Goal: Task Accomplishment & Management: Use online tool/utility

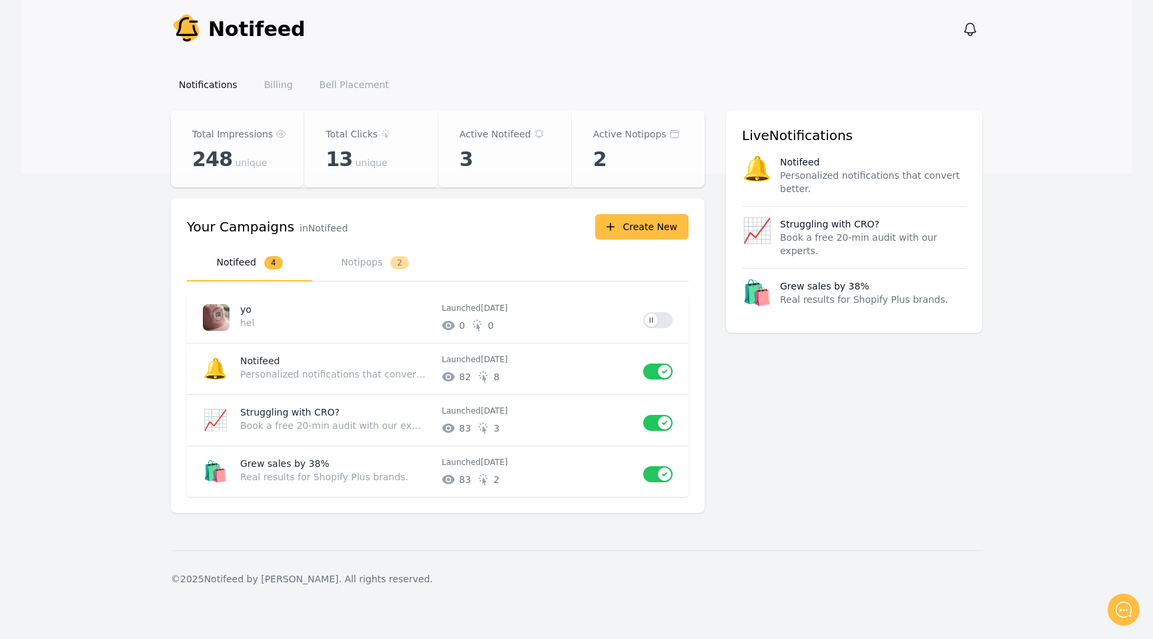
click at [269, 578] on span "© 2025 Notifeed by Criffel." at bounding box center [256, 579] width 171 height 11
click at [266, 577] on span "© 2025 Notifeed by Criffel." at bounding box center [256, 579] width 171 height 11
drag, startPoint x: 266, startPoint y: 577, endPoint x: 188, endPoint y: 573, distance: 78.2
click at [188, 574] on span "© 2025 Notifeed by Criffel." at bounding box center [256, 579] width 171 height 11
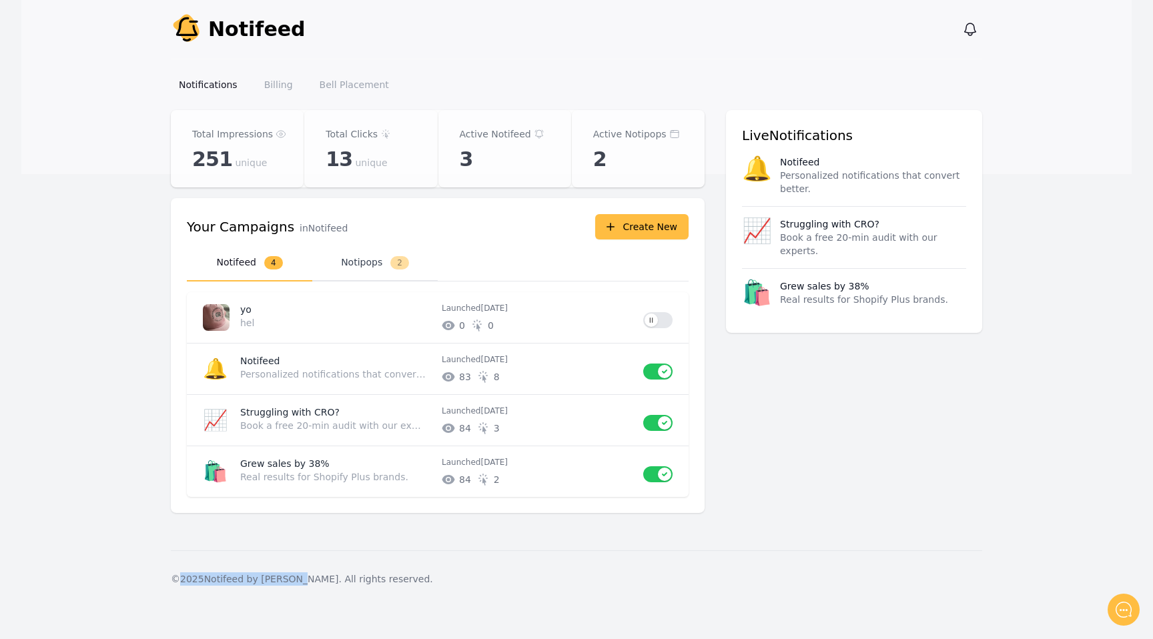
click at [345, 264] on button "Notipops 2" at bounding box center [374, 263] width 125 height 37
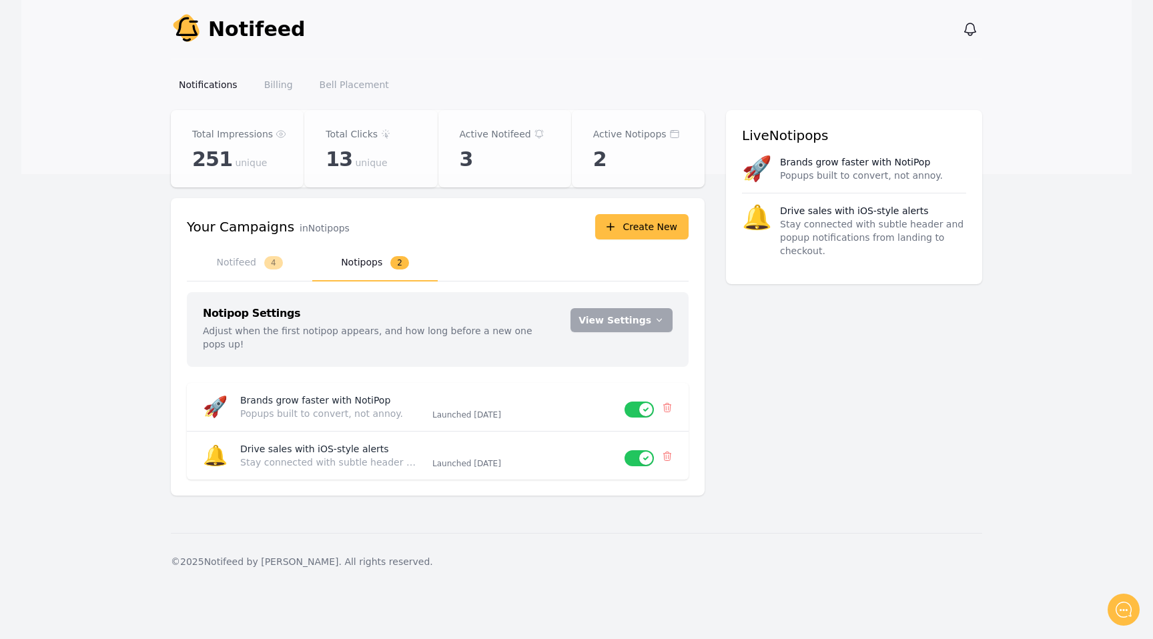
click at [393, 533] on div "© 2025 Notifeed by Criffel. All rights reserved." at bounding box center [576, 561] width 811 height 57
click at [599, 317] on button "View Settings" at bounding box center [622, 320] width 102 height 24
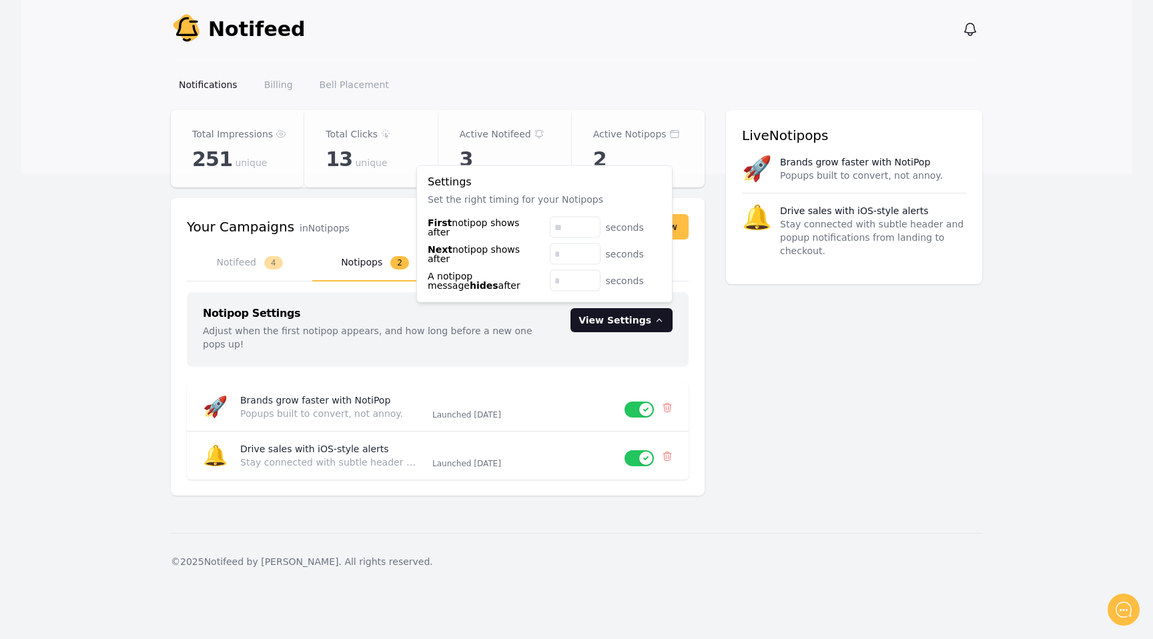
click at [599, 317] on button "View Settings" at bounding box center [622, 320] width 102 height 24
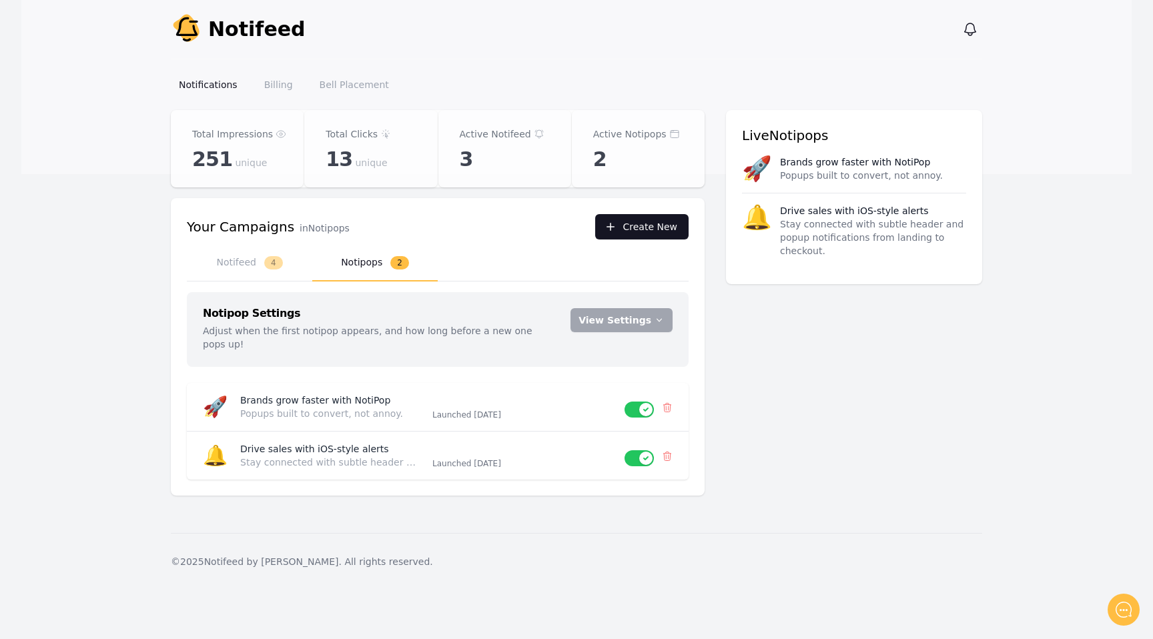
click at [630, 230] on button "Create New" at bounding box center [641, 226] width 93 height 25
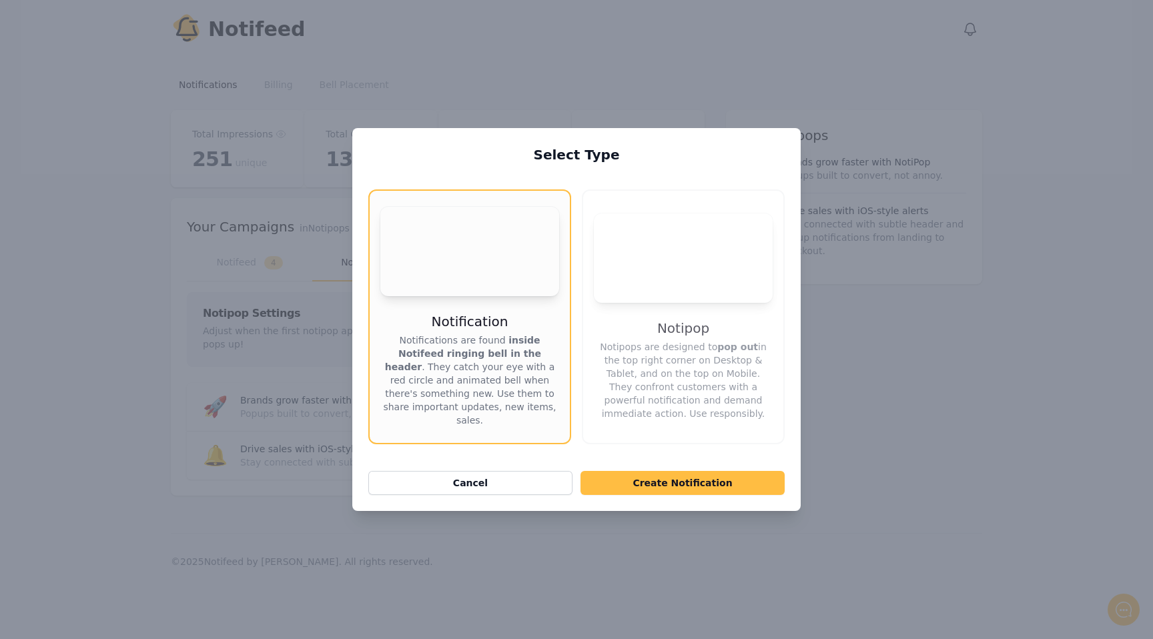
click at [650, 280] on video "Your browser does not support the video tag." at bounding box center [683, 258] width 179 height 89
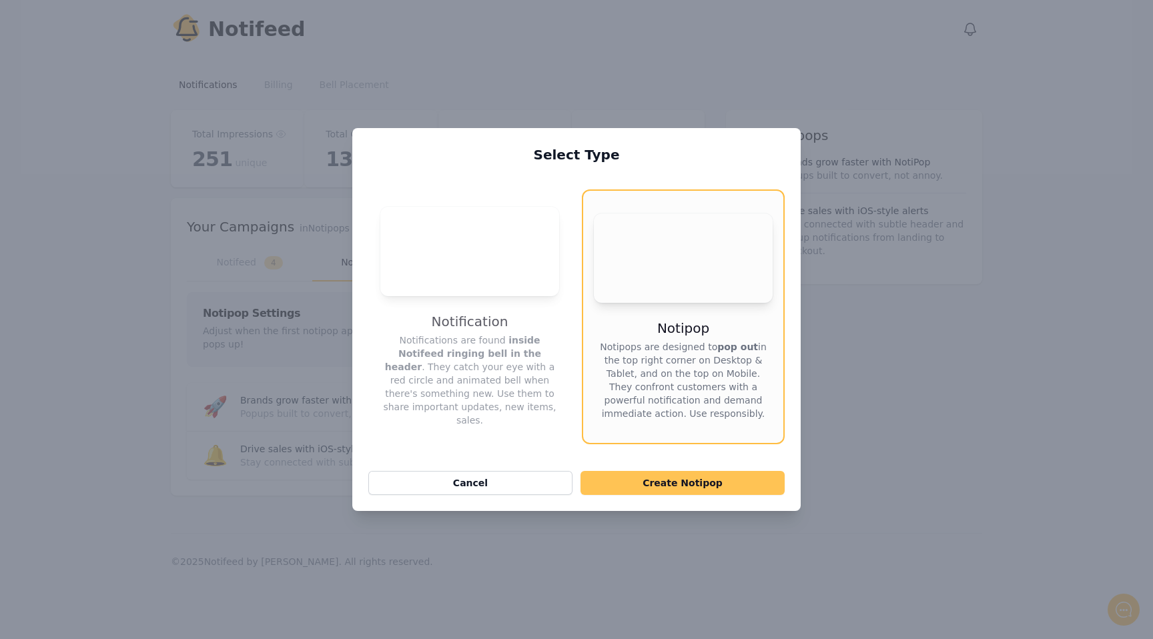
click at [645, 473] on button "Create Notipop" at bounding box center [683, 483] width 204 height 24
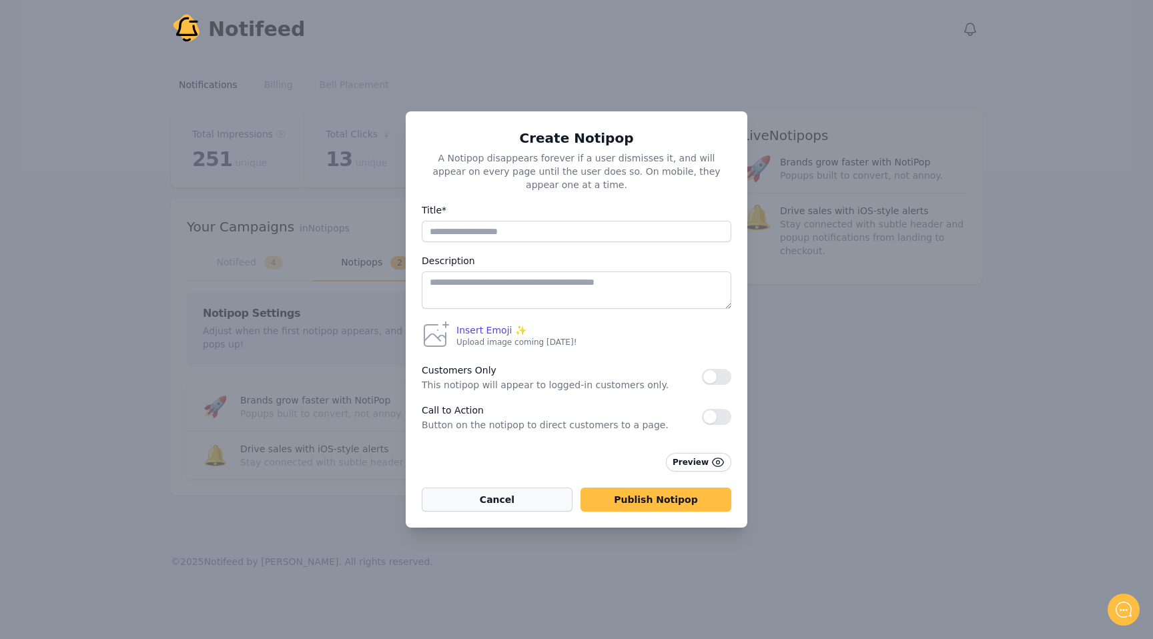
click at [513, 496] on button "Cancel" at bounding box center [497, 500] width 151 height 24
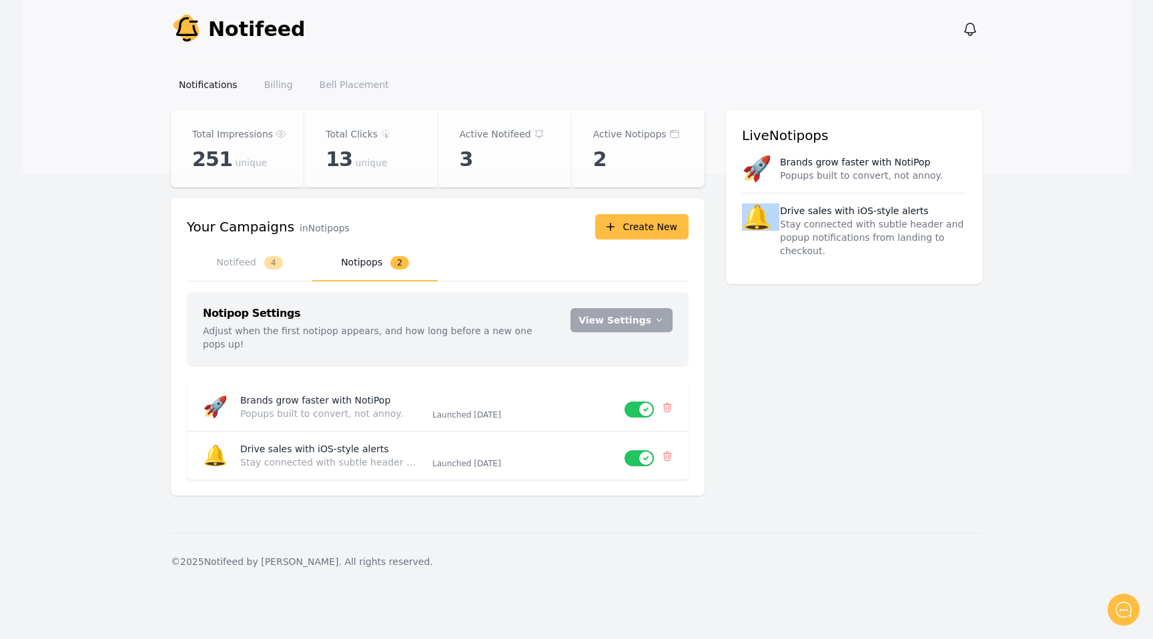
drag, startPoint x: 744, startPoint y: 230, endPoint x: 775, endPoint y: 216, distance: 34.4
click at [775, 216] on li "🔔 Drive sales with iOS-style alerts Stay connected with subtle header and popup…" at bounding box center [854, 230] width 224 height 75
click at [780, 216] on p "Drive sales with iOS-style alerts" at bounding box center [854, 210] width 149 height 13
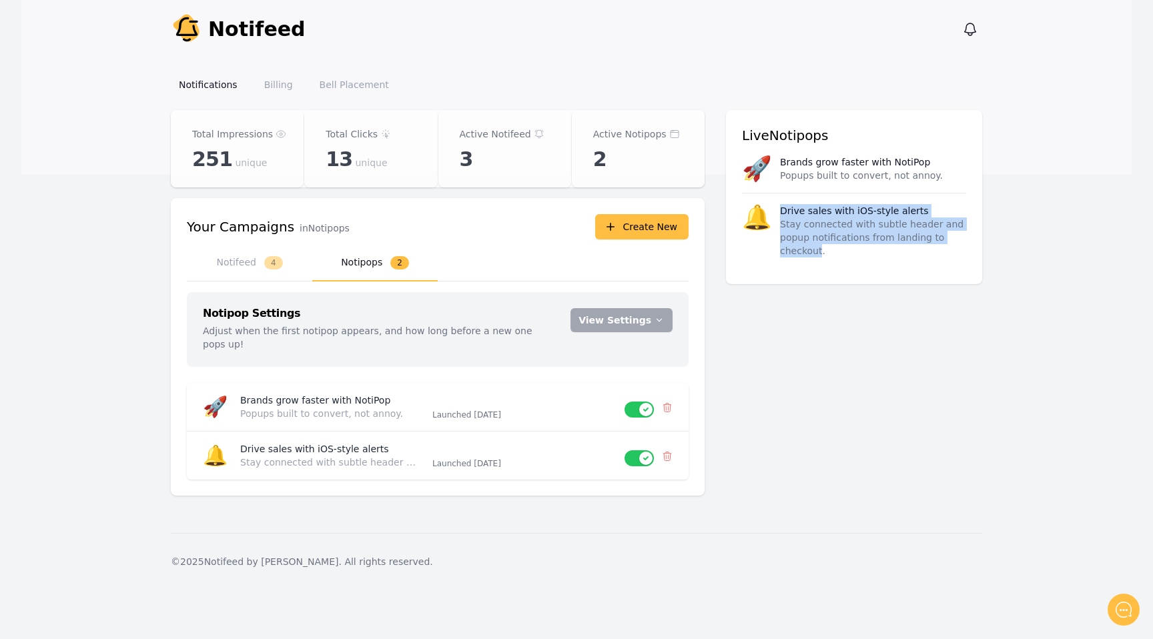
drag, startPoint x: 775, startPoint y: 216, endPoint x: 809, endPoint y: 252, distance: 49.6
click at [809, 252] on div "Drive sales with iOS-style alerts Stay connected with subtle header and popup n…" at bounding box center [873, 230] width 186 height 53
click at [256, 268] on button "Notifeed 4" at bounding box center [249, 263] width 125 height 37
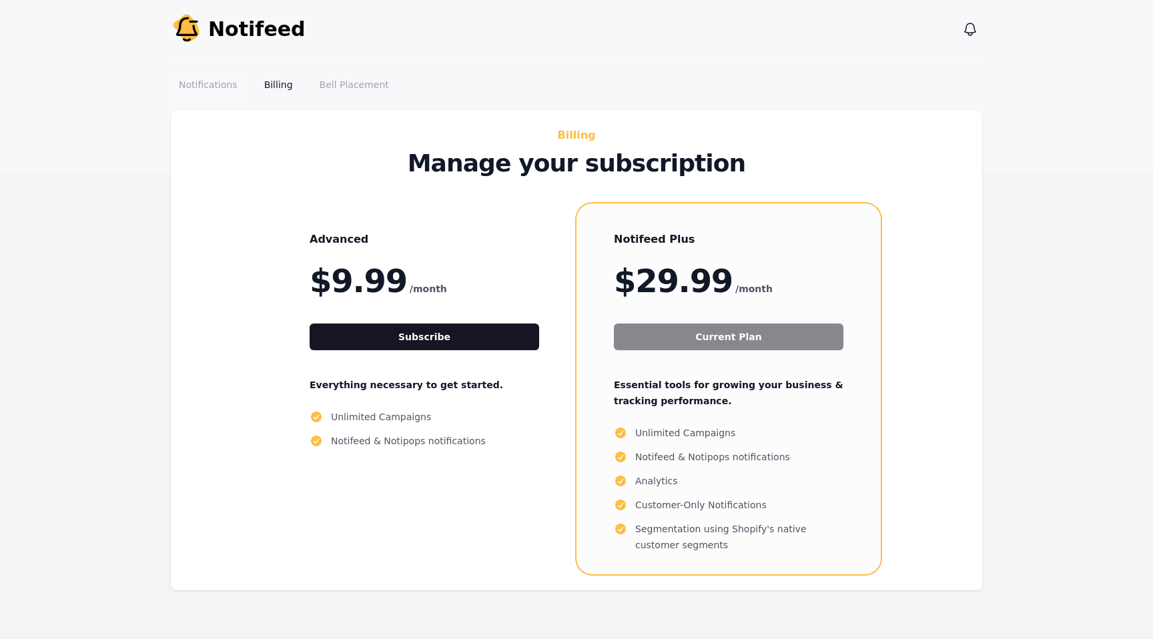
click at [180, 85] on link "Notifications" at bounding box center [208, 85] width 75 height 24
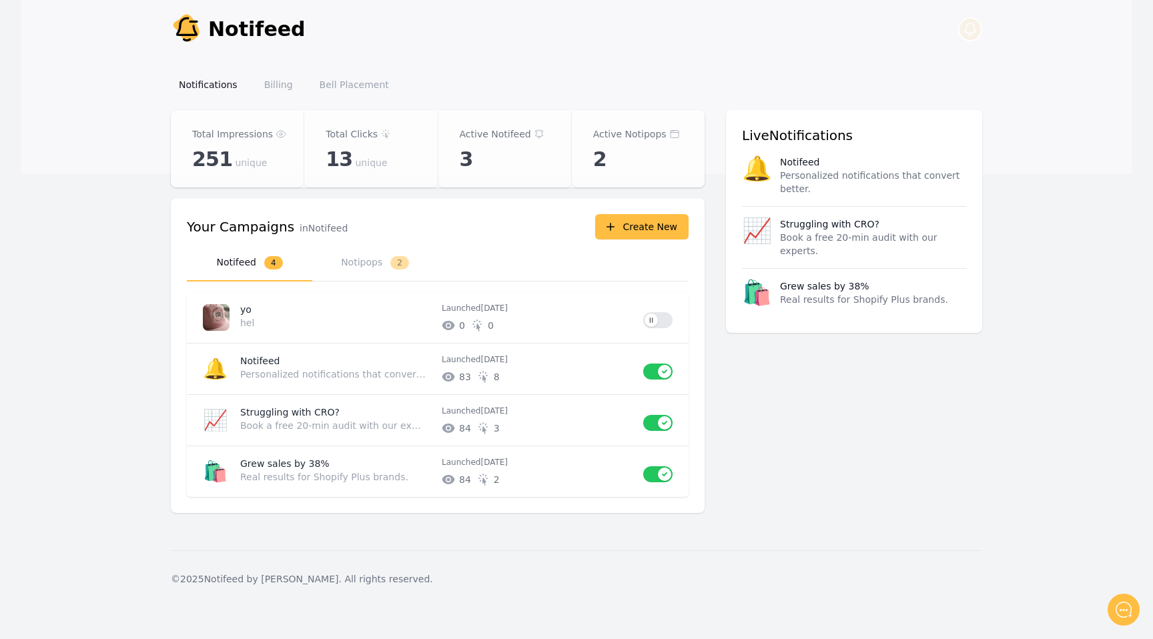
click at [963, 28] on icon "button" at bounding box center [970, 29] width 16 height 16
click at [264, 577] on span "© 2025 Notifeed by Criffel." at bounding box center [256, 579] width 171 height 11
click at [311, 65] on div "Notifications Billing Bell Placement" at bounding box center [576, 84] width 811 height 51
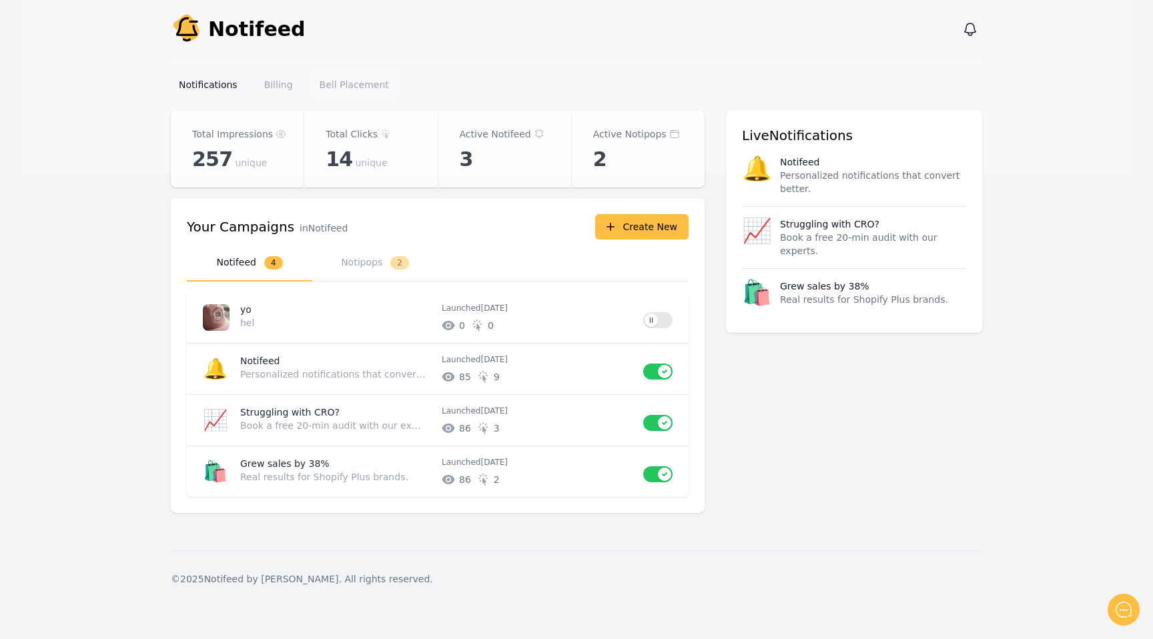
click at [335, 96] on link "Bell Placement" at bounding box center [354, 85] width 85 height 24
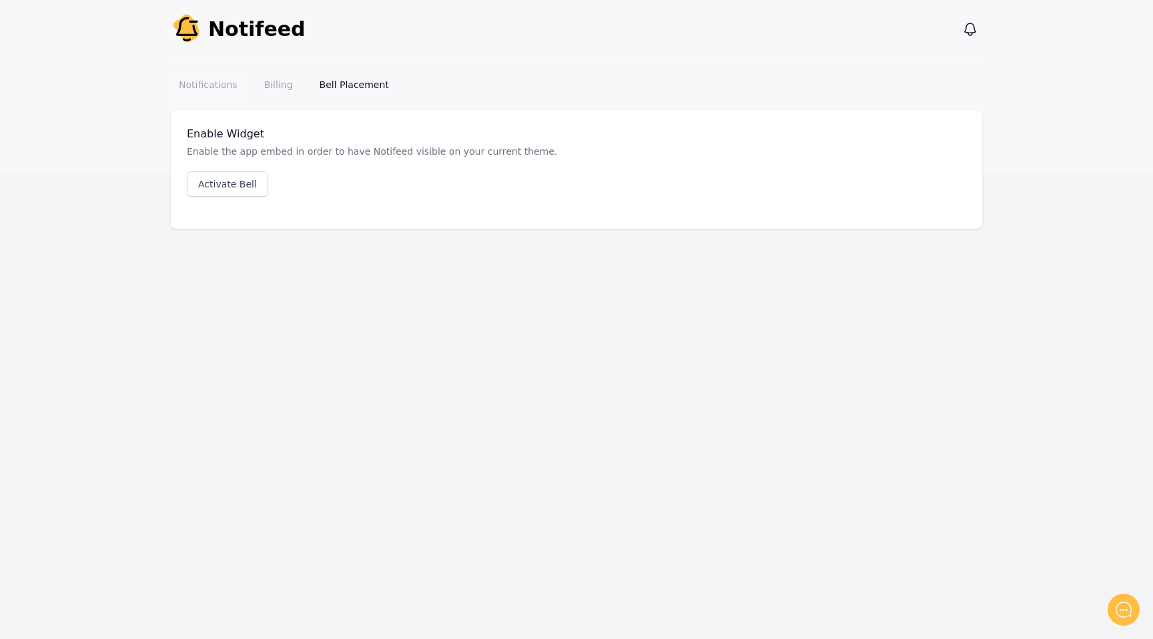
click at [219, 84] on link "Notifications" at bounding box center [208, 85] width 75 height 24
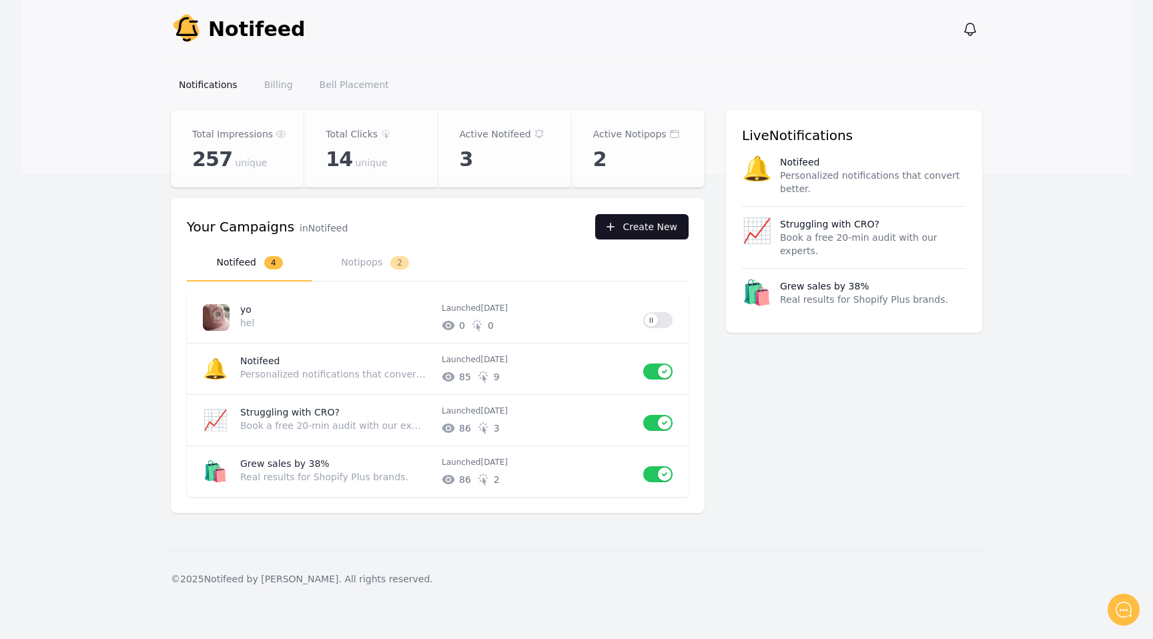
click at [623, 227] on button "Create New" at bounding box center [641, 226] width 93 height 25
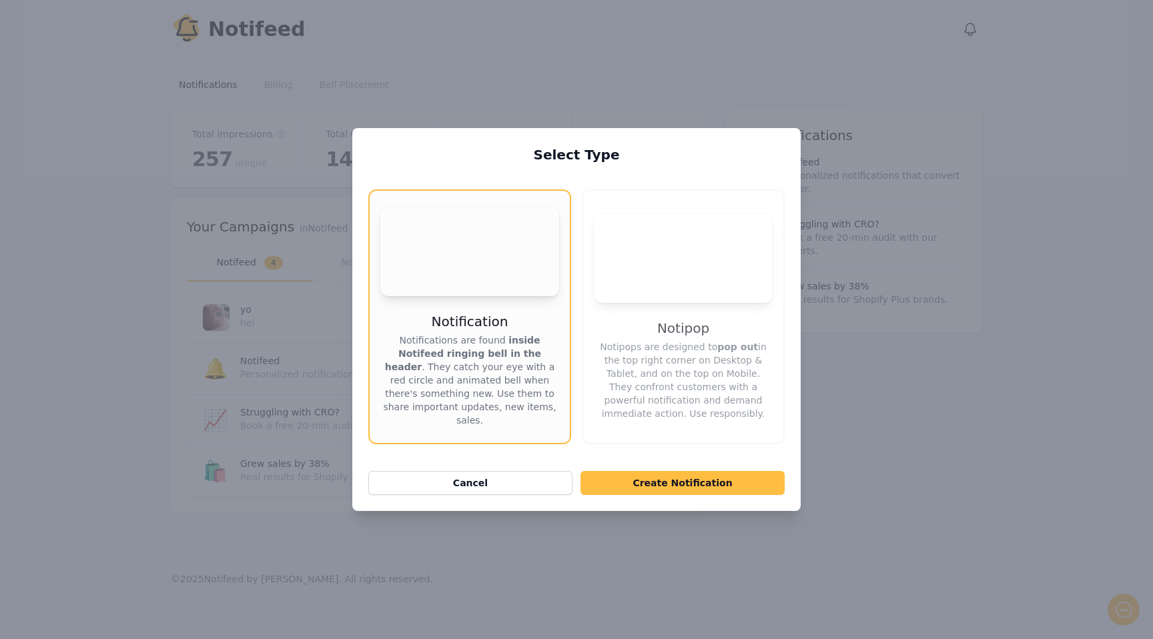
click at [675, 414] on p "Notipops are designed to pop out in the top right corner on Desktop & Tablet, a…" at bounding box center [683, 380] width 179 height 80
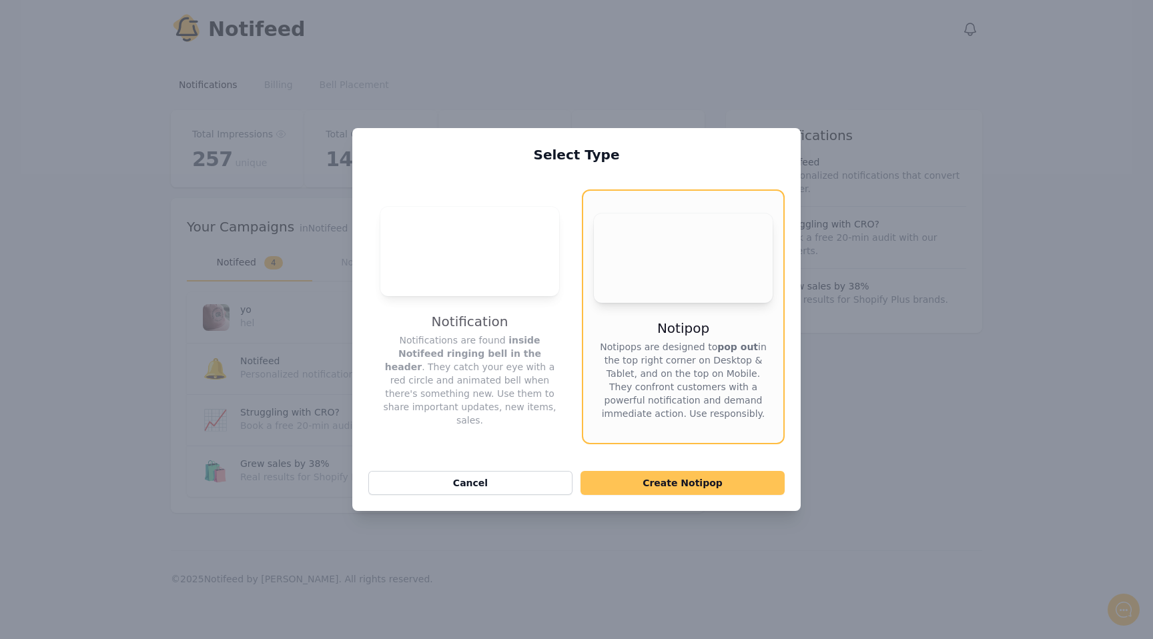
click at [669, 476] on button "Create Notipop" at bounding box center [683, 483] width 204 height 24
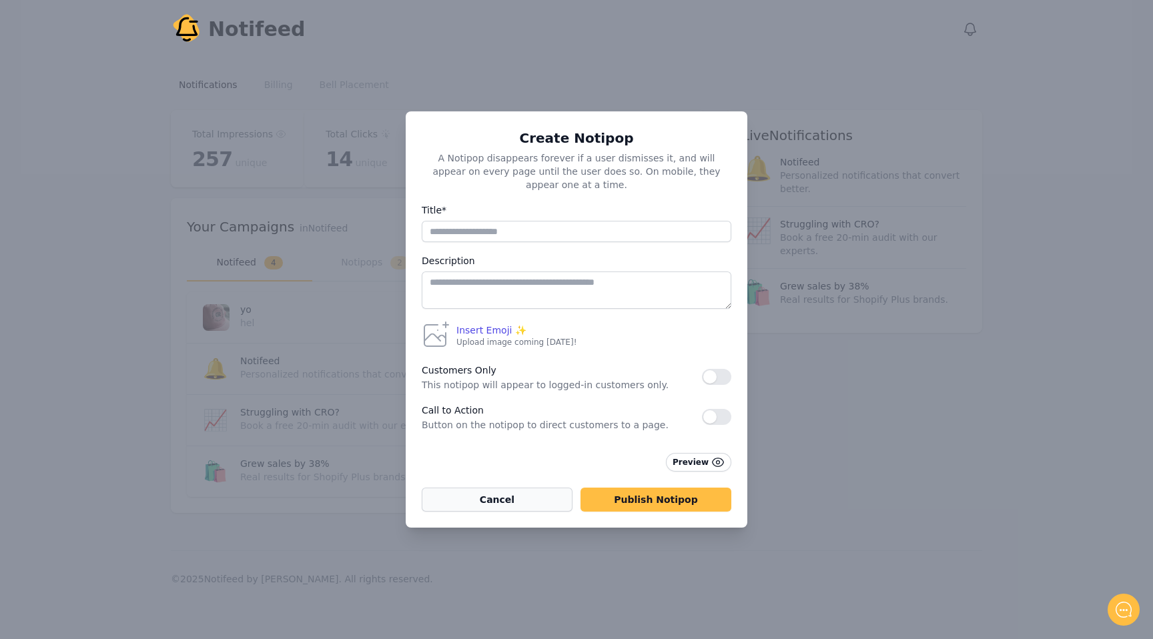
click at [502, 494] on button "Cancel" at bounding box center [497, 500] width 151 height 24
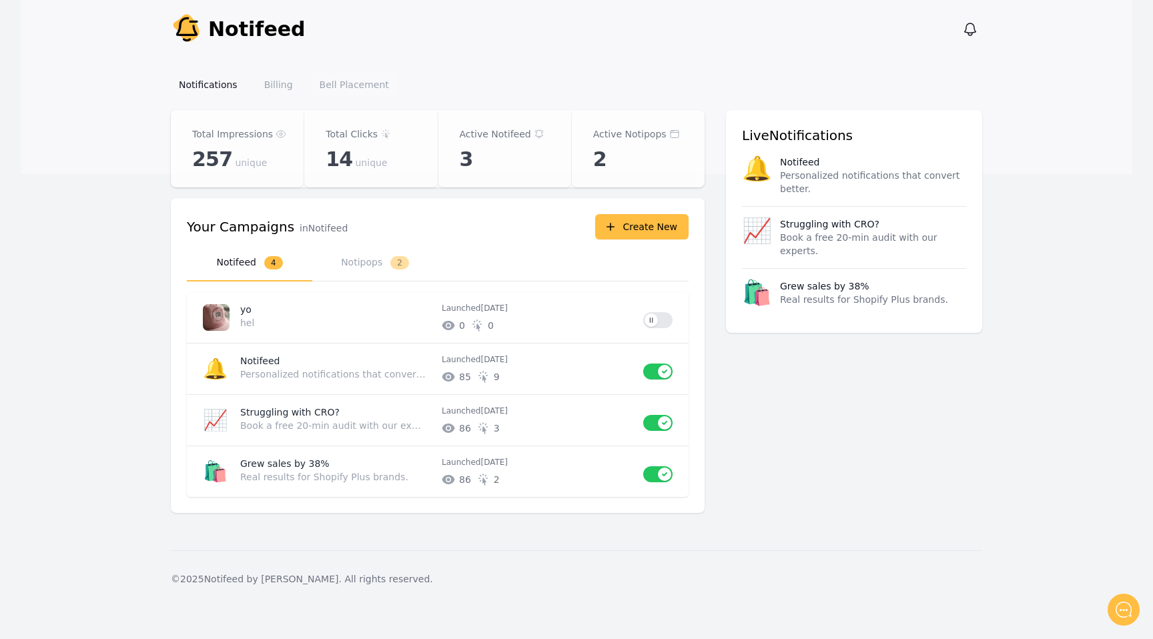
click at [341, 86] on link "Bell Placement" at bounding box center [354, 85] width 85 height 24
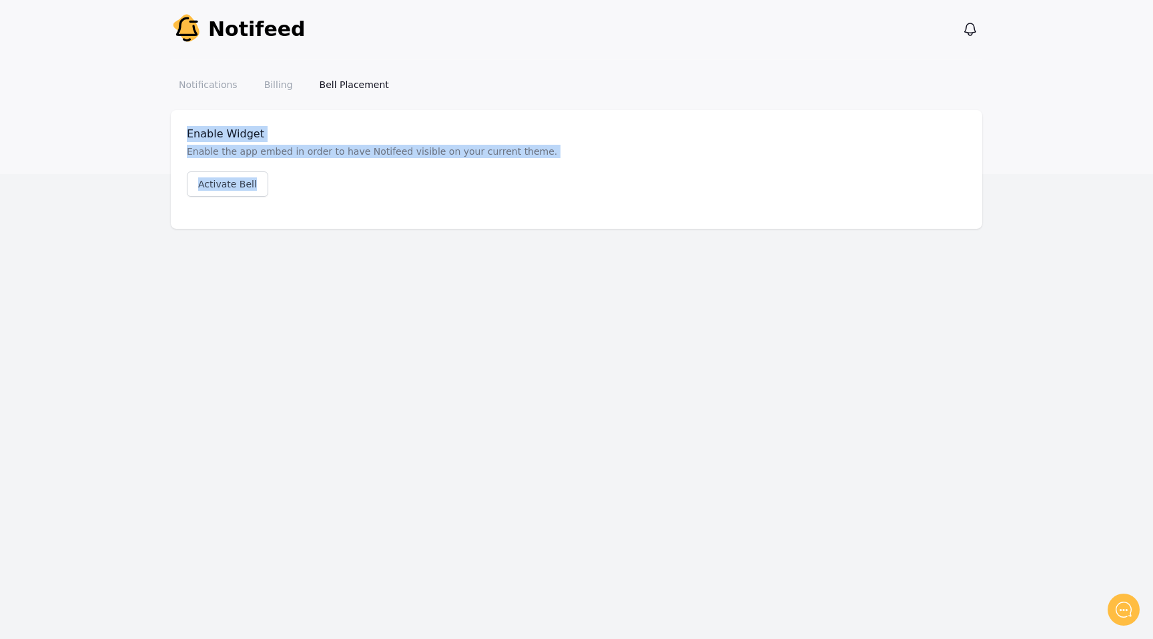
drag, startPoint x: 185, startPoint y: 135, endPoint x: 532, endPoint y: 178, distance: 349.6
click at [532, 178] on div "Enable Widget Enable the app embed in order to have Notifeed visible on your cu…" at bounding box center [576, 169] width 811 height 119
click at [342, 79] on link "Bell Placement" at bounding box center [354, 85] width 85 height 24
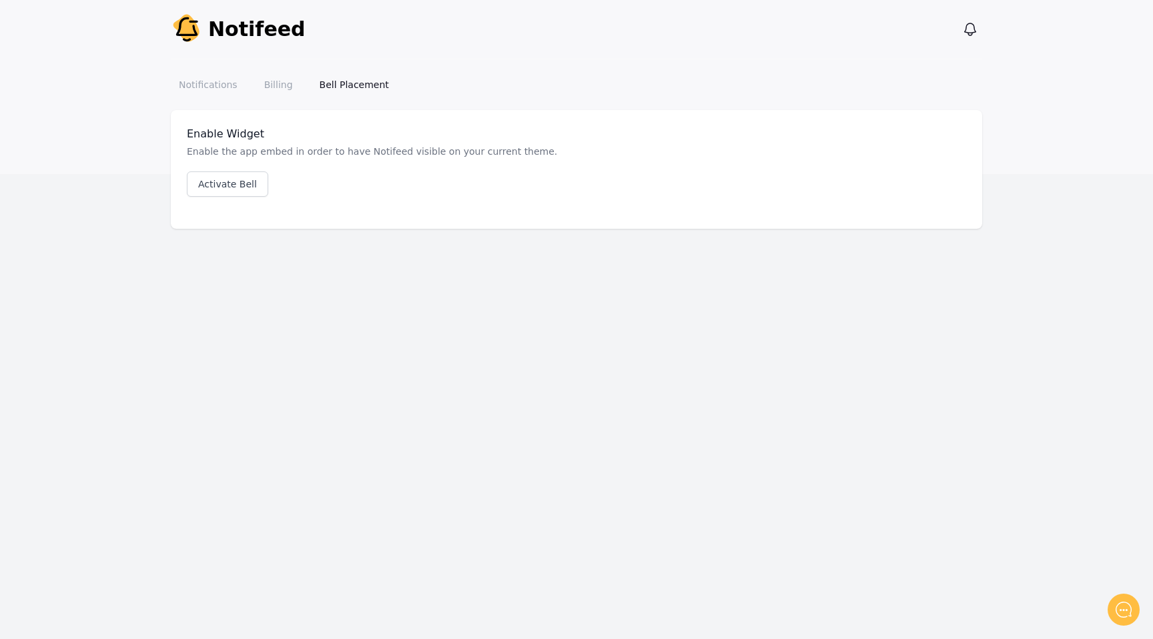
click at [349, 282] on div "Notify Notifeed View notifications Open main menu Notifications Billing Bell Pl…" at bounding box center [576, 319] width 1153 height 639
click at [208, 87] on link "Notifications" at bounding box center [208, 85] width 75 height 24
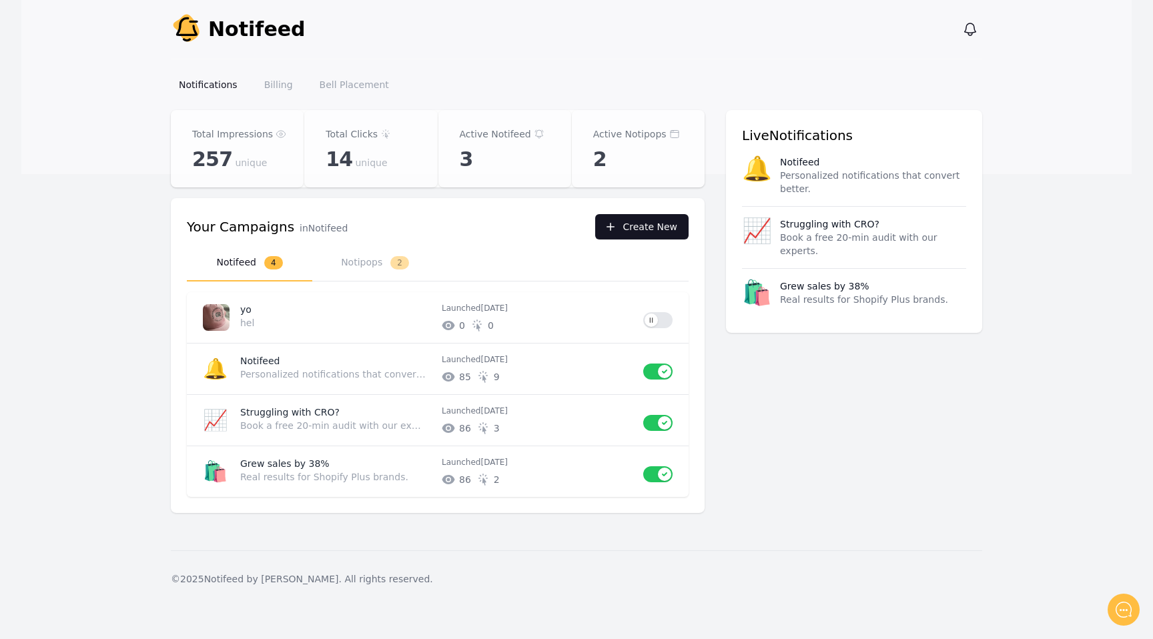
click at [628, 222] on button "Create New" at bounding box center [641, 226] width 93 height 25
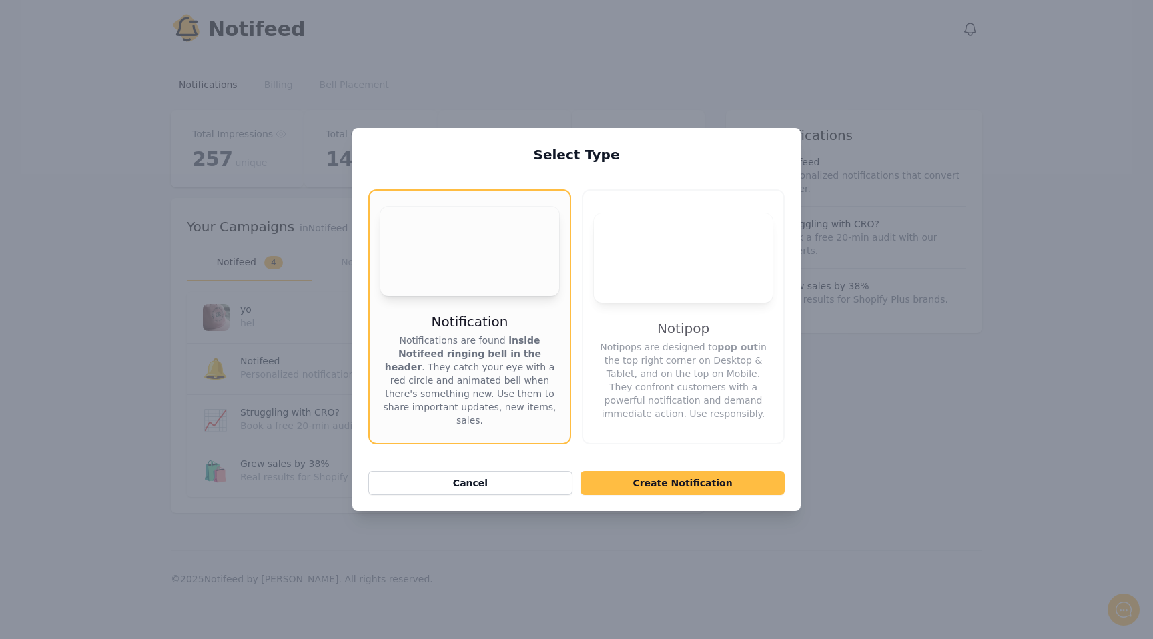
click at [679, 334] on h3 "Notipop" at bounding box center [683, 328] width 52 height 19
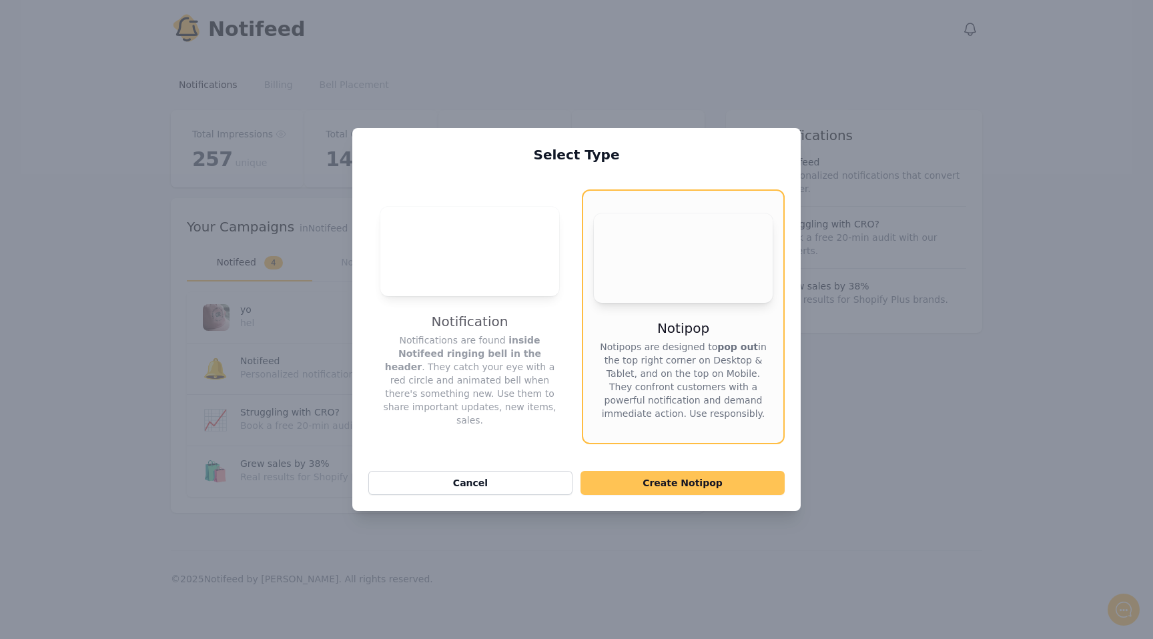
click at [677, 475] on button "Create Notipop" at bounding box center [683, 483] width 204 height 24
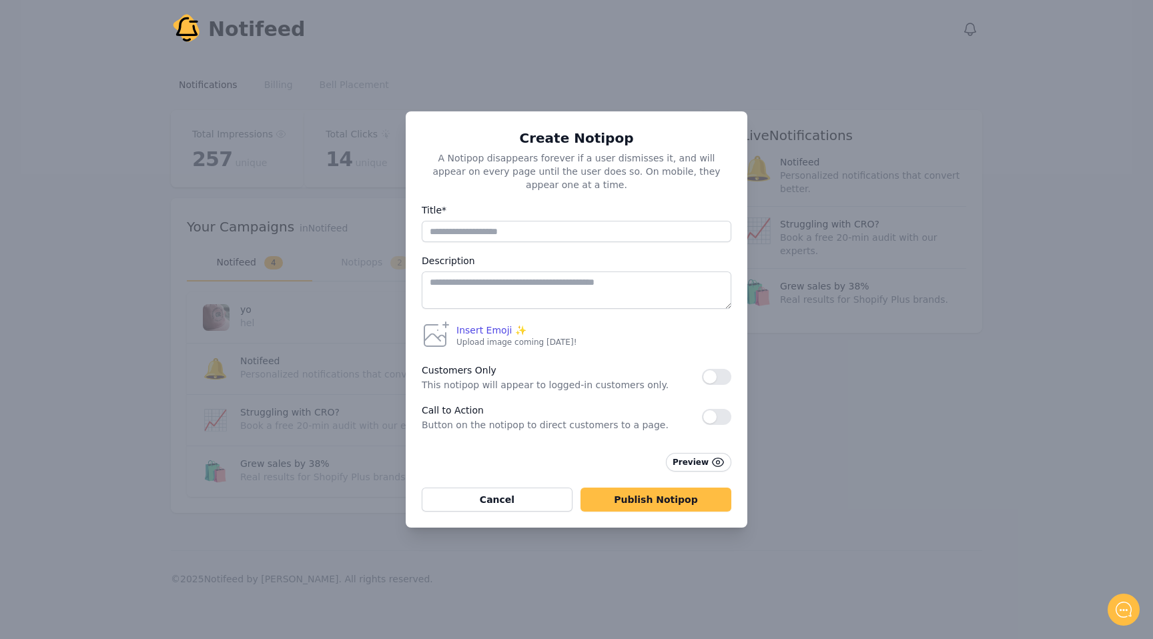
click at [518, 464] on div "Preview" at bounding box center [577, 462] width 310 height 19
click at [642, 488] on button "Publish Notipop" at bounding box center [656, 500] width 151 height 24
click at [516, 207] on label "Title*" at bounding box center [577, 210] width 310 height 16
click at [516, 221] on input "Title*" at bounding box center [577, 231] width 310 height 21
click at [516, 209] on label "Title*" at bounding box center [577, 210] width 310 height 16
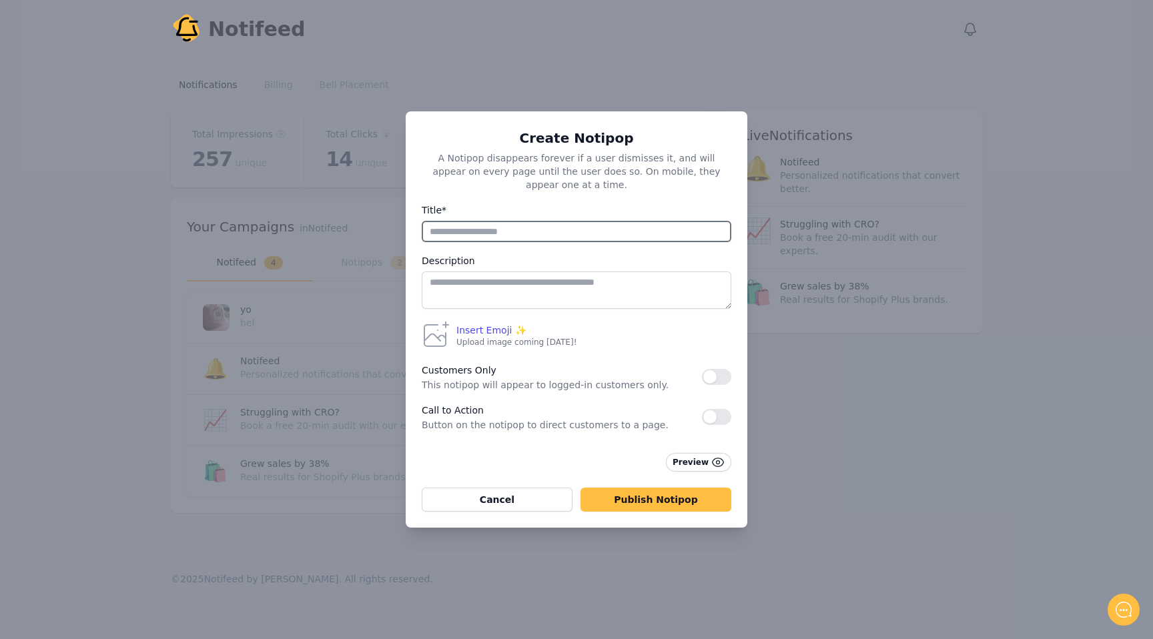
click at [516, 221] on input "Title*" at bounding box center [577, 231] width 310 height 21
type input "****"
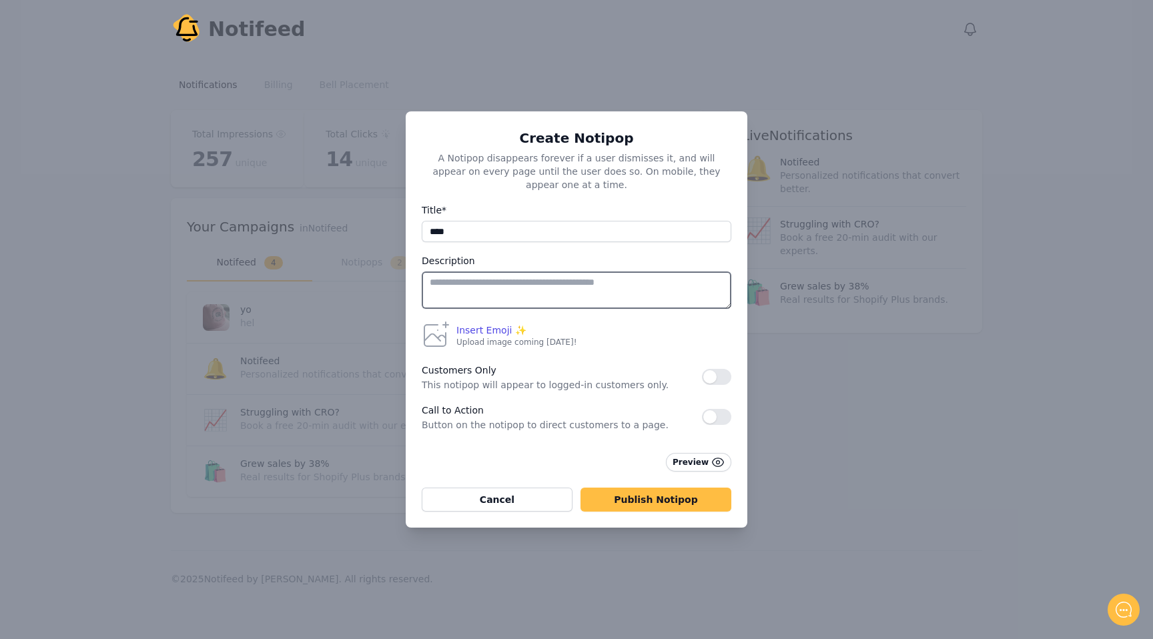
click at [512, 282] on textarea at bounding box center [577, 290] width 310 height 37
type textarea "****"
click at [516, 488] on button "Cancel" at bounding box center [497, 500] width 151 height 24
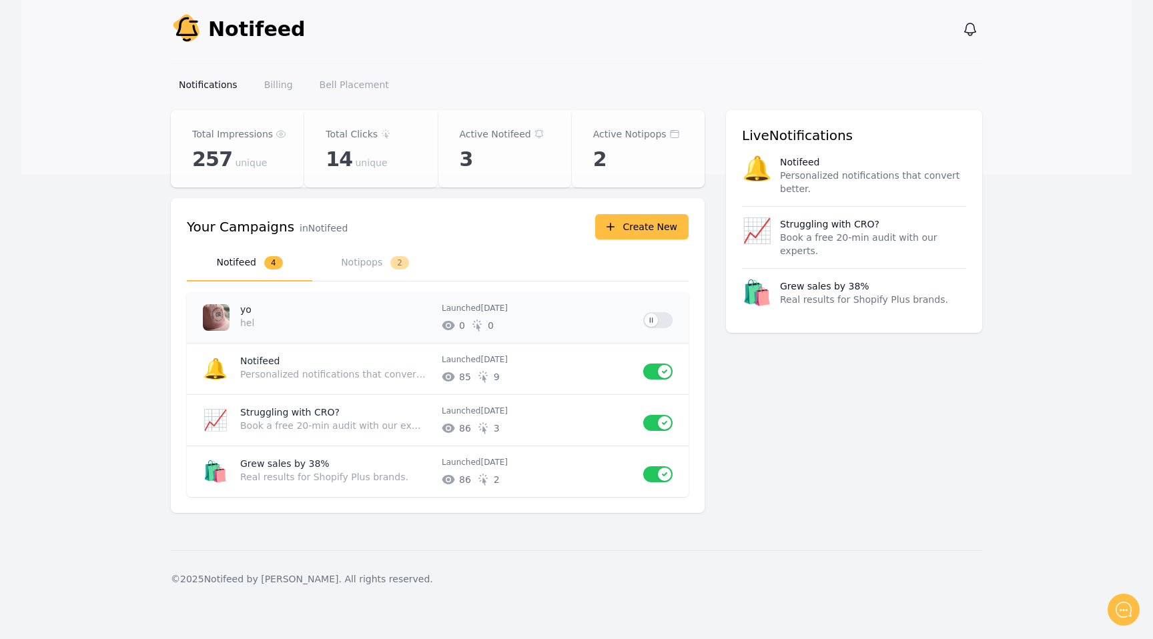
click at [541, 321] on p "# of unique impressions 0 # of unique clicks 0" at bounding box center [537, 325] width 191 height 13
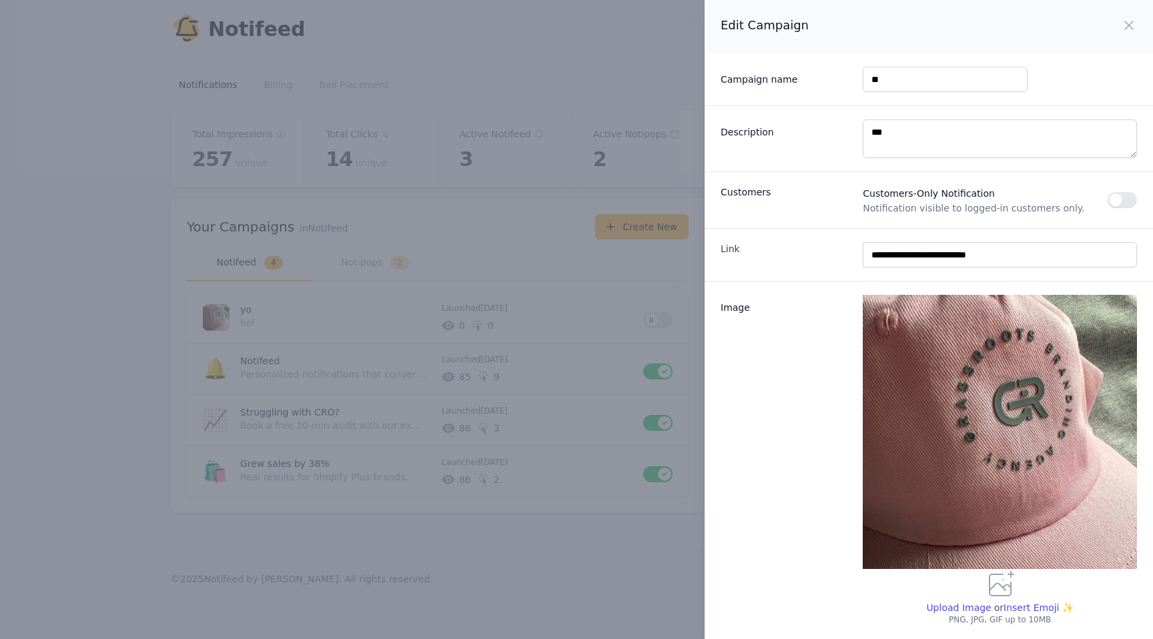
scroll to position [62, 0]
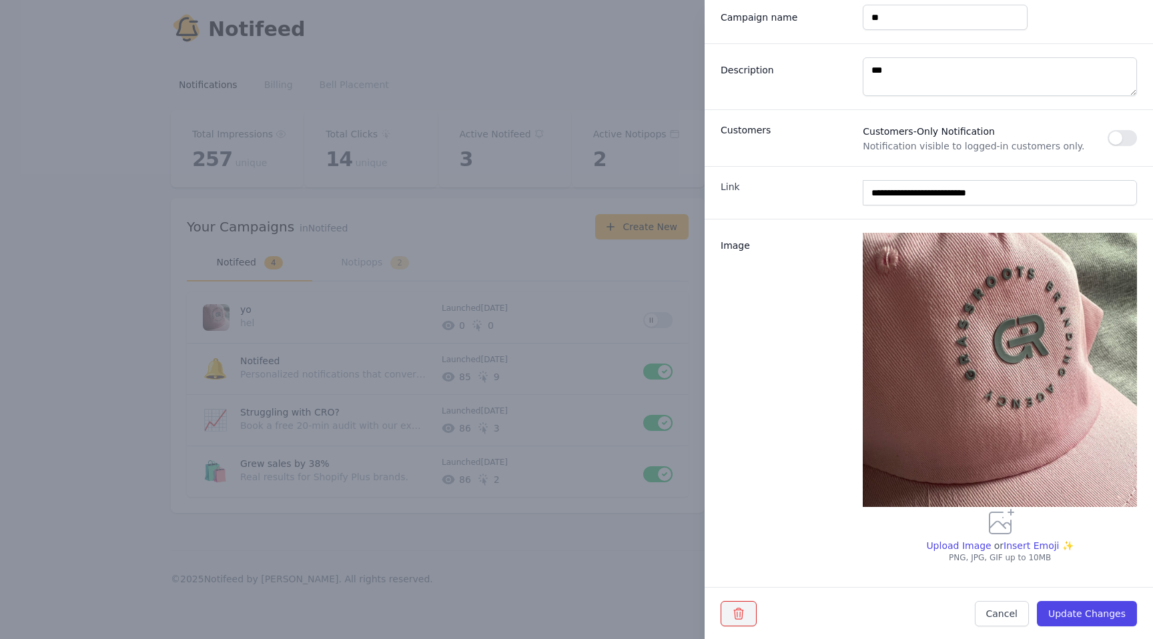
click at [737, 605] on button "button" at bounding box center [739, 613] width 36 height 25
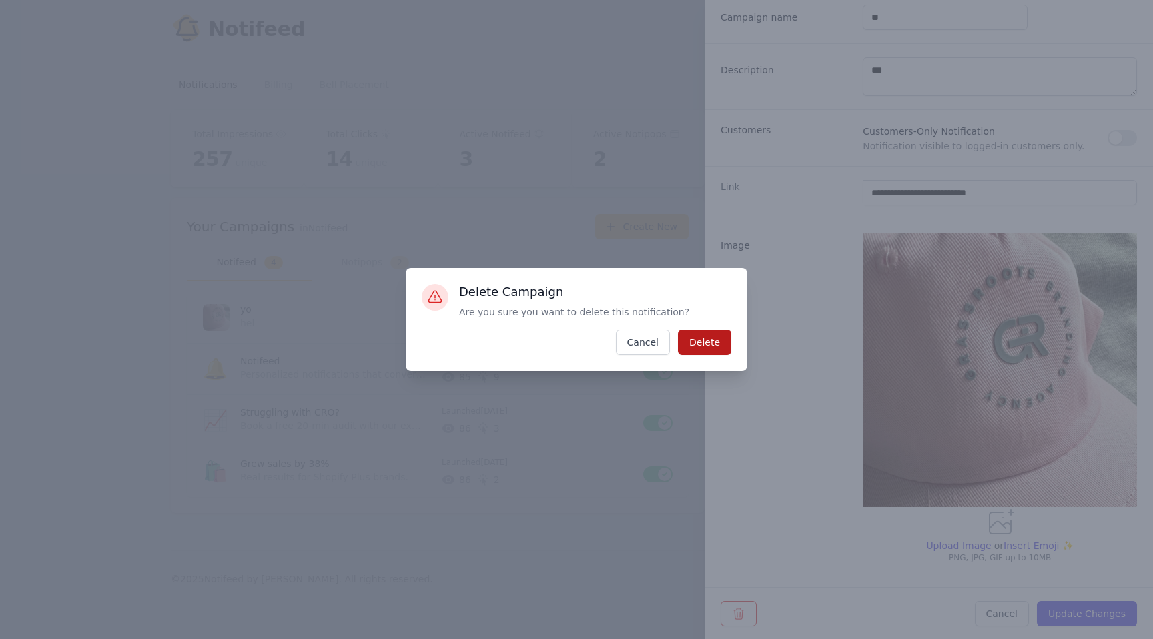
click at [693, 338] on button "Delete" at bounding box center [704, 342] width 53 height 25
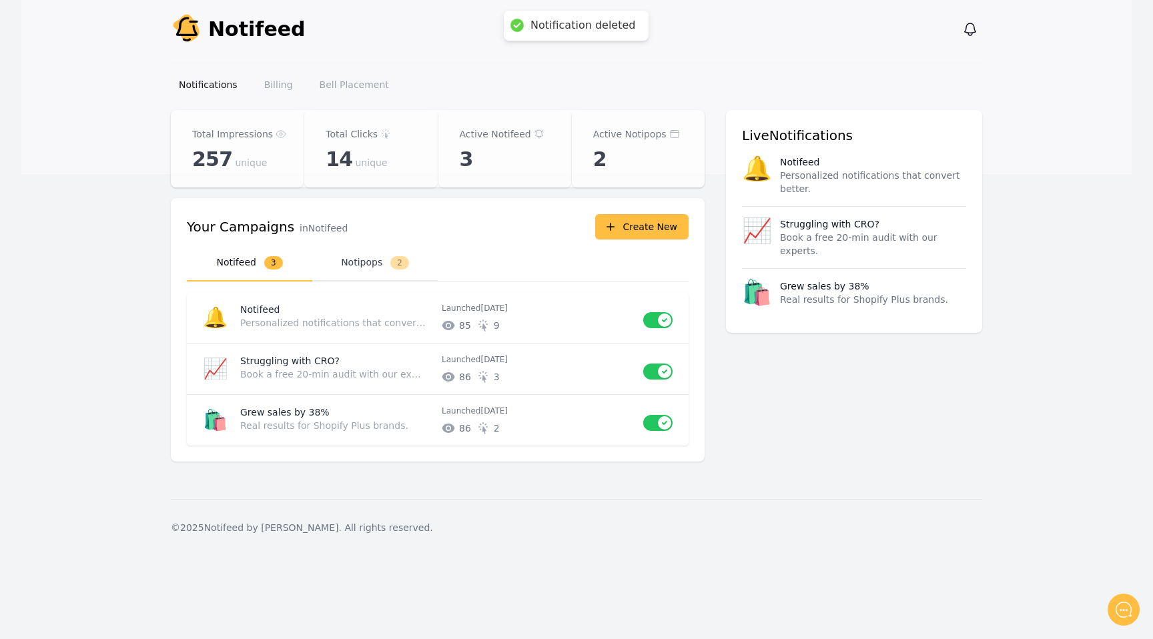
click at [368, 272] on button "Notipops 2" at bounding box center [374, 263] width 125 height 37
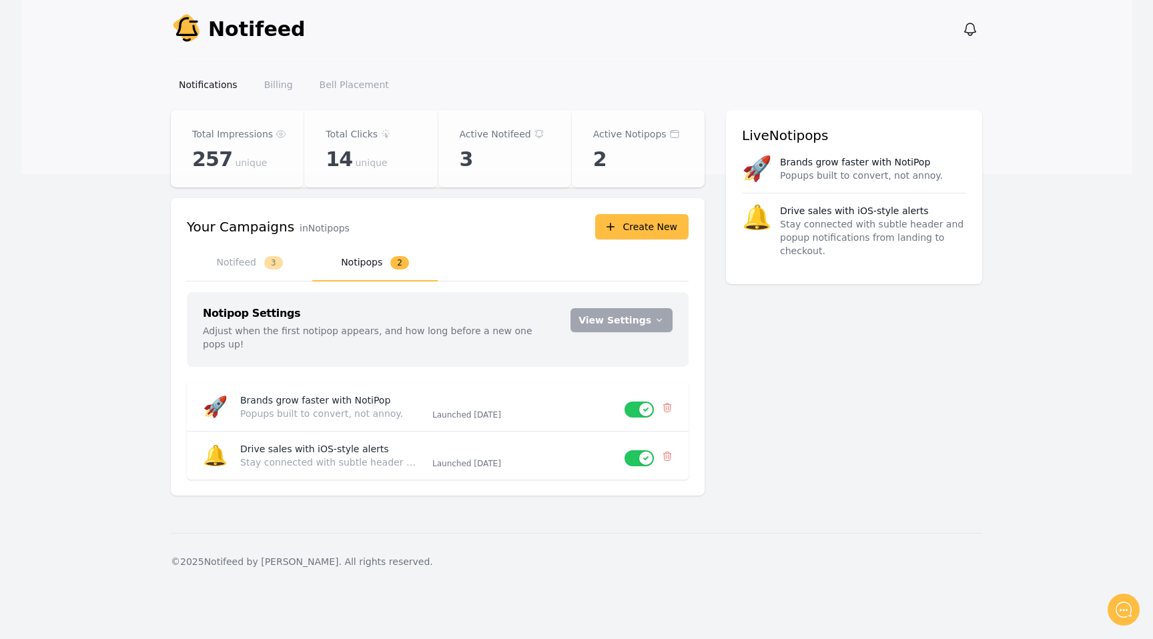
click at [956, 26] on div "Notify Notifeed View notifications Open main menu" at bounding box center [576, 29] width 811 height 59
click at [963, 26] on icon "button" at bounding box center [970, 29] width 16 height 16
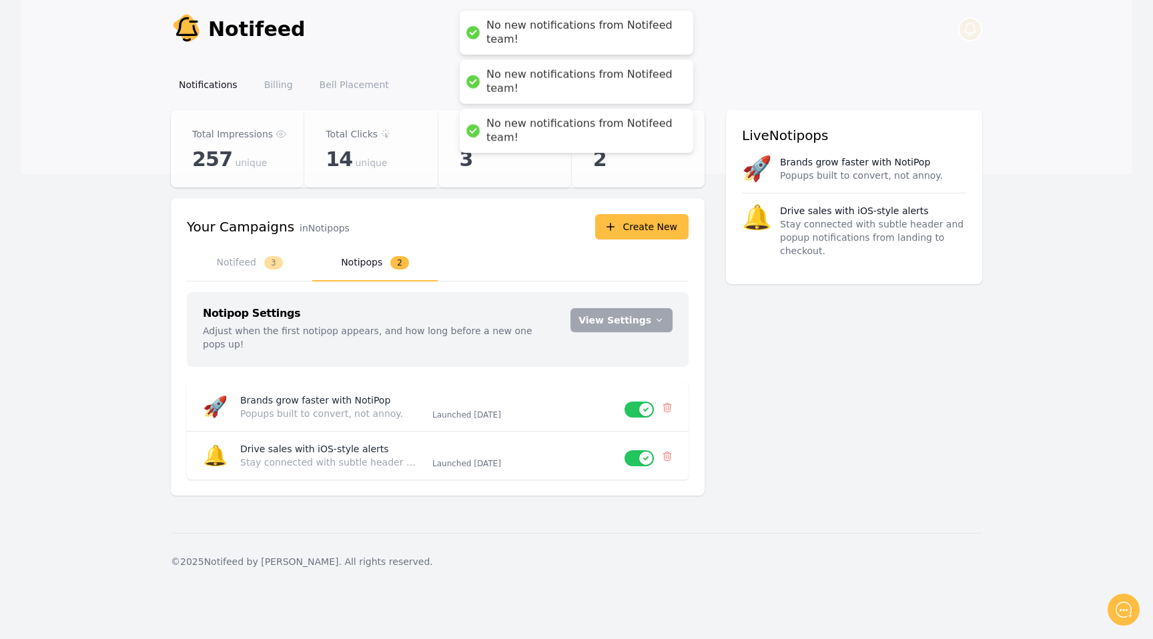
click at [963, 26] on icon "button" at bounding box center [970, 29] width 16 height 16
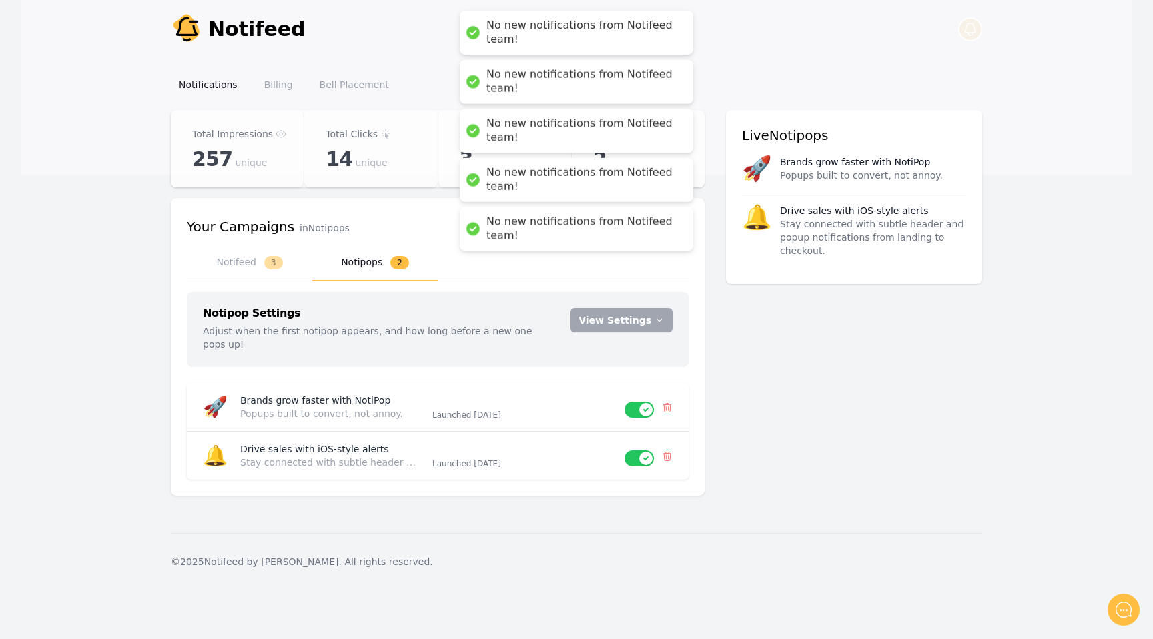
click at [963, 26] on icon "button" at bounding box center [970, 29] width 16 height 16
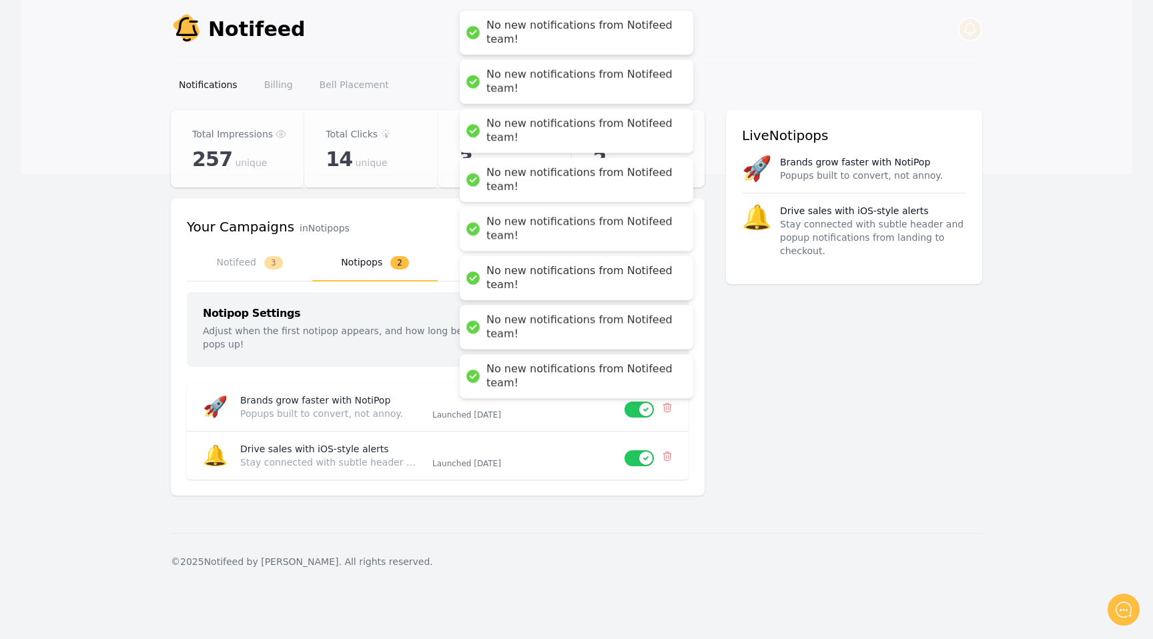
click at [963, 26] on icon "button" at bounding box center [970, 29] width 16 height 16
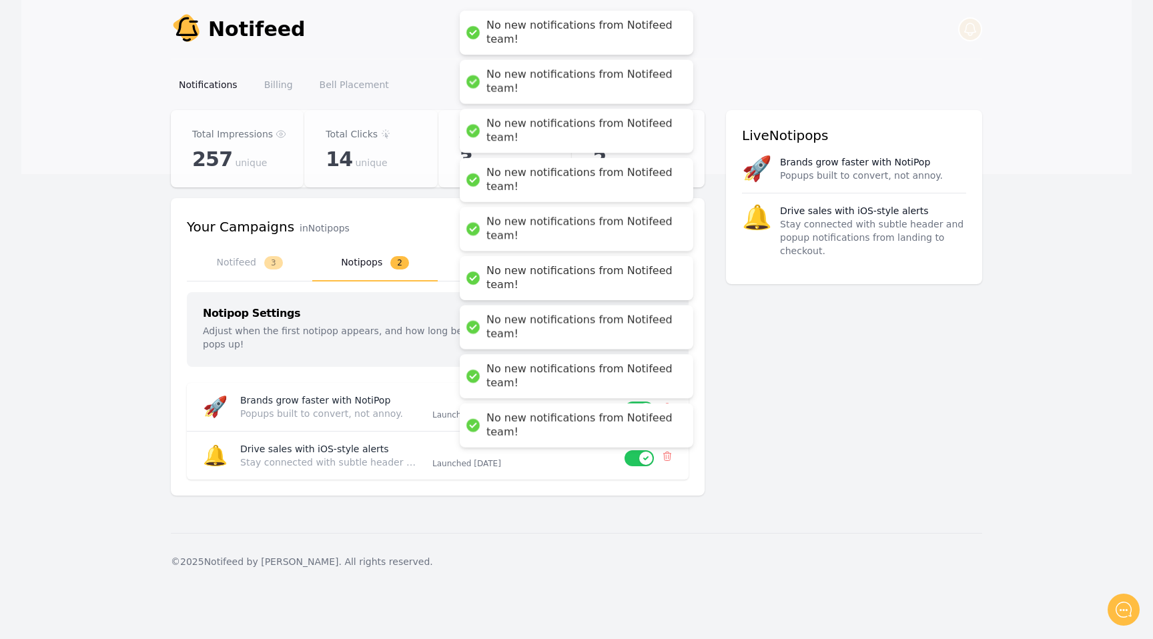
click at [963, 26] on icon "button" at bounding box center [970, 29] width 16 height 16
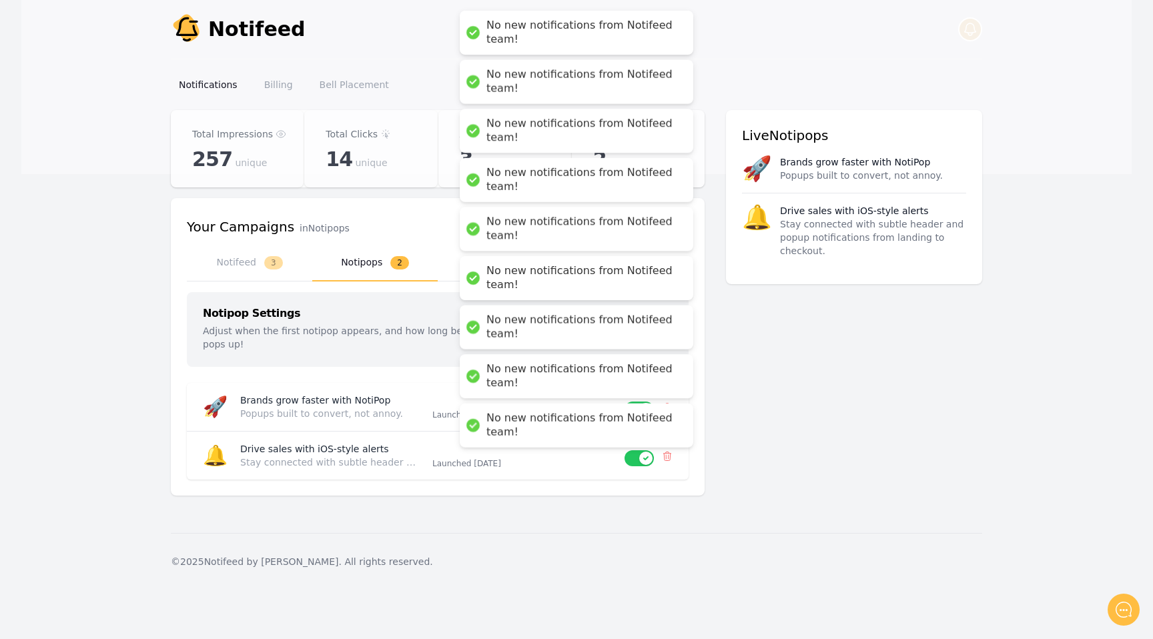
click at [963, 26] on icon "button" at bounding box center [970, 29] width 16 height 16
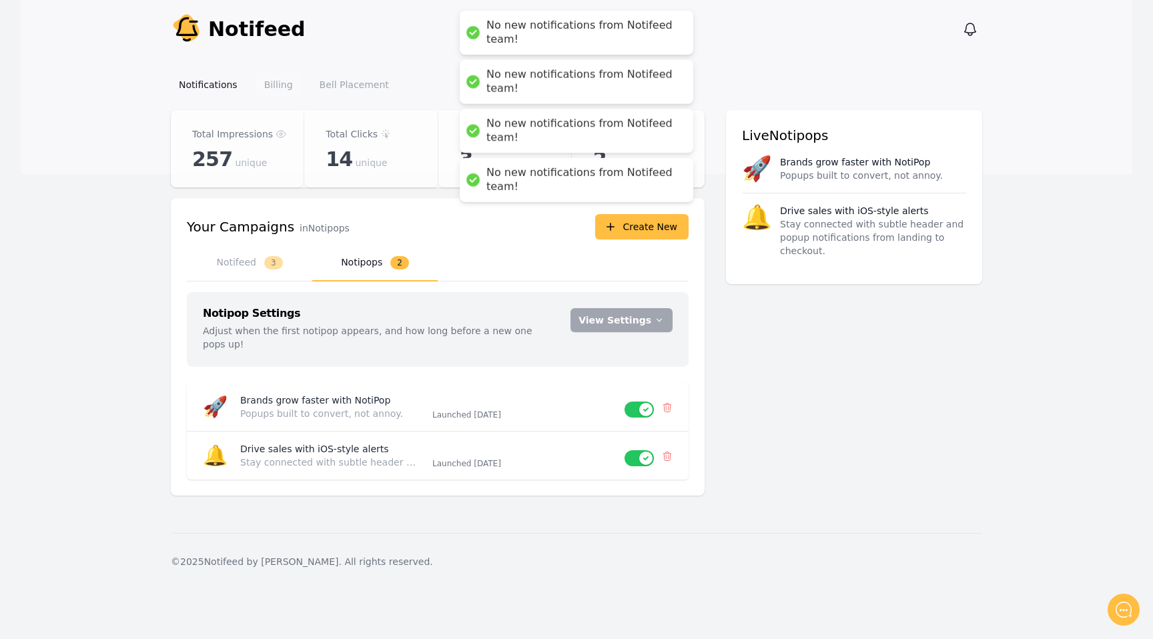
click at [277, 94] on link "Billing" at bounding box center [278, 85] width 45 height 24
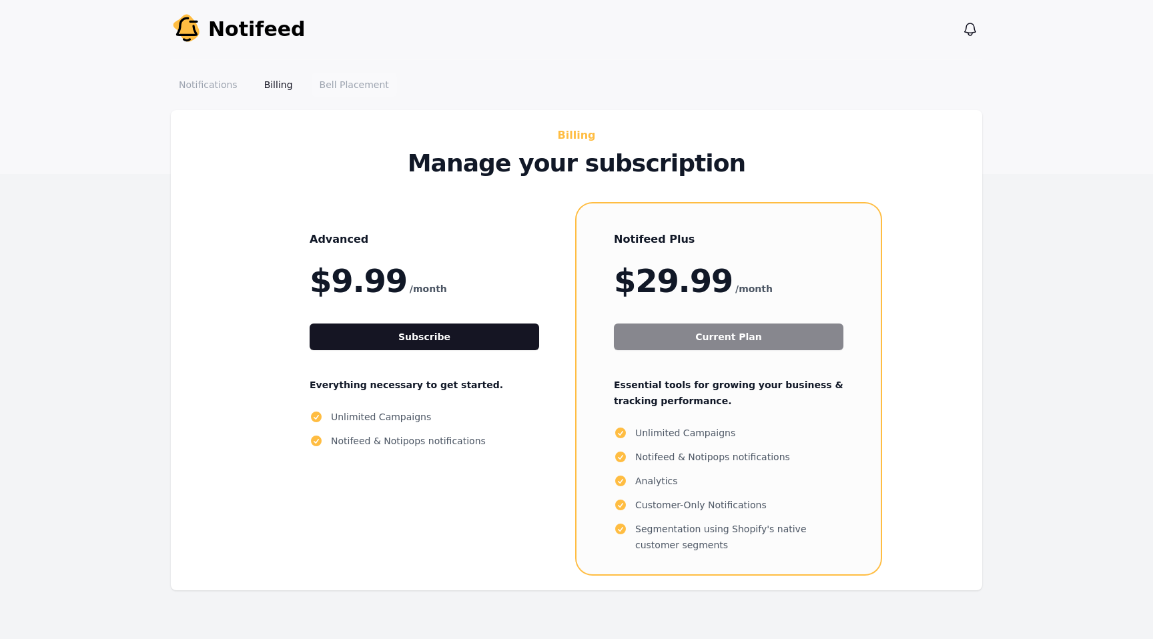
click at [354, 74] on link "Bell Placement" at bounding box center [354, 85] width 85 height 24
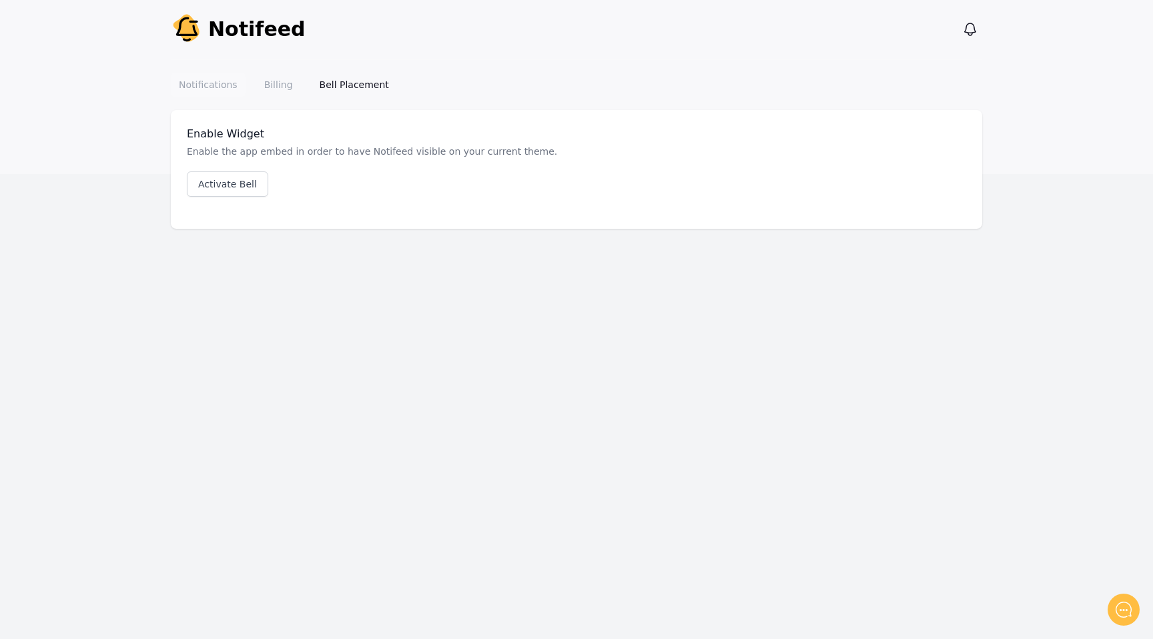
click at [203, 86] on link "Notifications" at bounding box center [208, 85] width 75 height 24
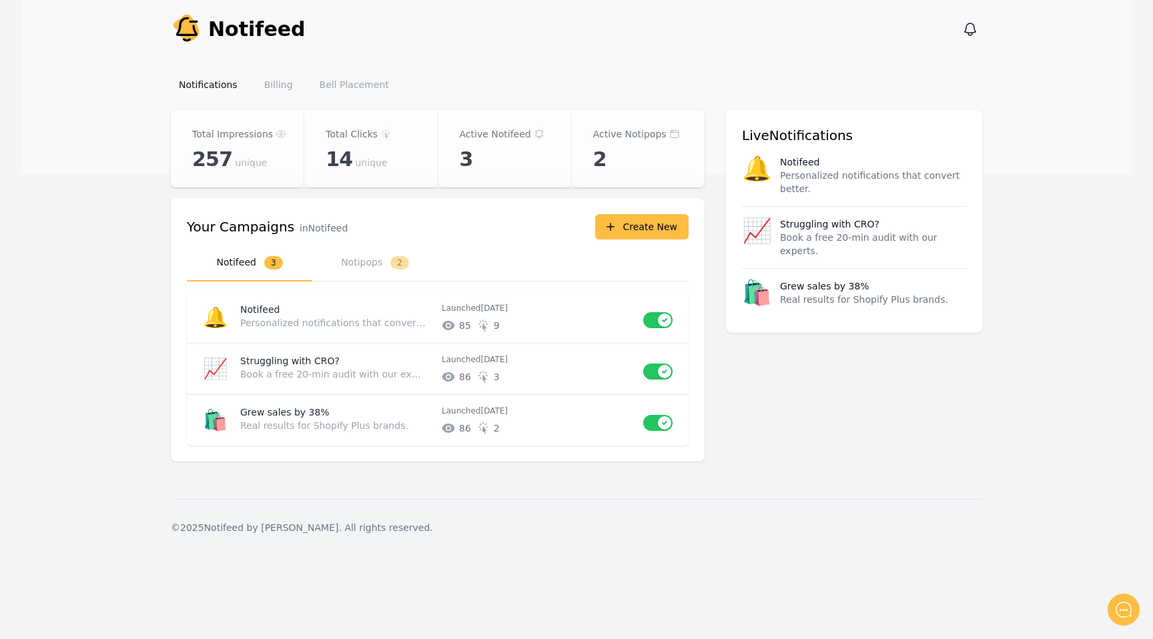
click at [803, 228] on p "Struggling with CRO?" at bounding box center [829, 224] width 99 height 13
click at [803, 268] on li "🛍️ Grew sales by 38% Real results for Shopify Plus brands." at bounding box center [854, 292] width 224 height 49
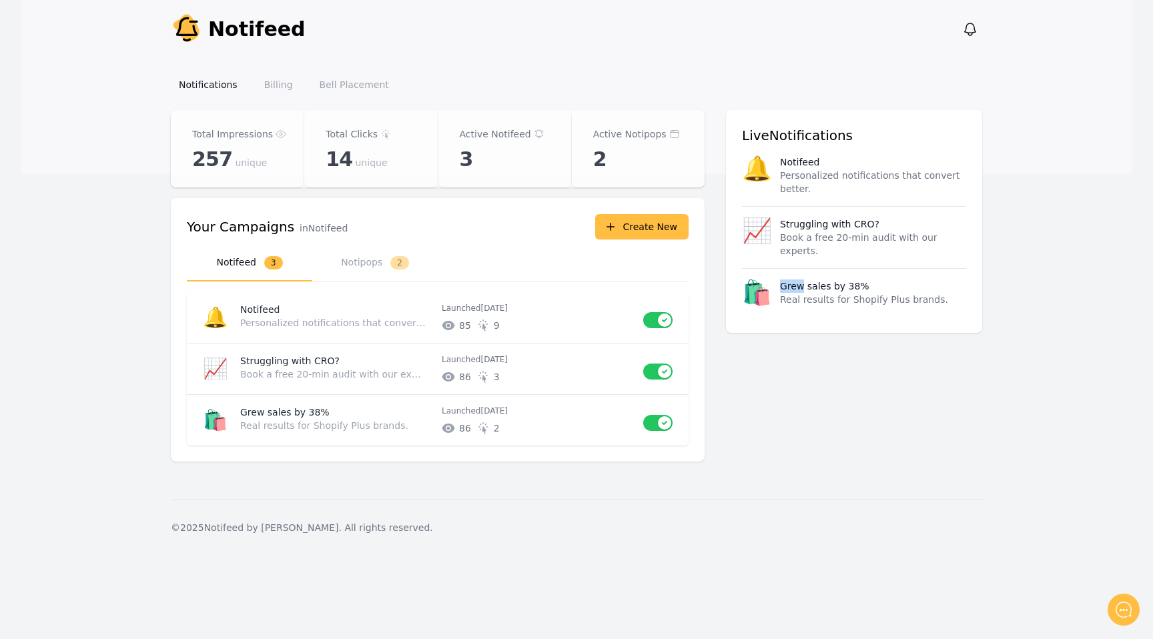
click at [803, 268] on li "🛍️ Grew sales by 38% Real results for Shopify Plus brands." at bounding box center [854, 292] width 224 height 49
click at [382, 262] on button "Notipops 2" at bounding box center [374, 263] width 125 height 37
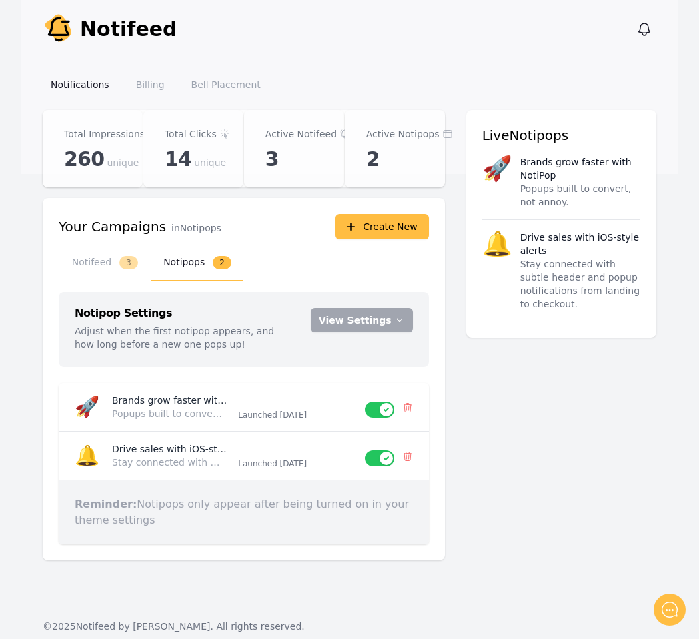
click at [492, 472] on div "Total Impressions 260 unique Total Clicks 14 unique Active Notifeed 3 Active No…" at bounding box center [350, 343] width 614 height 466
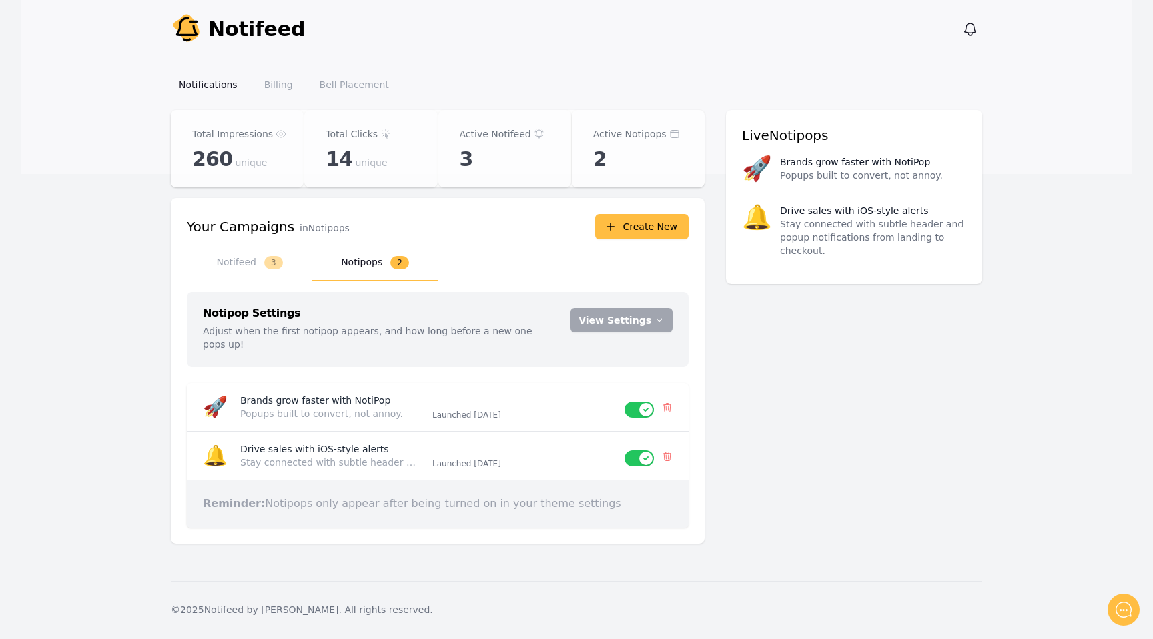
click at [210, 497] on strong "Reminder:" at bounding box center [234, 503] width 62 height 13
drag, startPoint x: 210, startPoint y: 489, endPoint x: 597, endPoint y: 493, distance: 386.4
click at [597, 493] on p "Reminder: Notipops only appear after being turned on in your theme settings" at bounding box center [438, 504] width 502 height 48
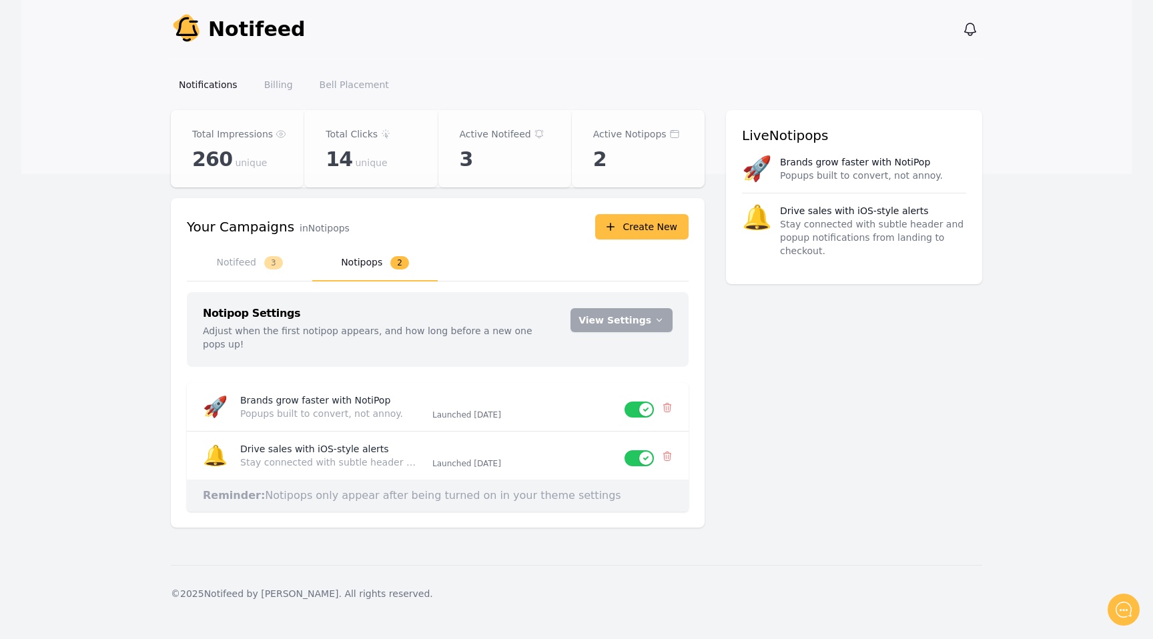
click at [393, 329] on p "Adjust when the first notipop appears, and how long before a new one pops up!" at bounding box center [379, 337] width 352 height 27
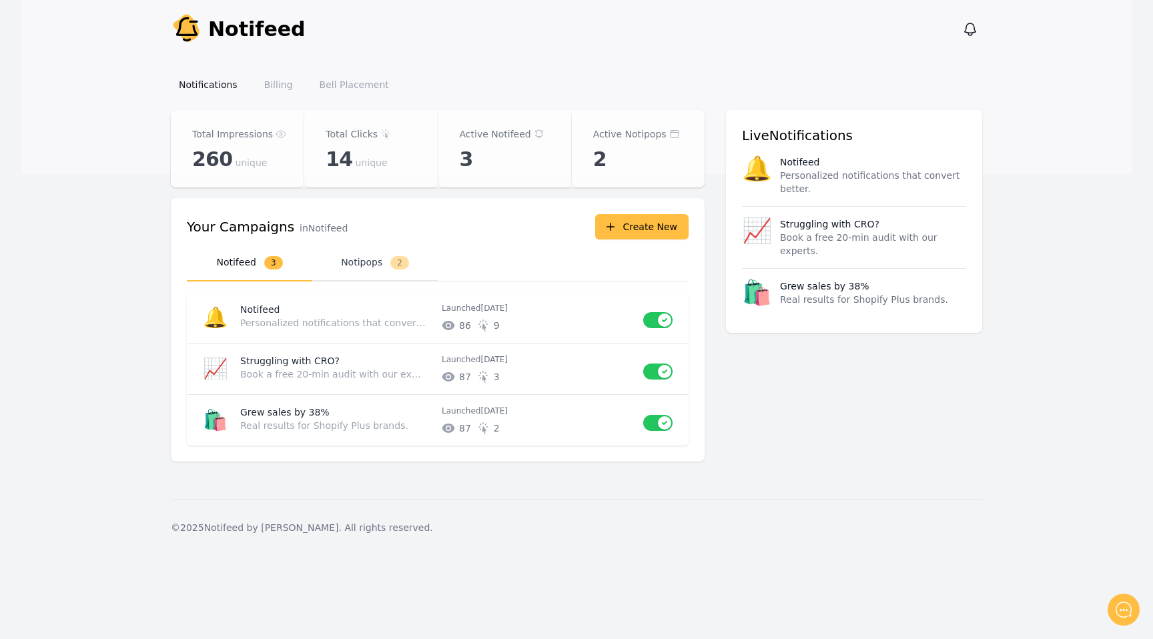
click at [346, 273] on button "Notipops 2" at bounding box center [374, 263] width 125 height 37
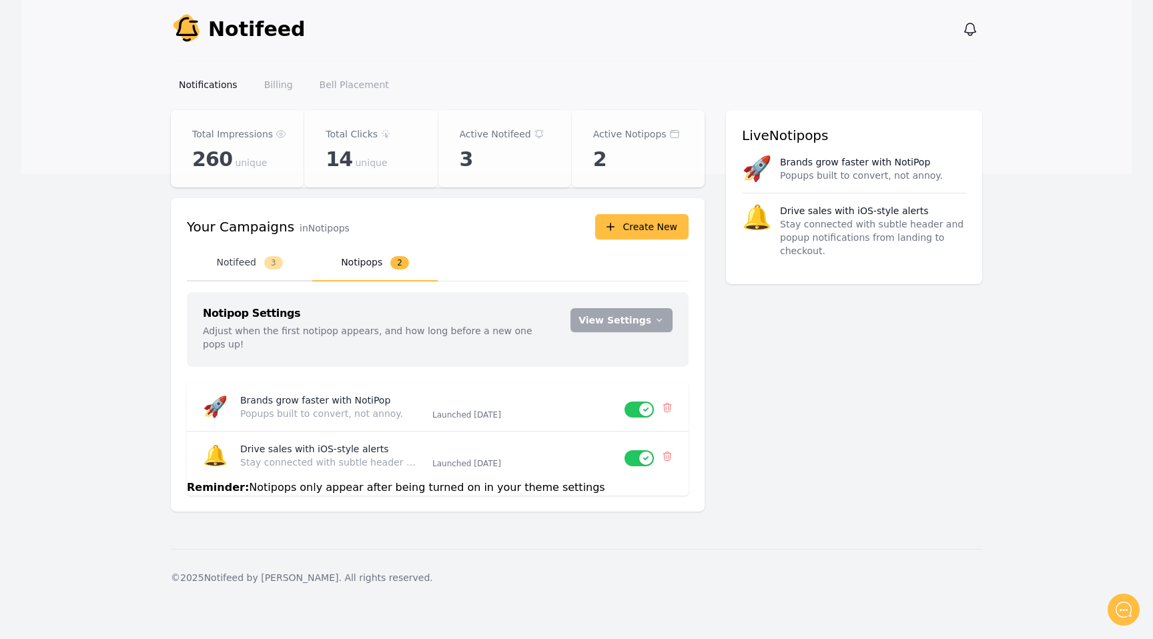
click at [258, 274] on button "Notifeed 3" at bounding box center [249, 263] width 125 height 37
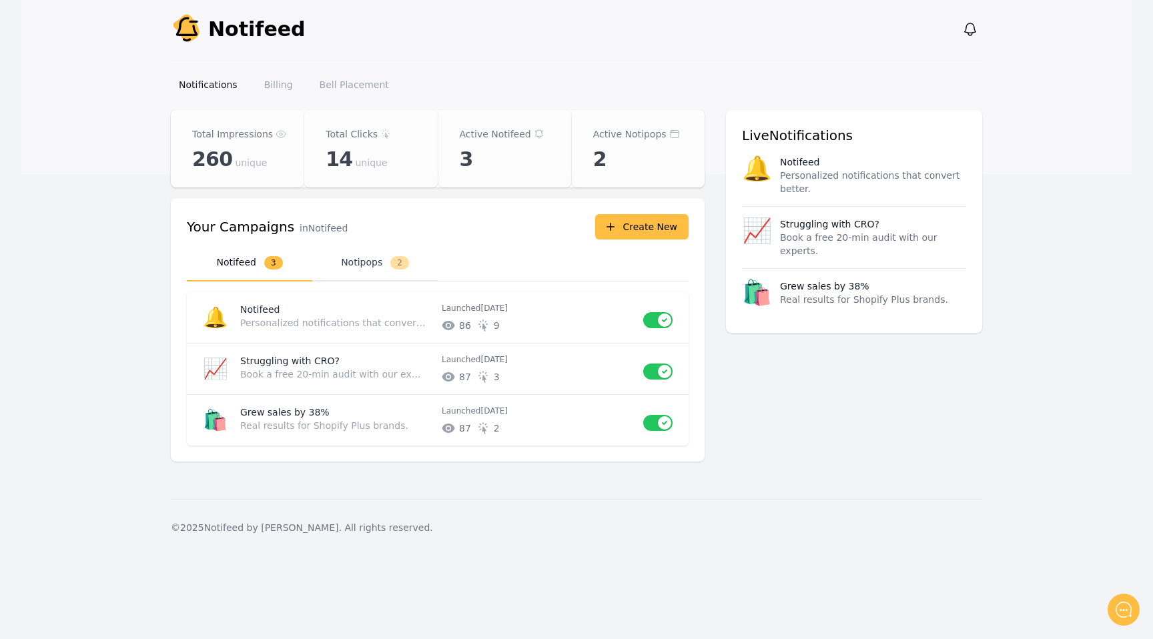
click at [327, 257] on button "Notipops 2" at bounding box center [374, 263] width 125 height 37
click at [351, 254] on button "Notipops 2" at bounding box center [374, 263] width 125 height 37
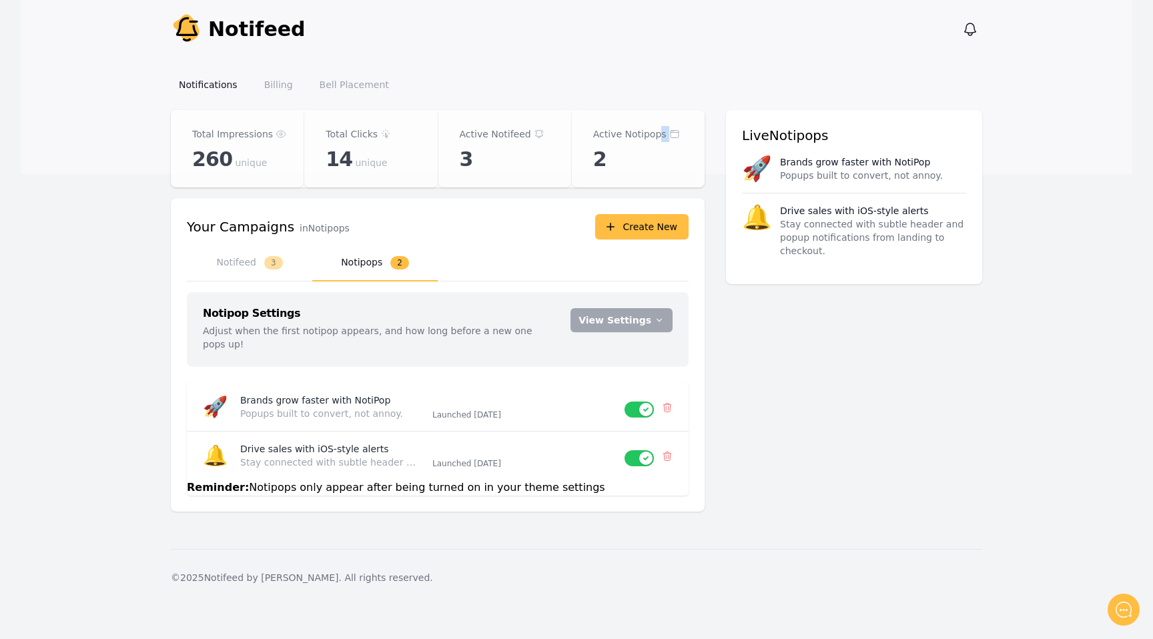
click at [665, 143] on div "Active Notipops 2" at bounding box center [638, 148] width 133 height 77
click at [970, 30] on icon "button" at bounding box center [970, 29] width 16 height 16
click at [268, 87] on link "Billing" at bounding box center [278, 85] width 45 height 24
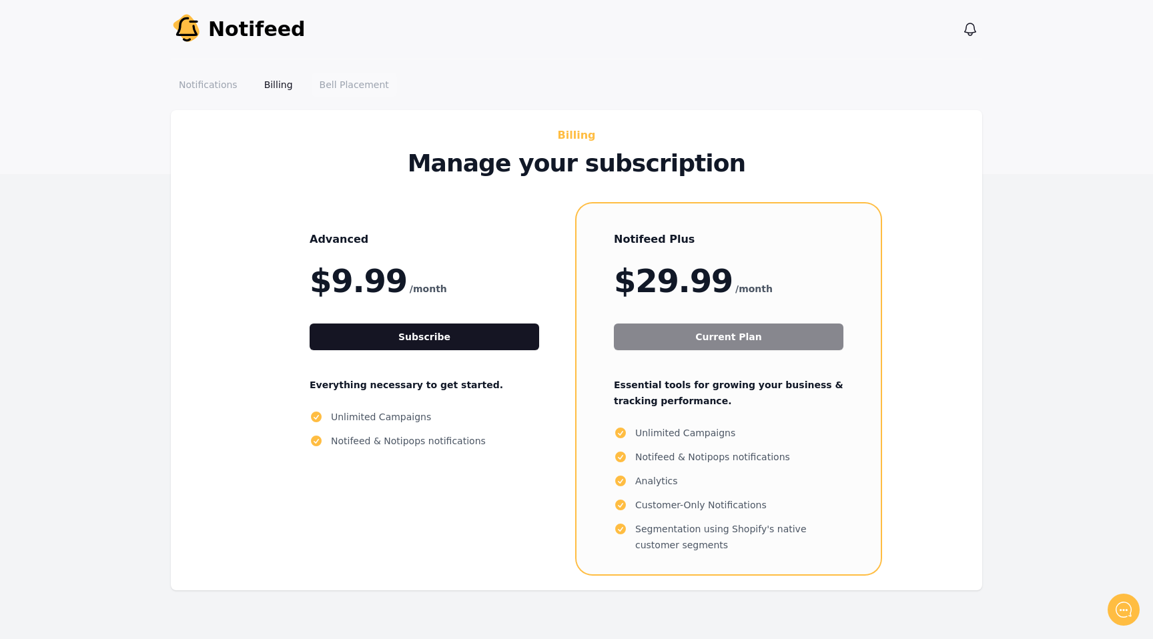
click at [345, 75] on link "Bell Placement" at bounding box center [354, 85] width 85 height 24
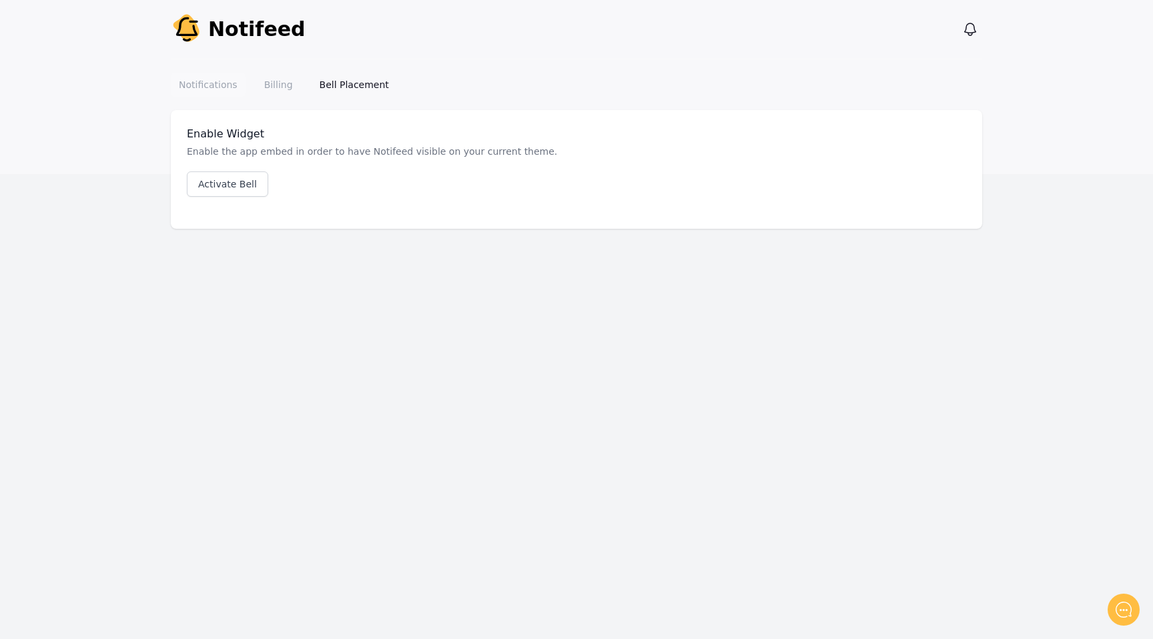
click at [197, 89] on link "Notifications" at bounding box center [208, 85] width 75 height 24
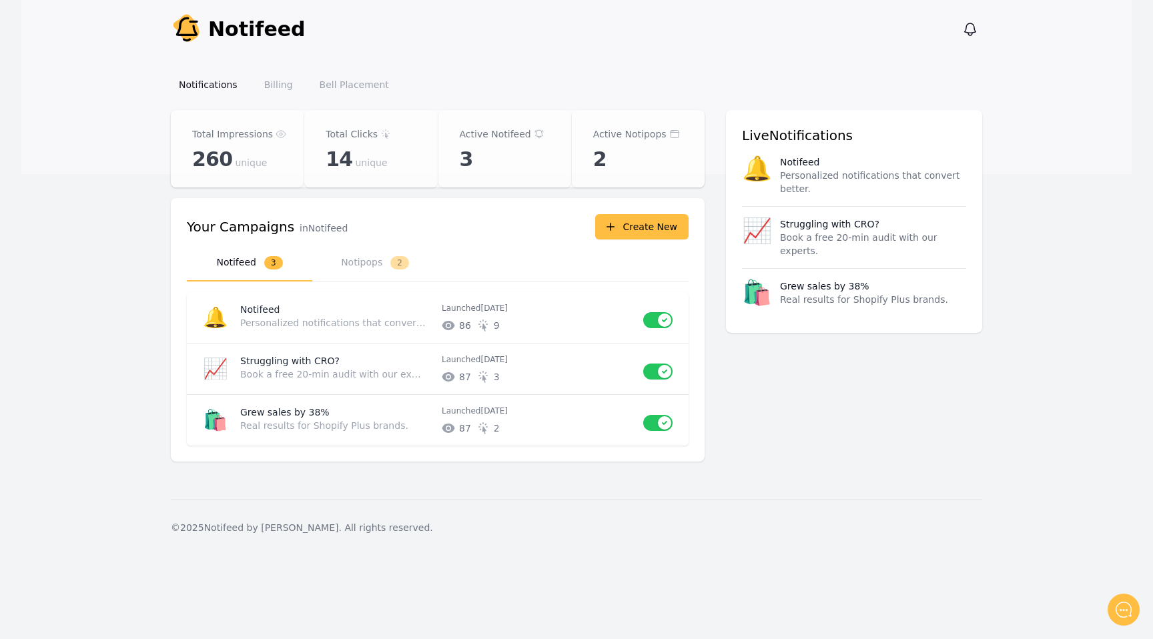
click at [353, 236] on div "Your Campaigns in Notifeed Create New" at bounding box center [438, 226] width 502 height 25
click at [360, 270] on button "Notipops 2" at bounding box center [374, 263] width 125 height 37
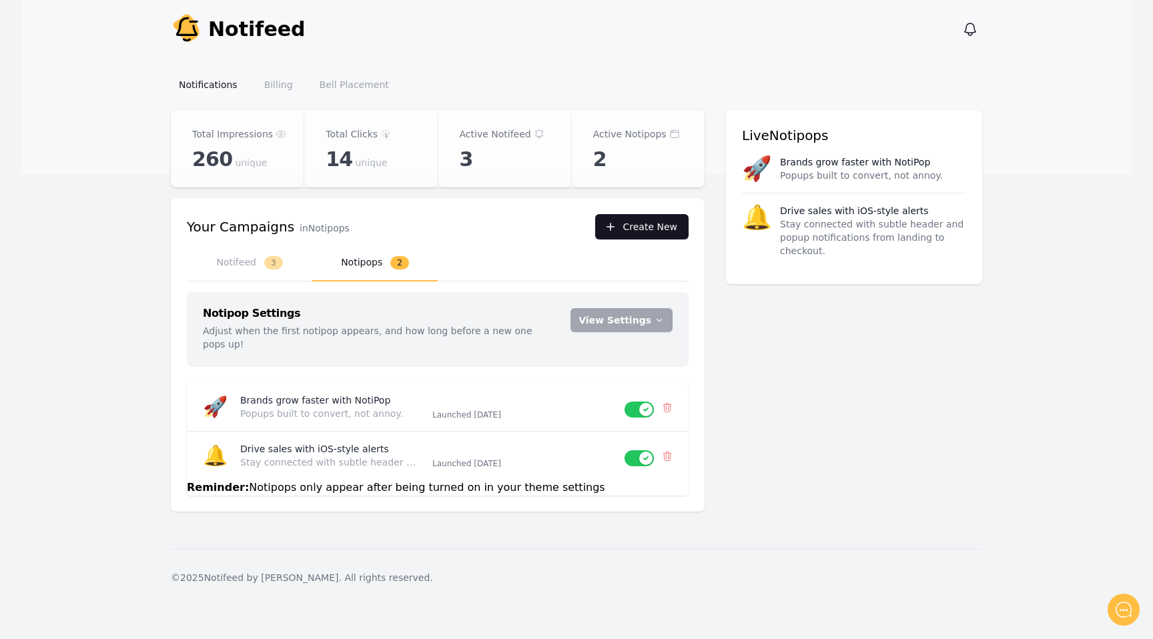
click at [630, 216] on button "Create New" at bounding box center [641, 226] width 93 height 25
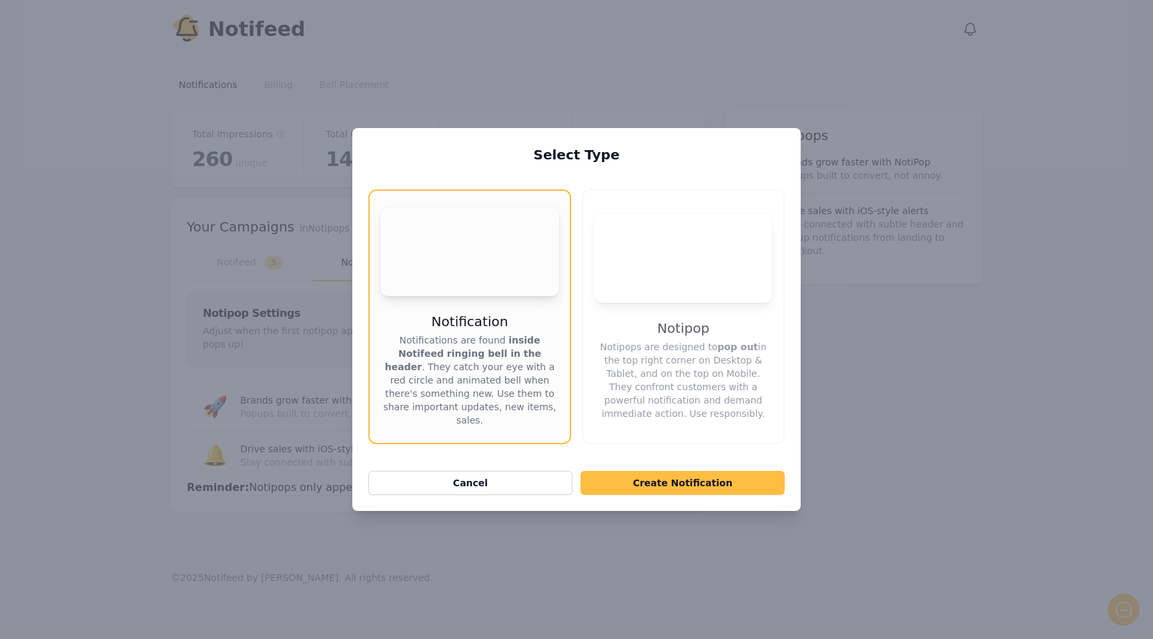
click at [664, 256] on video "Your browser does not support the video tag." at bounding box center [683, 258] width 179 height 89
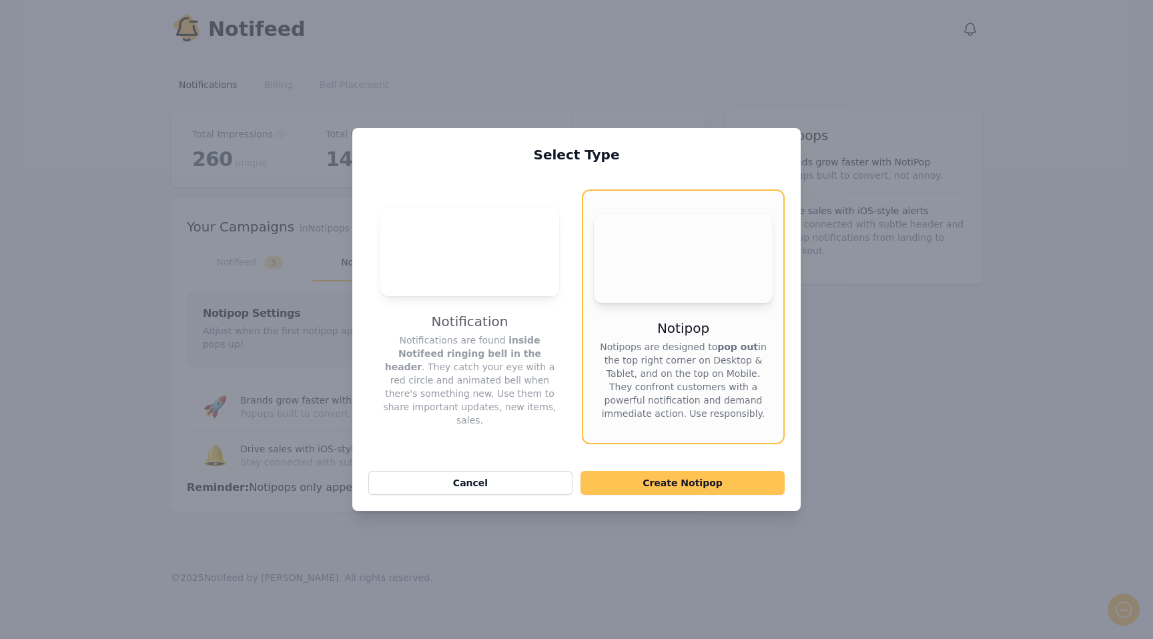
click at [656, 477] on button "Create Notipop" at bounding box center [683, 483] width 204 height 24
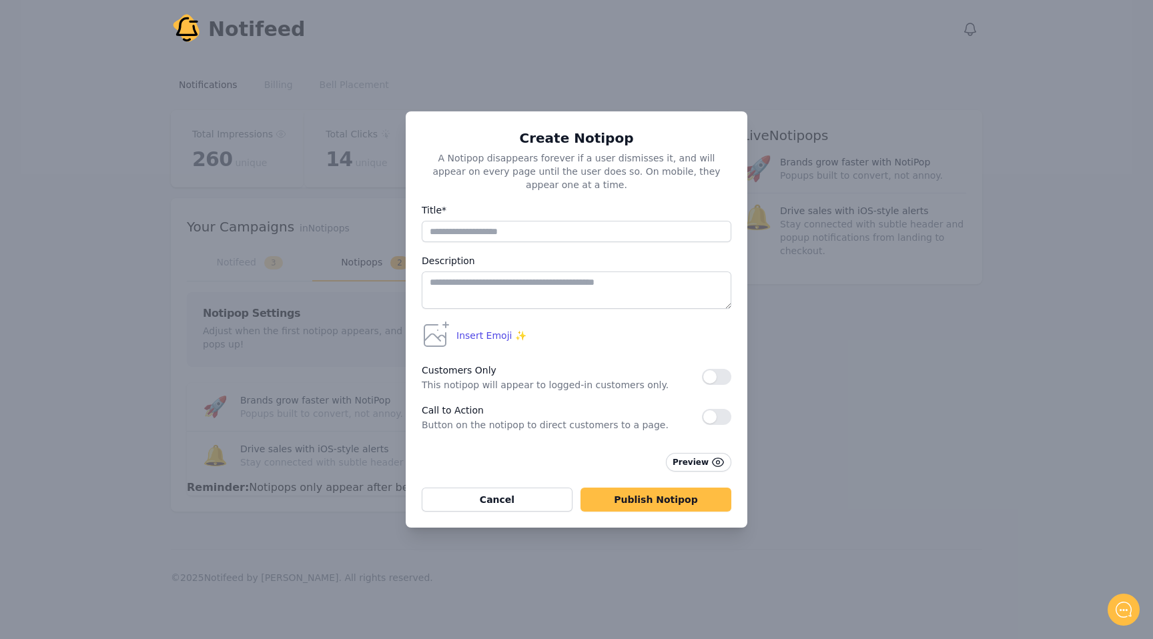
click at [805, 293] on div "Create Notipop A Notipop disappears forever if a user dismisses it, and will ap…" at bounding box center [576, 319] width 1153 height 639
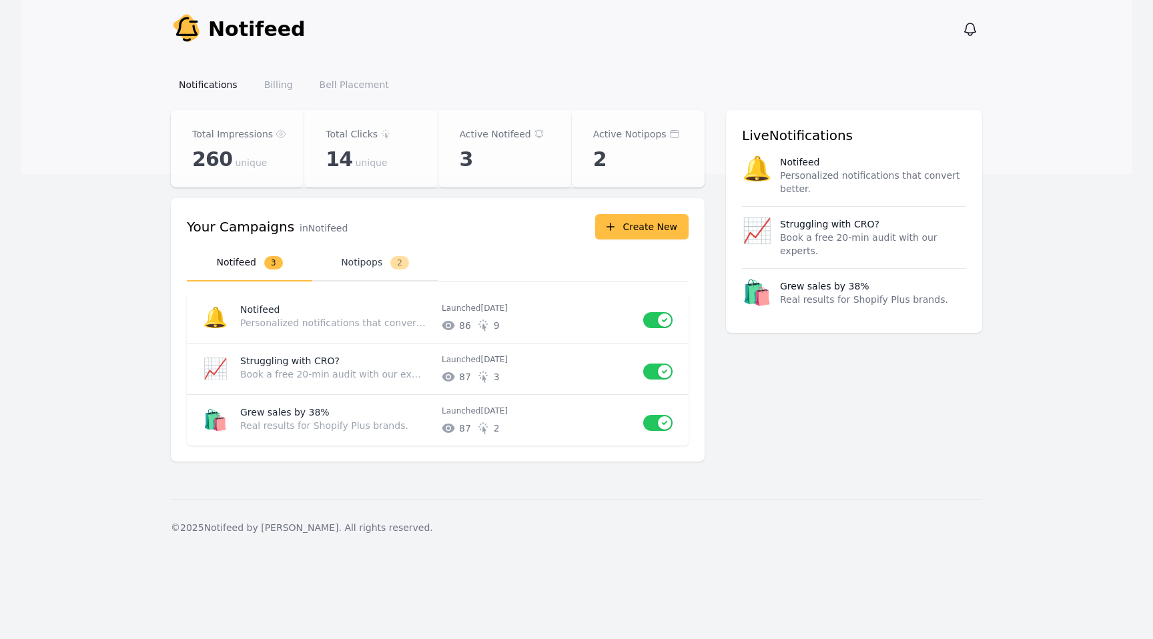
click at [371, 272] on button "Notipops 2" at bounding box center [374, 263] width 125 height 37
click at [367, 272] on button "Notipops 2" at bounding box center [374, 263] width 125 height 37
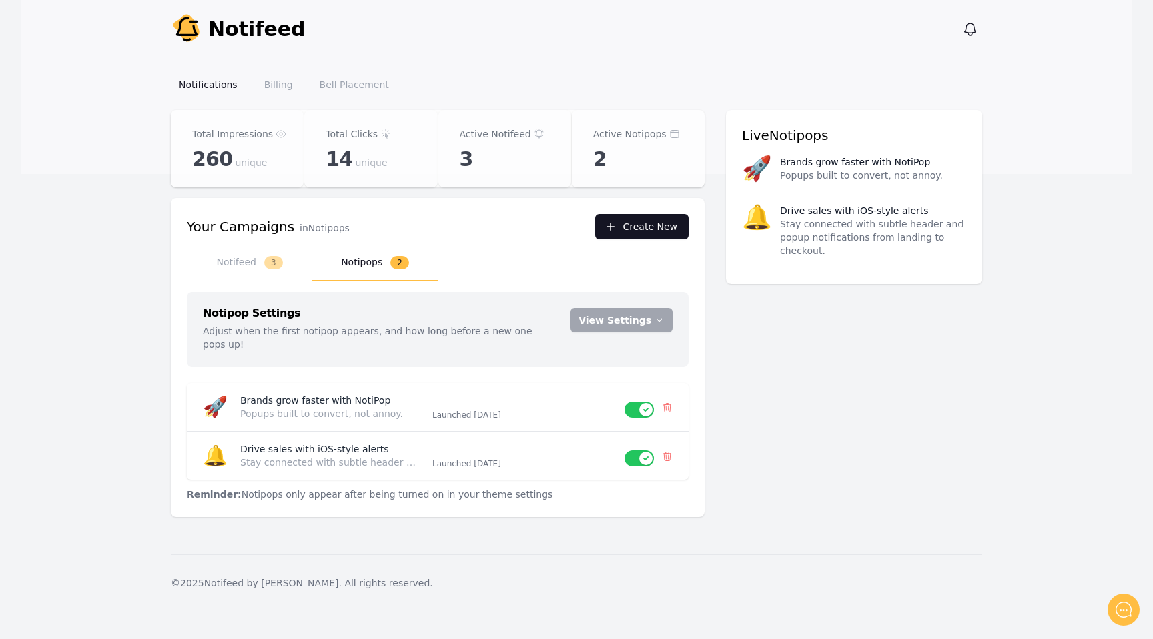
click at [637, 238] on button "Create New" at bounding box center [641, 226] width 93 height 25
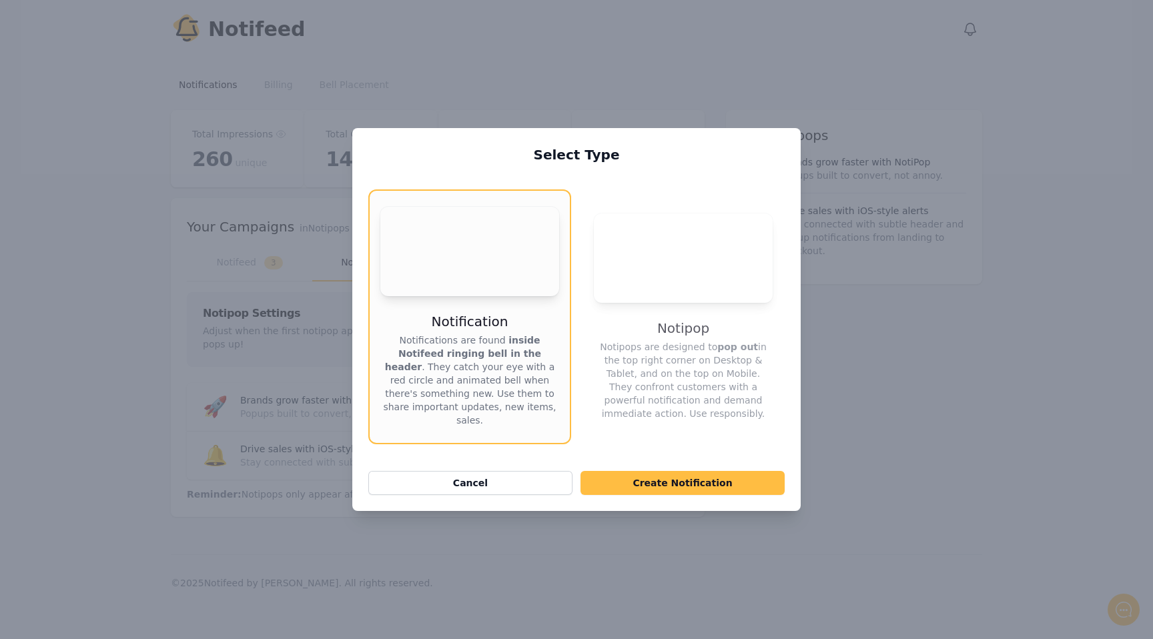
click at [641, 456] on div "Select Type Your browser does not support the video tag. Notification Notificat…" at bounding box center [576, 319] width 448 height 383
click at [641, 442] on button "Your browser does not support the video tag. Notipop Notipops are designed to p…" at bounding box center [683, 317] width 203 height 255
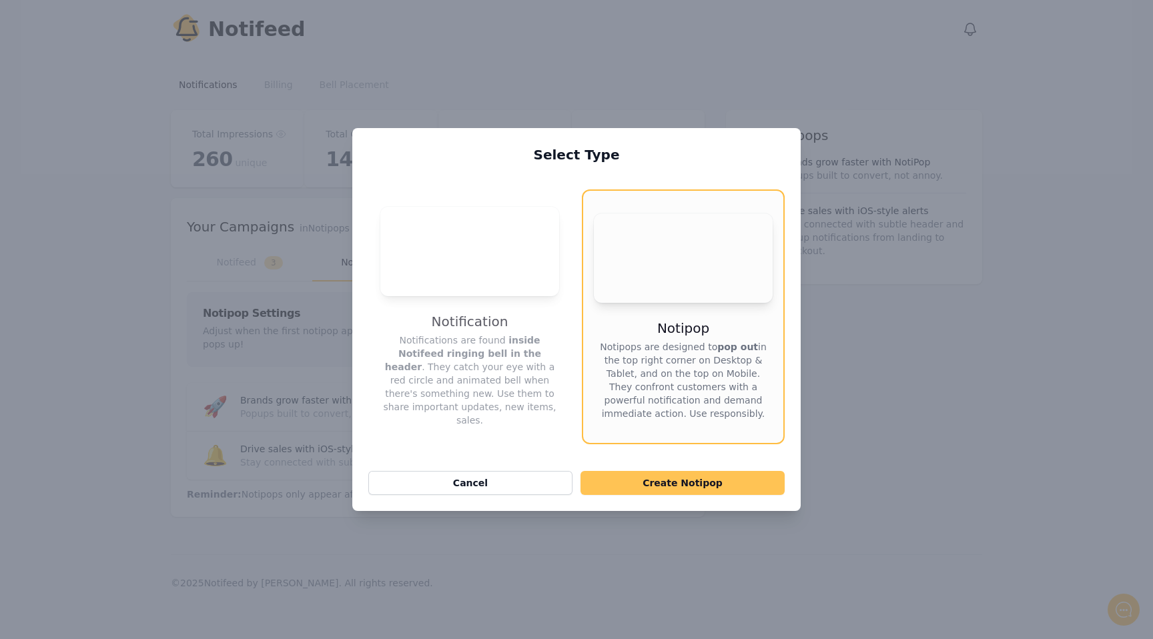
click at [637, 485] on button "Create Notipop" at bounding box center [683, 483] width 204 height 24
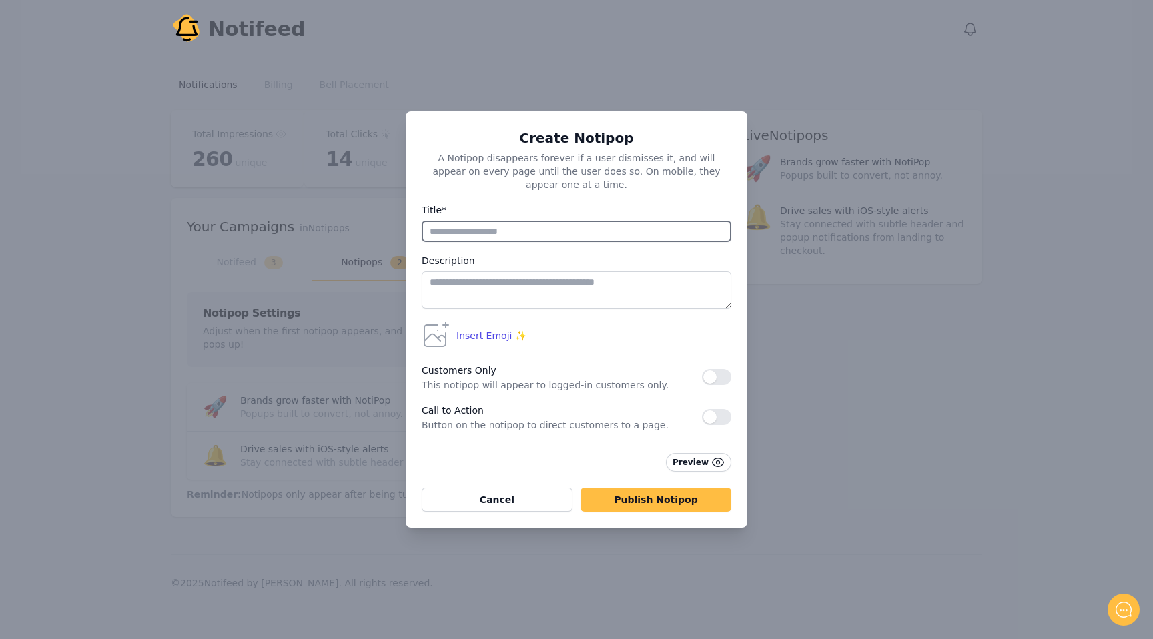
click at [531, 222] on input "Title*" at bounding box center [577, 231] width 310 height 21
type input "******"
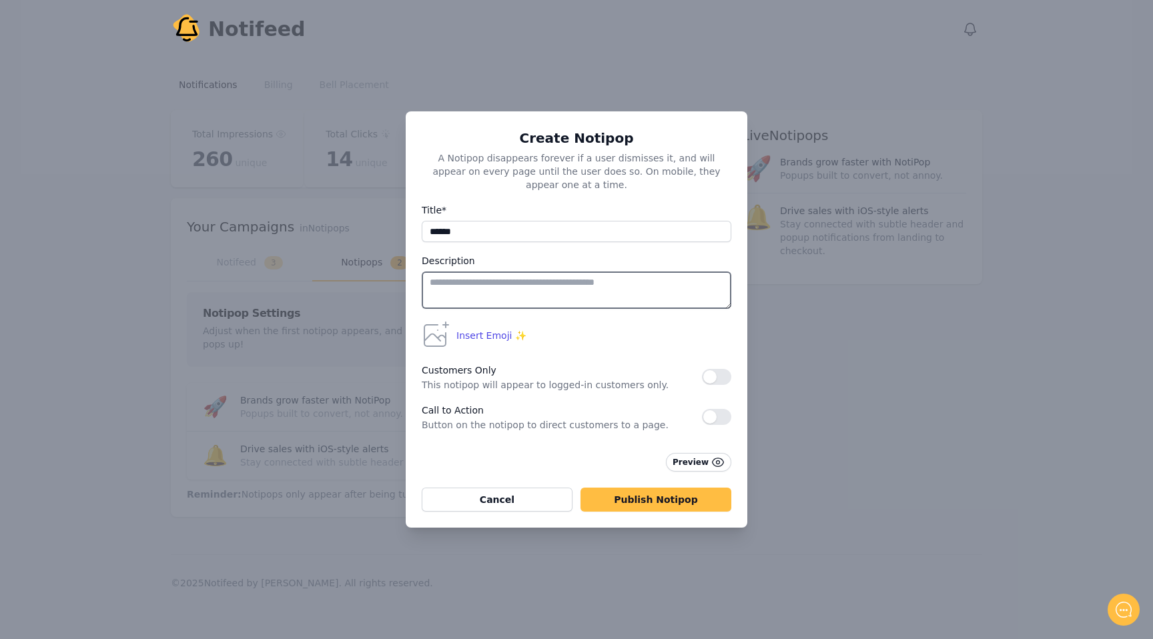
click at [517, 295] on textarea at bounding box center [577, 290] width 310 height 37
type textarea "*****"
click at [706, 369] on button "button" at bounding box center [716, 377] width 29 height 16
click at [709, 371] on button "button" at bounding box center [716, 377] width 29 height 16
click at [476, 329] on span "Insert Emoji ✨" at bounding box center [491, 335] width 70 height 13
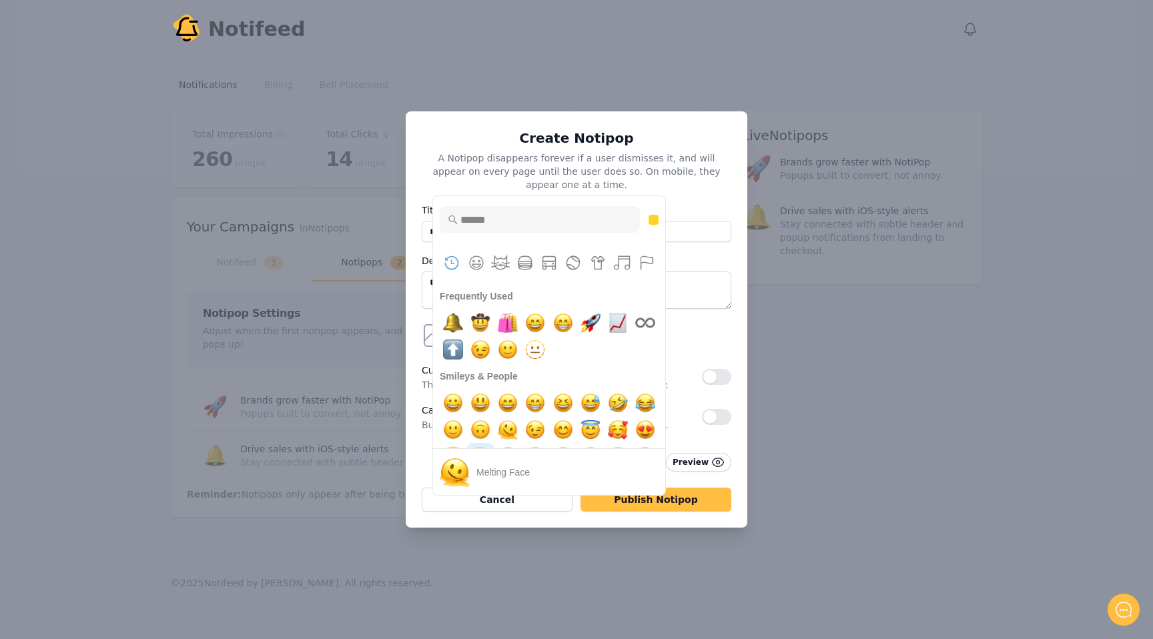
scroll to position [21, 0]
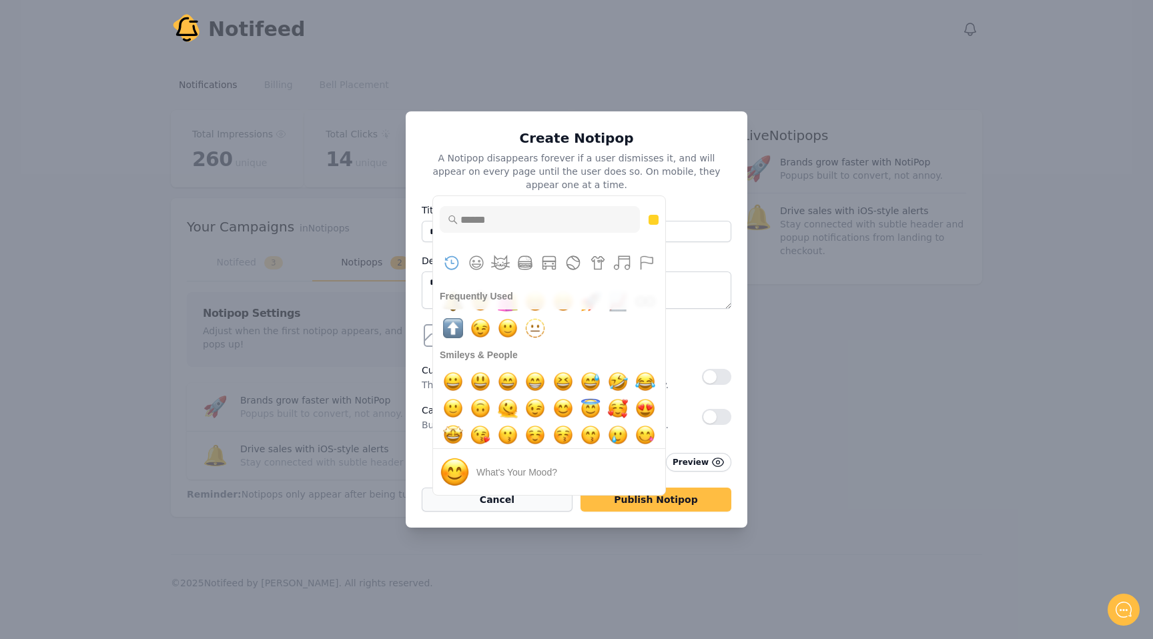
click at [488, 493] on button "Cancel" at bounding box center [497, 500] width 151 height 24
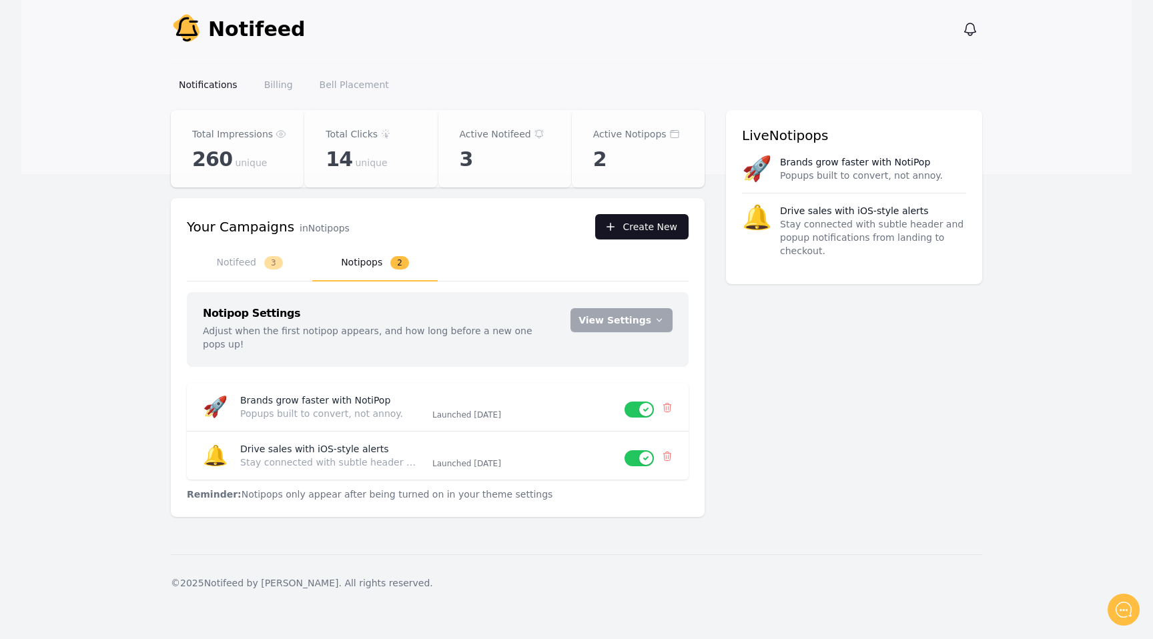
click at [625, 234] on button "Create New" at bounding box center [641, 226] width 93 height 25
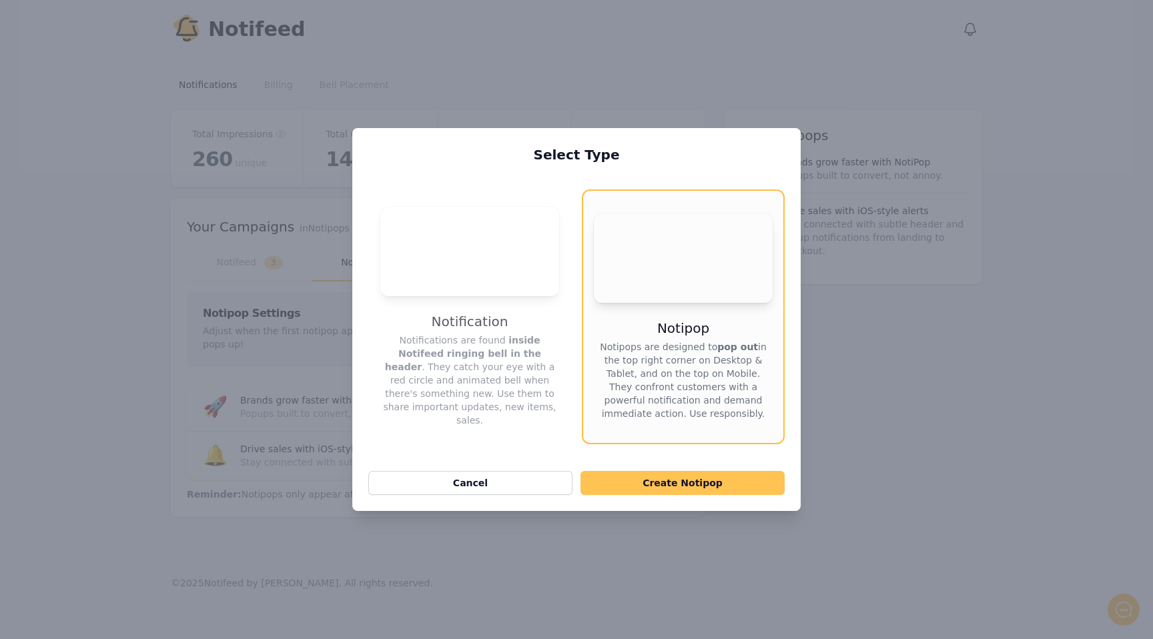
click at [621, 476] on button "Create Notipop" at bounding box center [683, 483] width 204 height 24
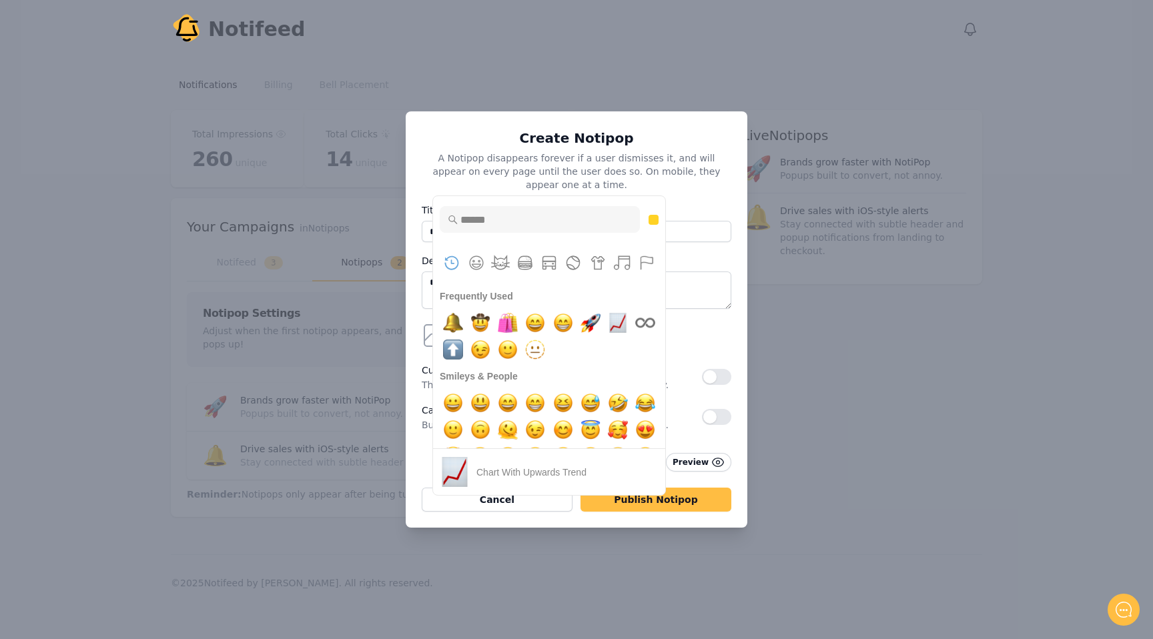
click at [676, 327] on div "Insert Emoji ✨ Frequently Used Smileys & People Animals & Nature Food & Drink T…" at bounding box center [575, 336] width 312 height 32
click at [492, 173] on p "A Notipop disappears forever if a user dismisses it, and will appear on every p…" at bounding box center [577, 168] width 310 height 45
click at [418, 362] on div "Create Notipop A Notipop disappears forever if a user dismisses it, and will ap…" at bounding box center [577, 319] width 342 height 416
click at [448, 326] on img "bell" at bounding box center [453, 323] width 27 height 27
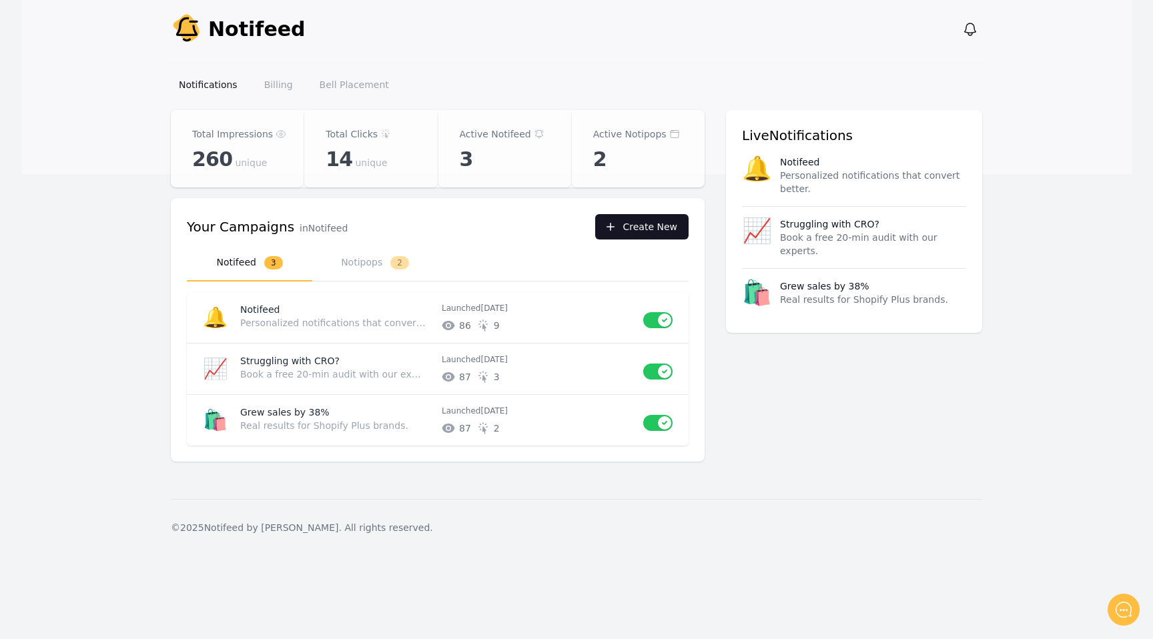
click at [625, 216] on button "Create New" at bounding box center [641, 226] width 93 height 25
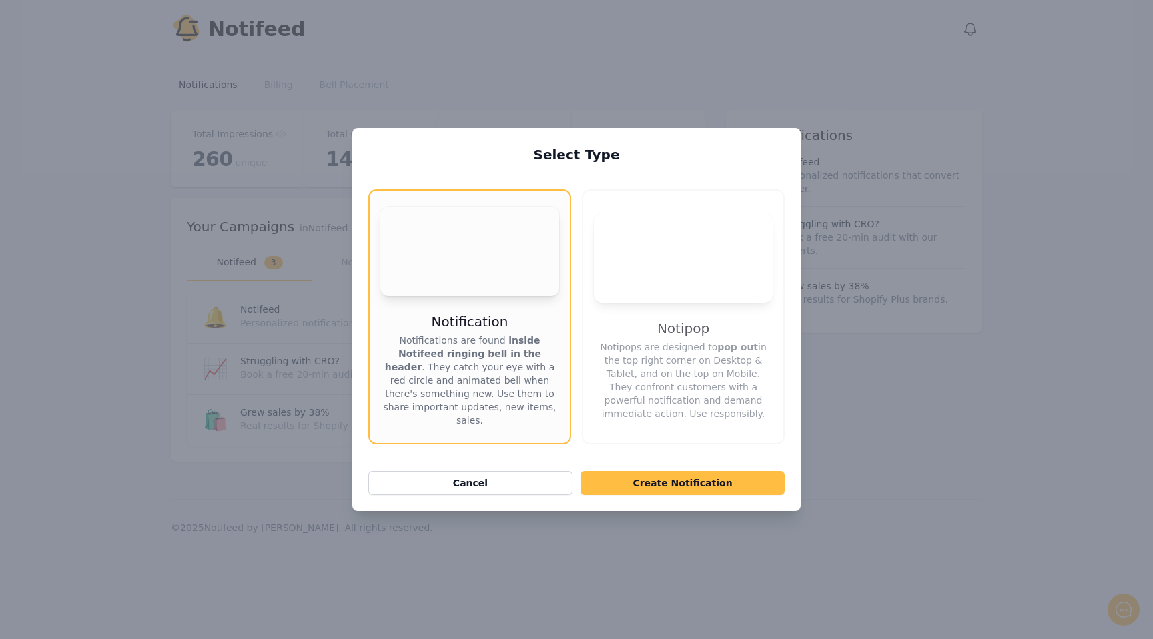
click at [640, 299] on video "Your browser does not support the video tag." at bounding box center [683, 258] width 179 height 89
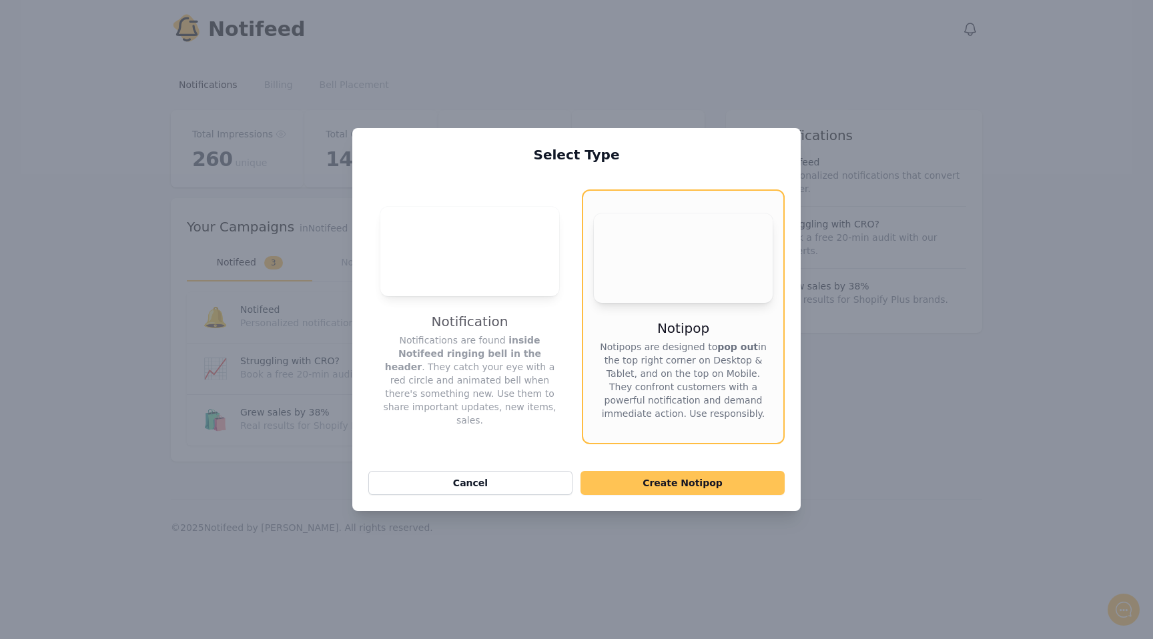
click at [639, 473] on button "Create Notipop" at bounding box center [683, 483] width 204 height 24
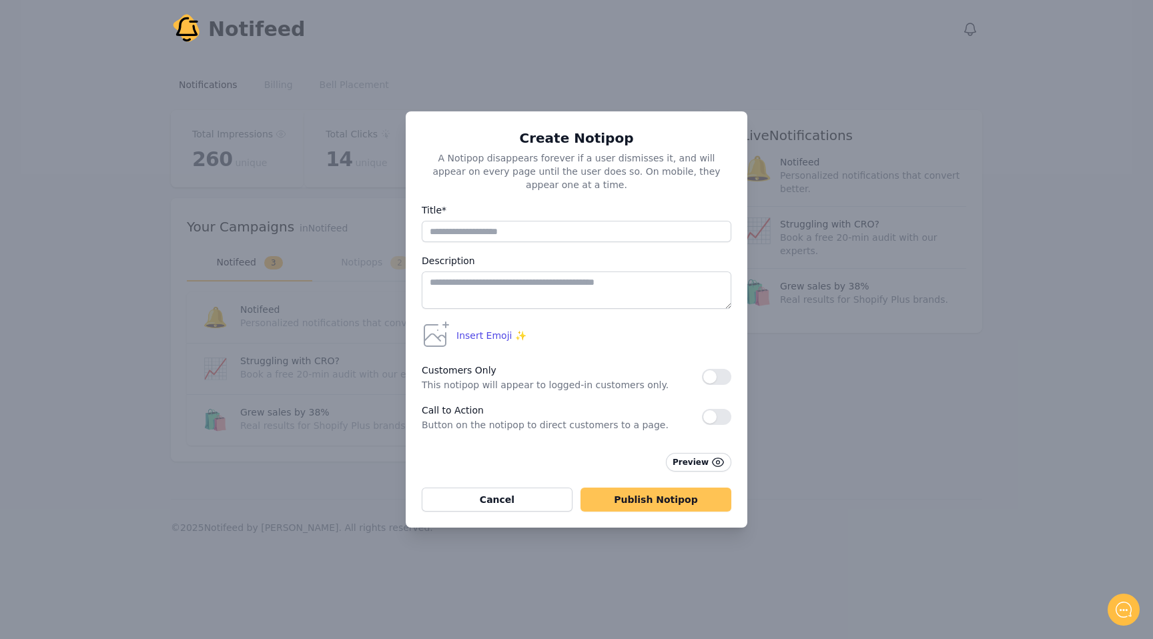
click at [663, 494] on button "Publish Notipop" at bounding box center [656, 500] width 151 height 24
click at [454, 378] on span "This notipop will appear to logged-in customers only." at bounding box center [562, 384] width 280 height 13
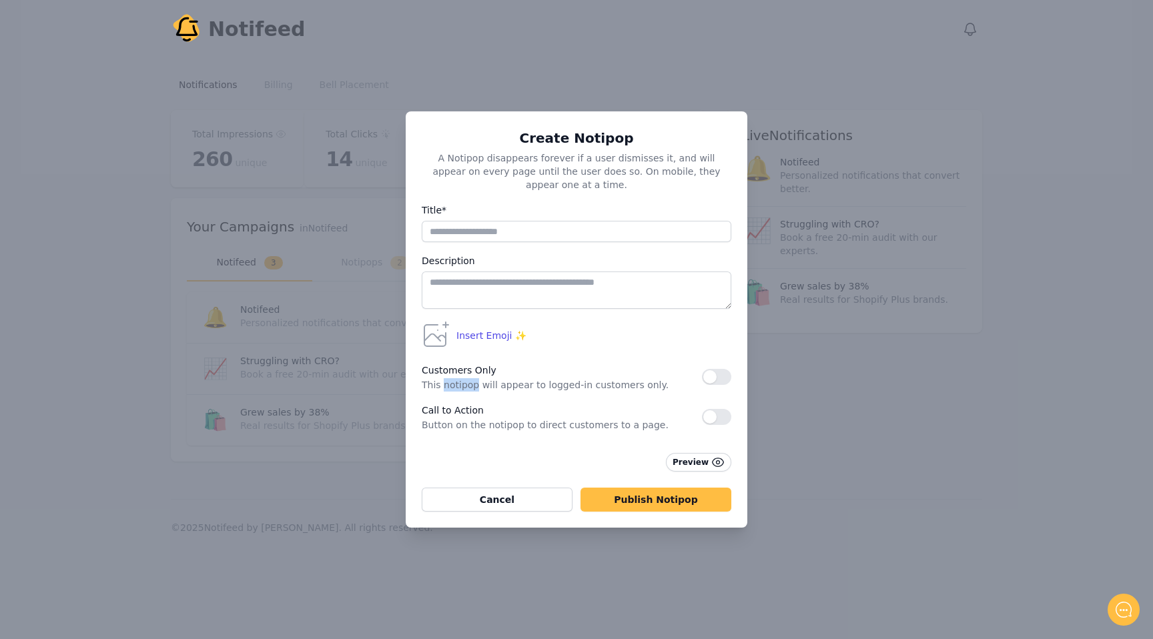
click at [454, 378] on span "This notipop will appear to logged-in customers only." at bounding box center [562, 384] width 280 height 13
click at [502, 226] on input "Title*" at bounding box center [577, 231] width 310 height 21
type input "**********"
click at [519, 283] on textarea at bounding box center [577, 290] width 310 height 37
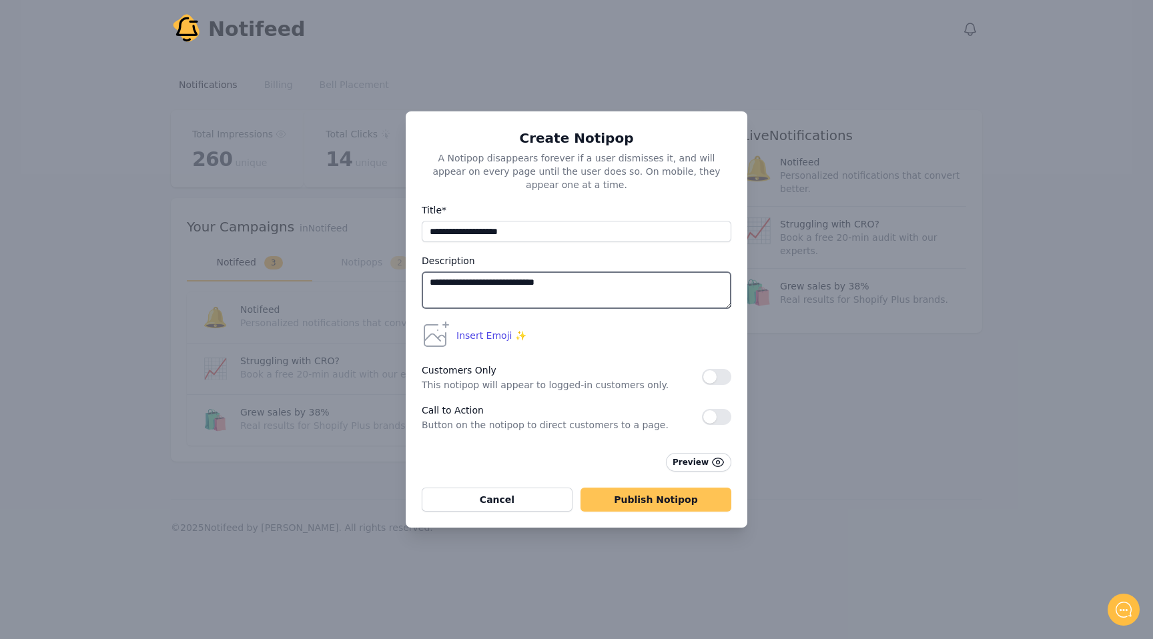
type textarea "**********"
click at [653, 500] on button "Publish Notipop" at bounding box center [656, 500] width 151 height 24
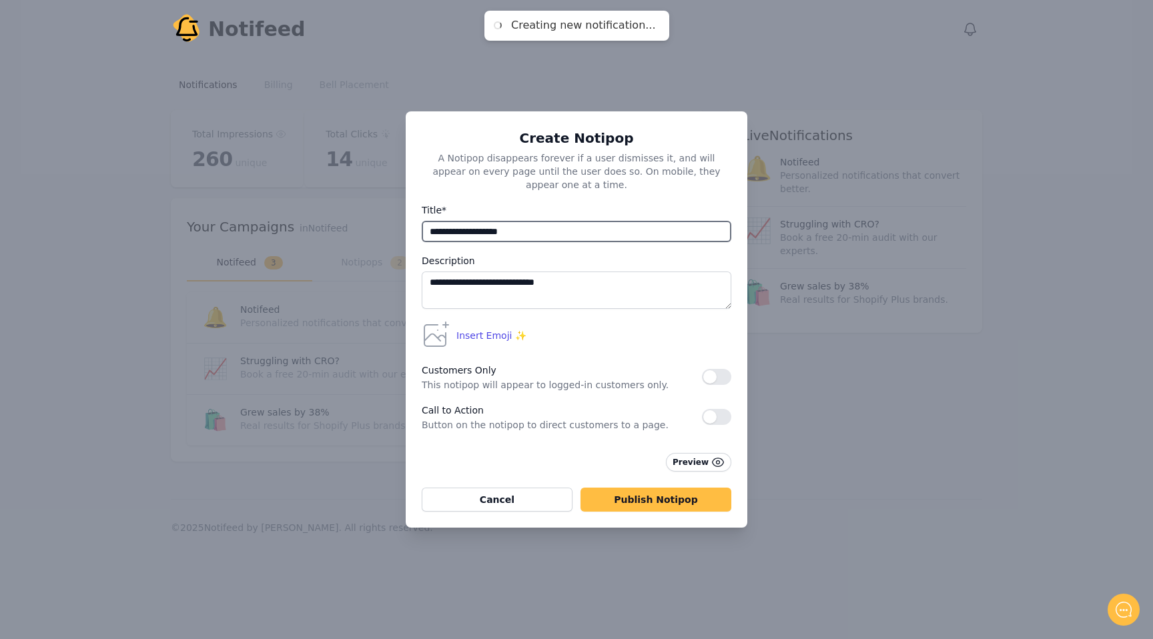
click at [516, 234] on input "**********" at bounding box center [577, 231] width 310 height 21
click at [516, 231] on input "**********" at bounding box center [577, 231] width 310 height 21
click at [436, 341] on icon at bounding box center [435, 336] width 32 height 32
click at [466, 332] on span "Insert Emoji ✨" at bounding box center [491, 335] width 70 height 13
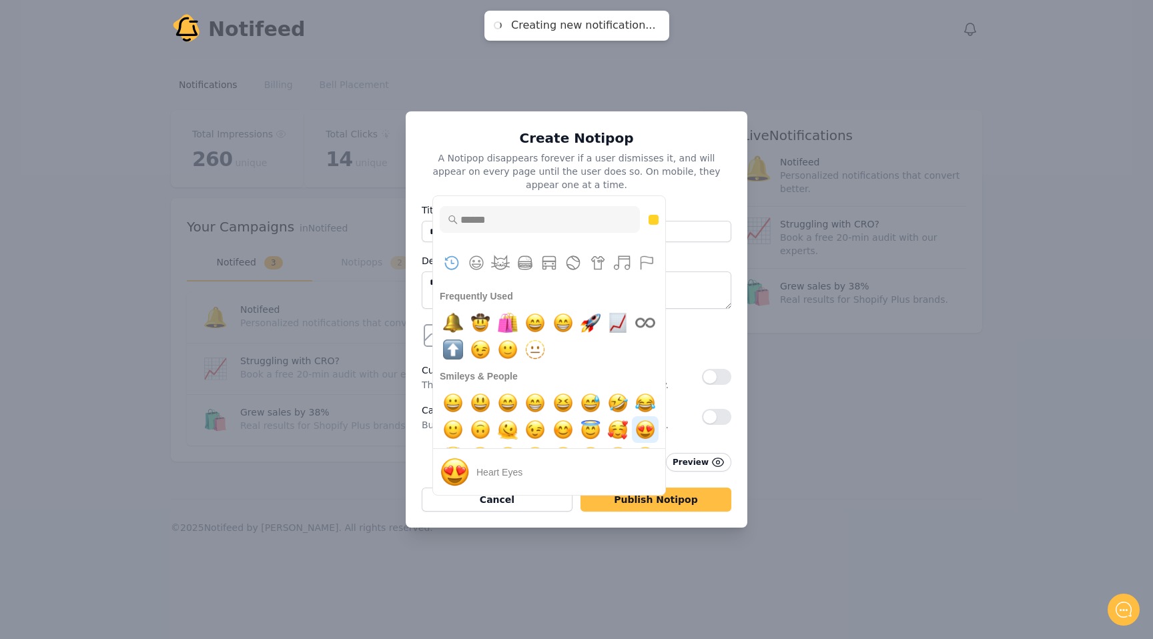
click at [653, 416] on img "heart eyes" at bounding box center [645, 429] width 27 height 27
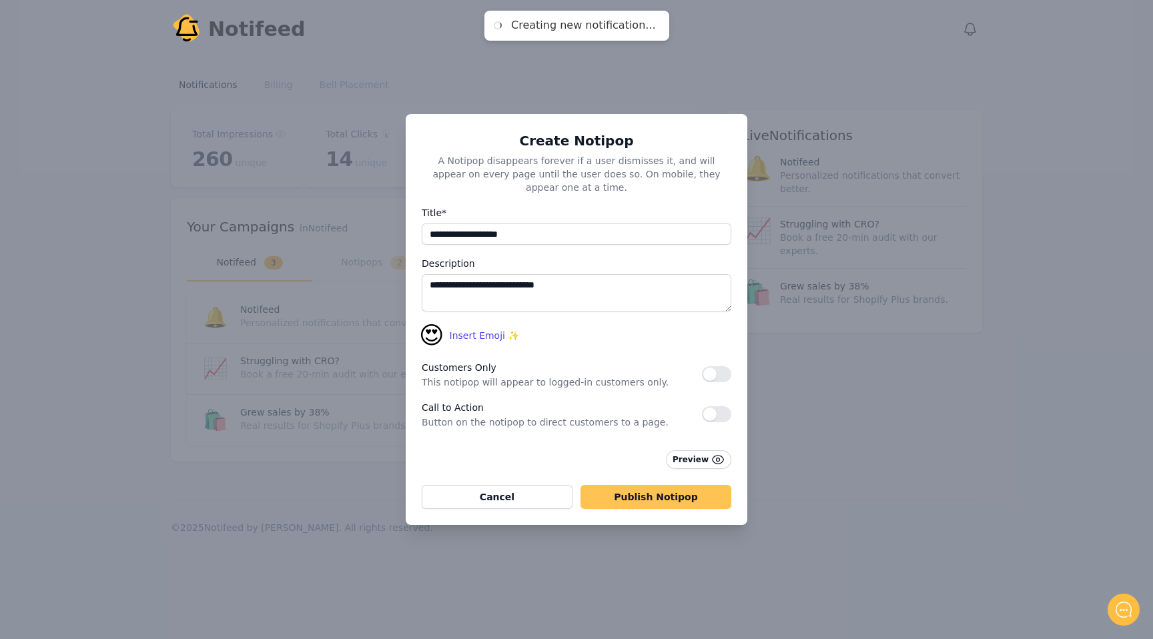
click at [625, 485] on button "Publish Notipop" at bounding box center [656, 497] width 151 height 24
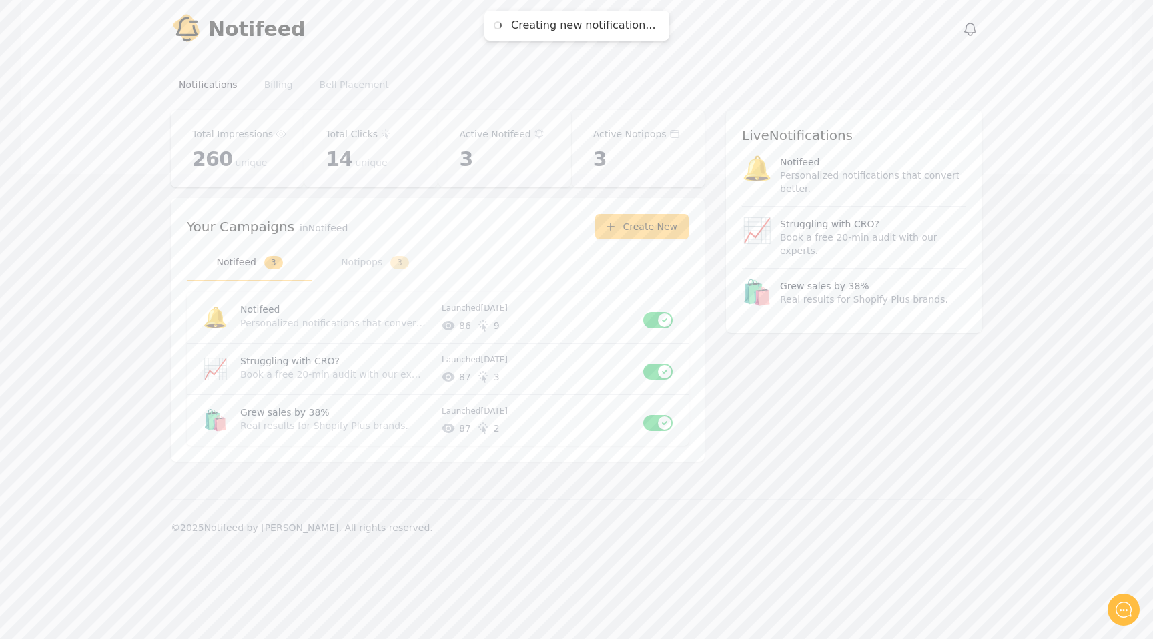
click at [368, 236] on div "Your Campaigns in Notifeed Create New" at bounding box center [438, 226] width 502 height 25
click at [368, 255] on button "Notipops 3" at bounding box center [374, 263] width 125 height 37
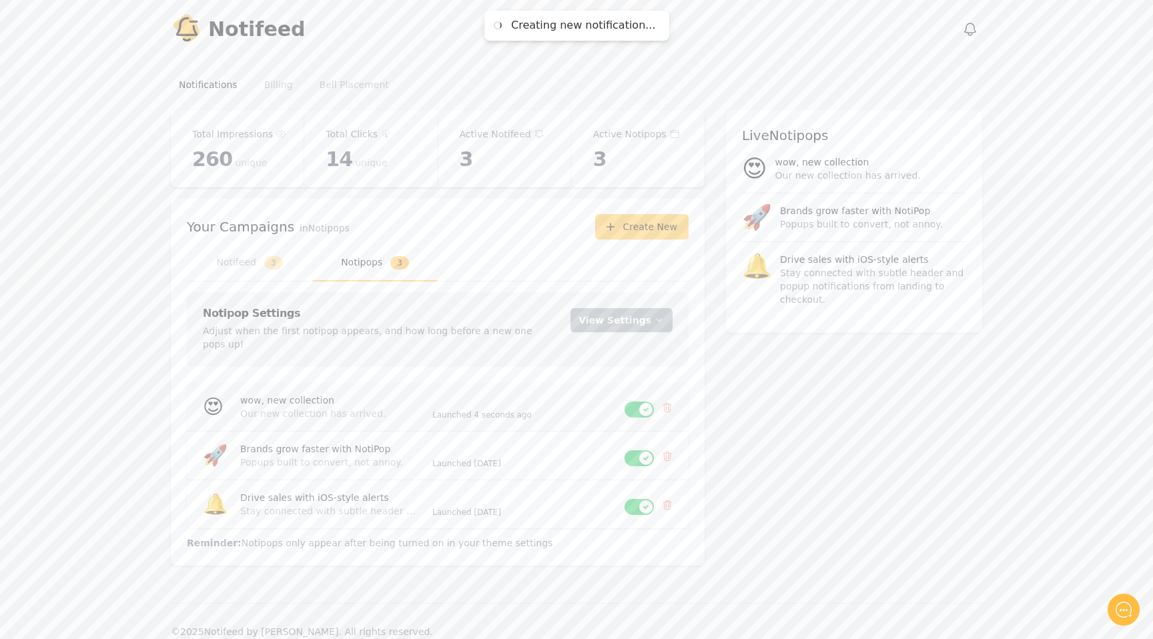
click at [671, 394] on body "Creating new notification... Notify Notifeed View notifications Open main menu …" at bounding box center [576, 319] width 1153 height 639
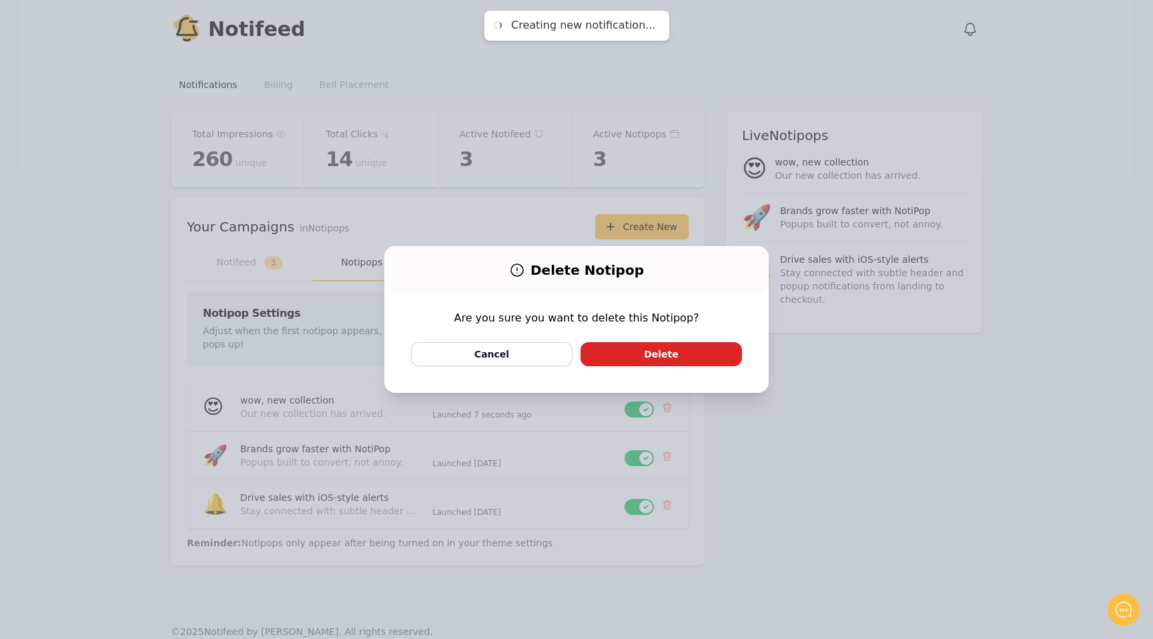
click at [641, 352] on button "Delete" at bounding box center [661, 354] width 161 height 24
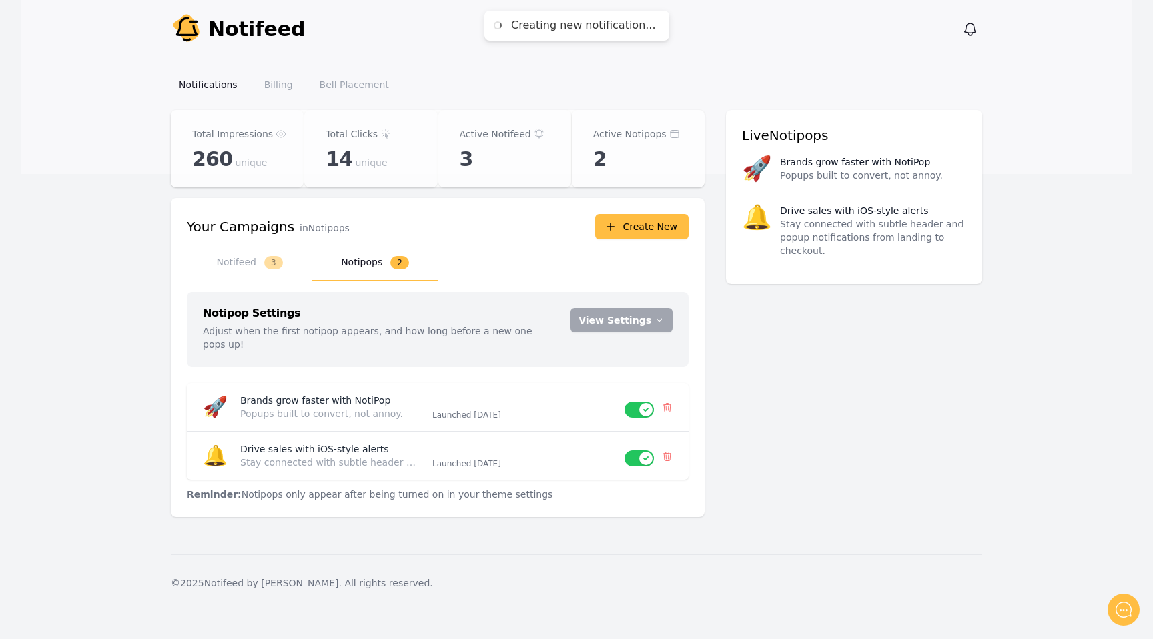
click at [404, 154] on p "14 unique" at bounding box center [371, 159] width 90 height 24
click at [478, 144] on div "Active Notifeed 3" at bounding box center [504, 148] width 133 height 77
click at [266, 87] on link "Billing" at bounding box center [278, 85] width 45 height 24
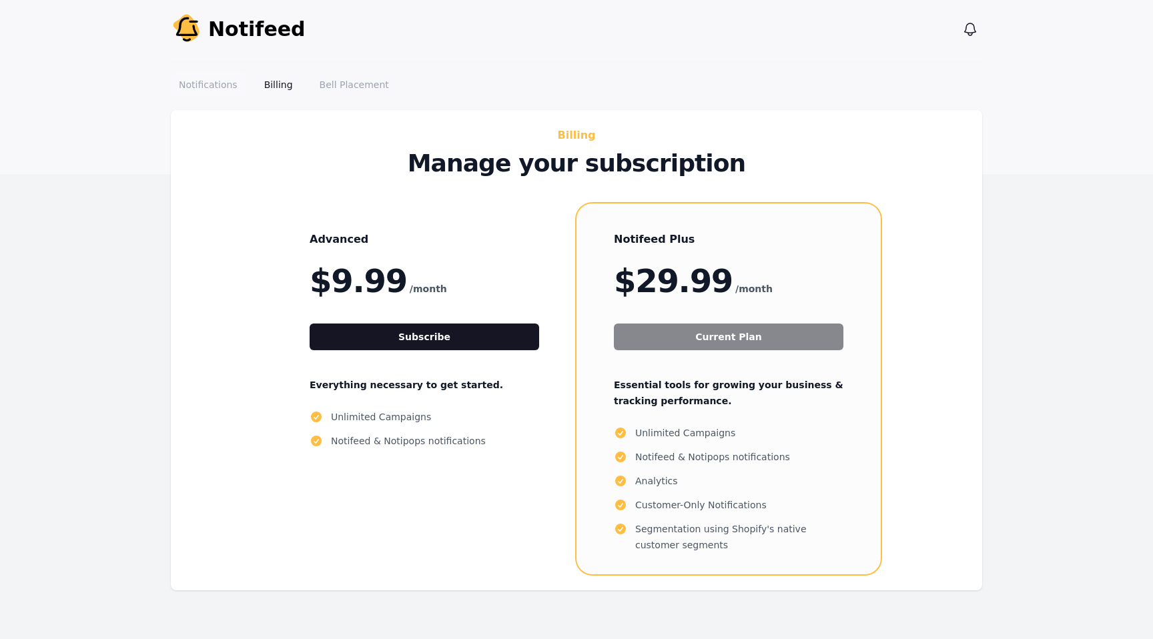
click at [218, 80] on link "Notifications" at bounding box center [208, 85] width 75 height 24
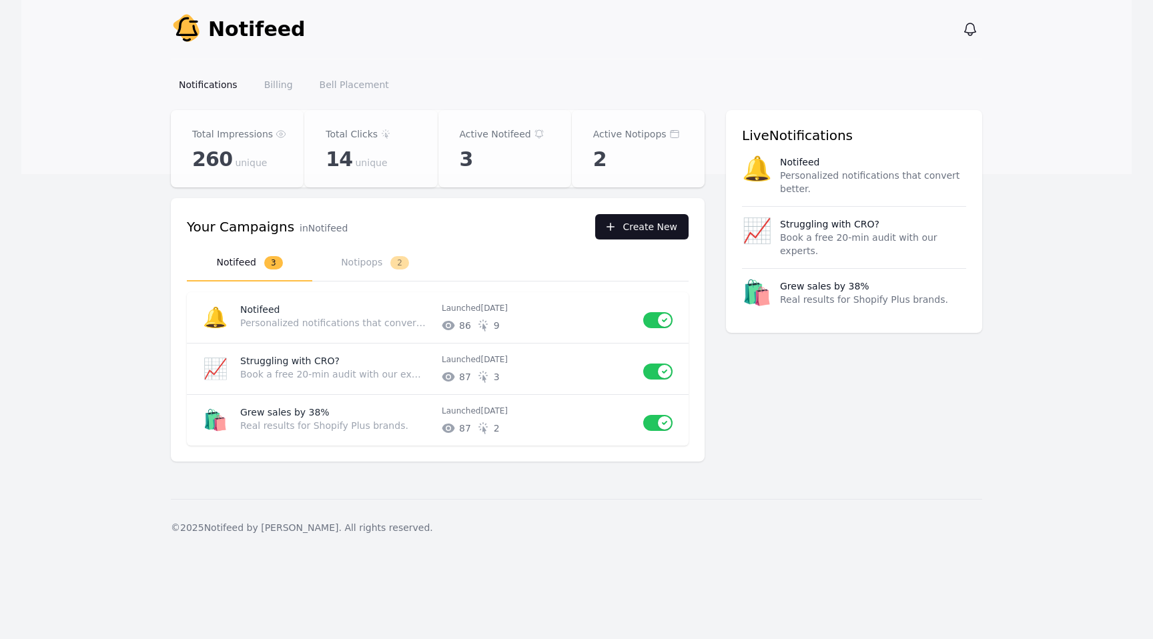
click at [625, 235] on button "Create New" at bounding box center [641, 226] width 93 height 25
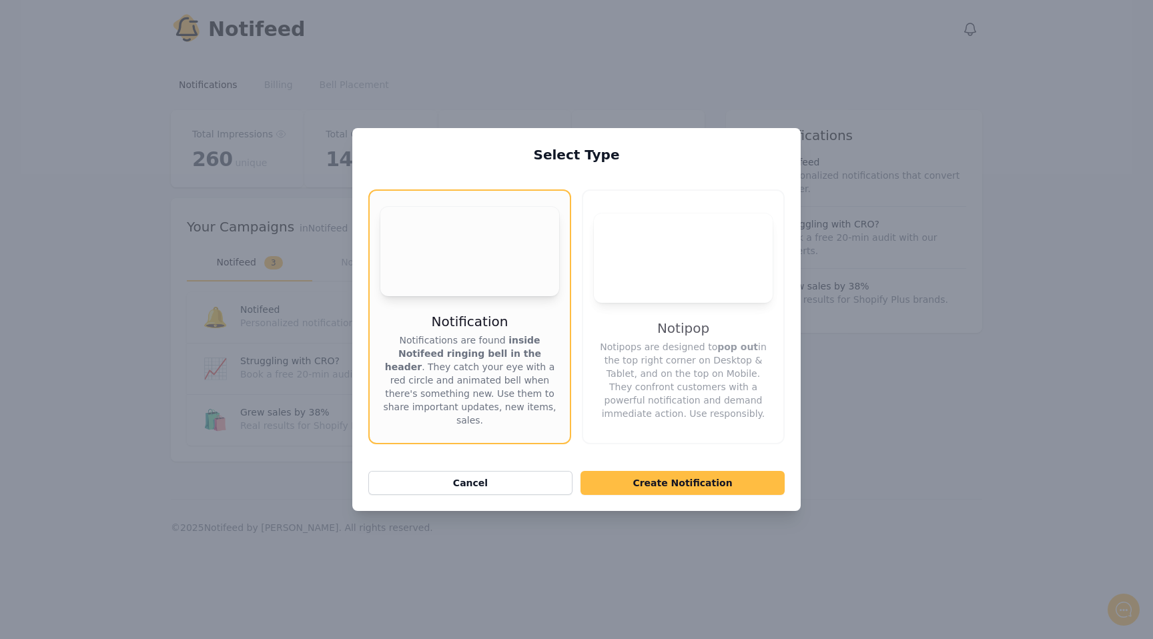
click at [653, 283] on video "Your browser does not support the video tag." at bounding box center [683, 258] width 179 height 89
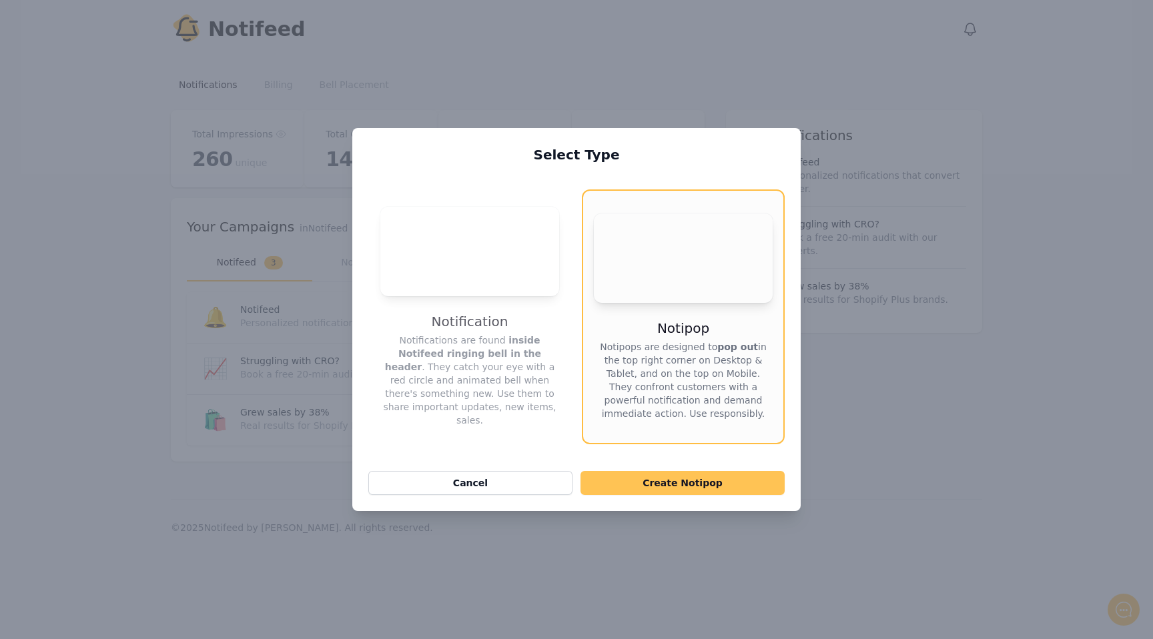
click at [673, 495] on button "Create Notipop" at bounding box center [683, 483] width 204 height 24
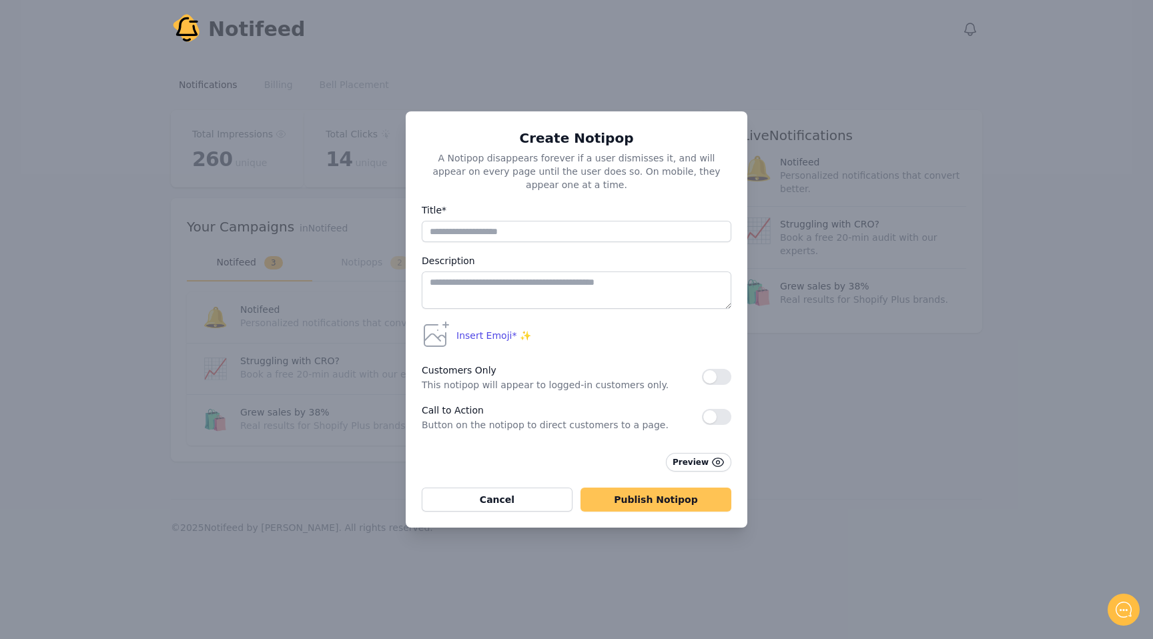
click at [659, 500] on button "Publish Notipop" at bounding box center [656, 500] width 151 height 24
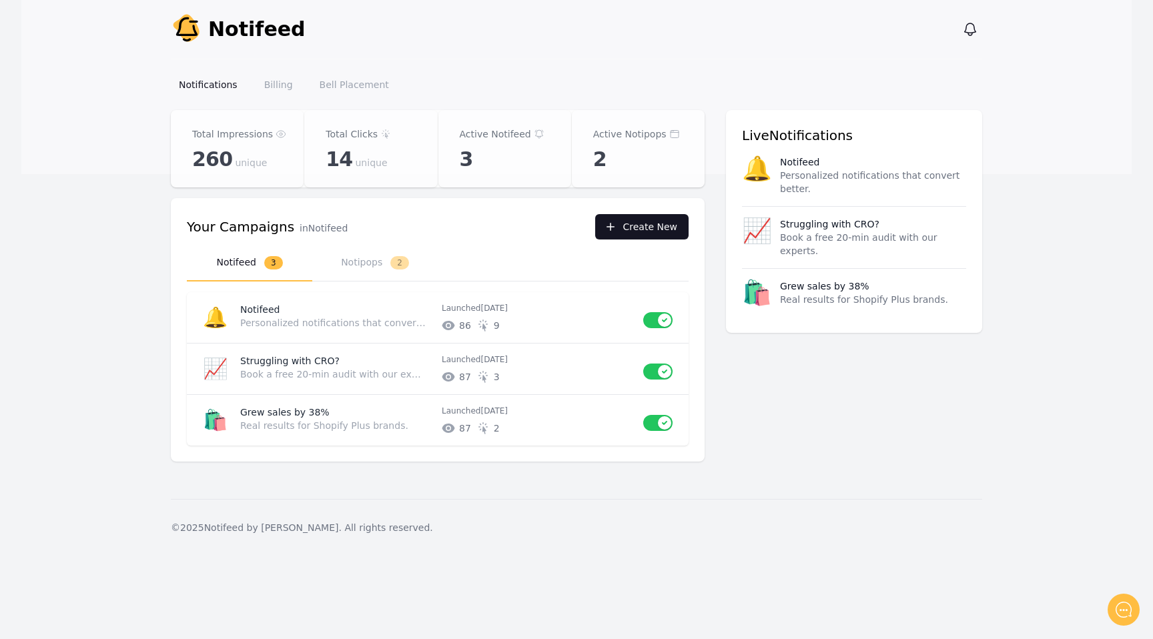
click at [617, 223] on icon "button" at bounding box center [610, 226] width 13 height 13
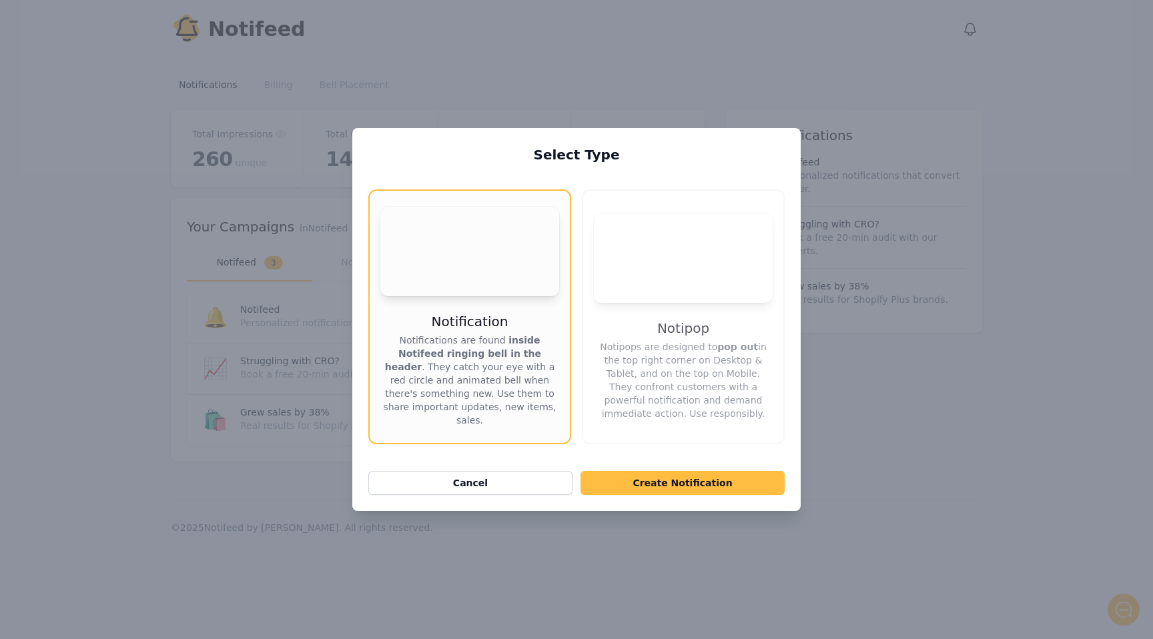
click at [644, 275] on video "Your browser does not support the video tag." at bounding box center [683, 258] width 179 height 89
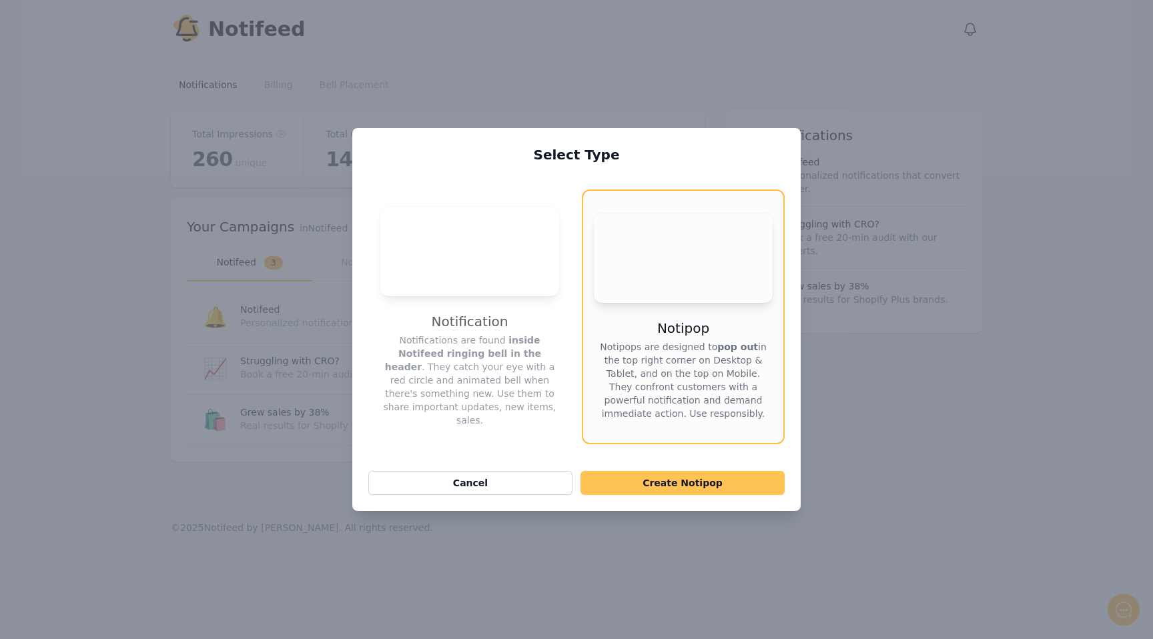
click at [662, 482] on button "Create Notipop" at bounding box center [683, 483] width 204 height 24
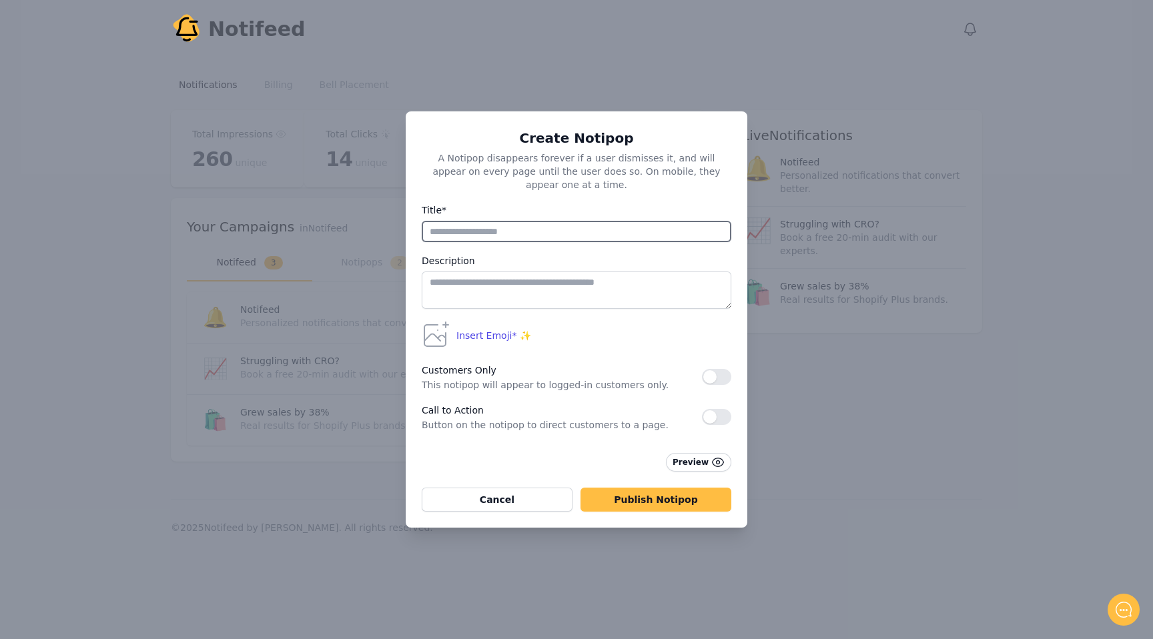
click at [500, 223] on input "Title*" at bounding box center [577, 231] width 310 height 21
paste input "**********"
type input "**********"
type input "****"
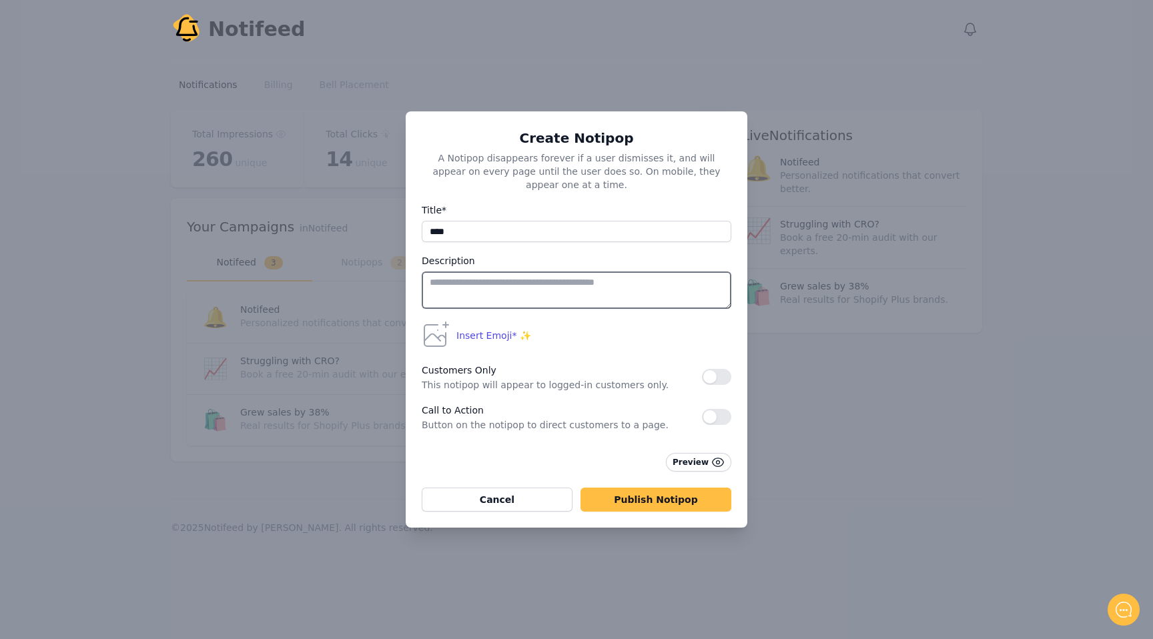
click at [471, 278] on textarea at bounding box center [577, 290] width 310 height 37
type textarea "******"
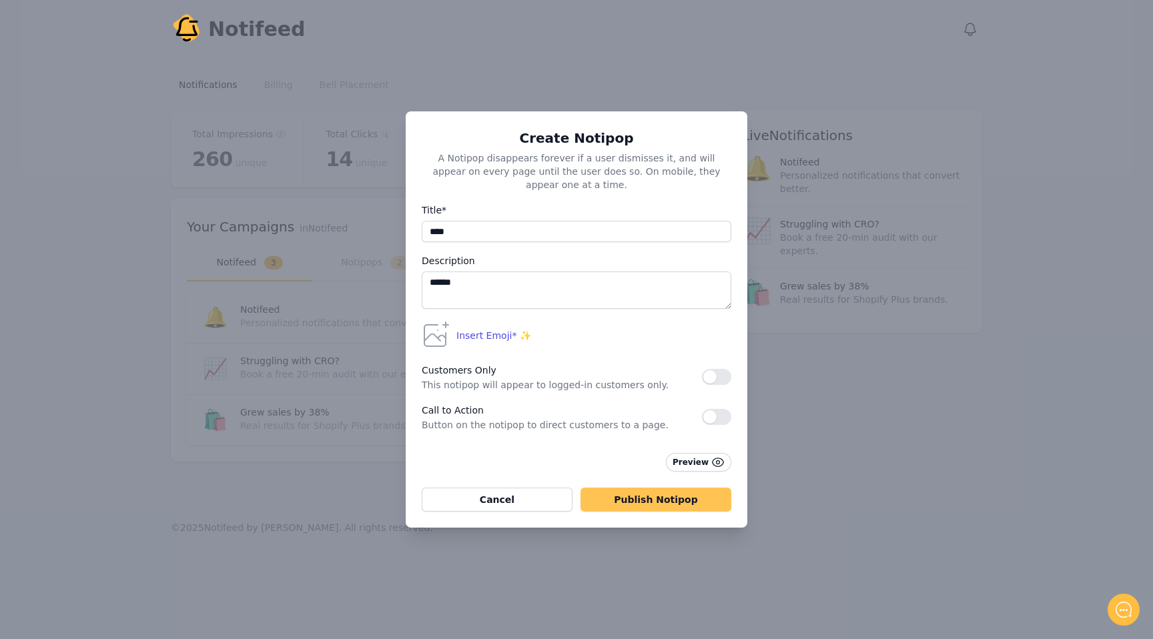
click at [629, 490] on button "Publish Notipop" at bounding box center [656, 500] width 151 height 24
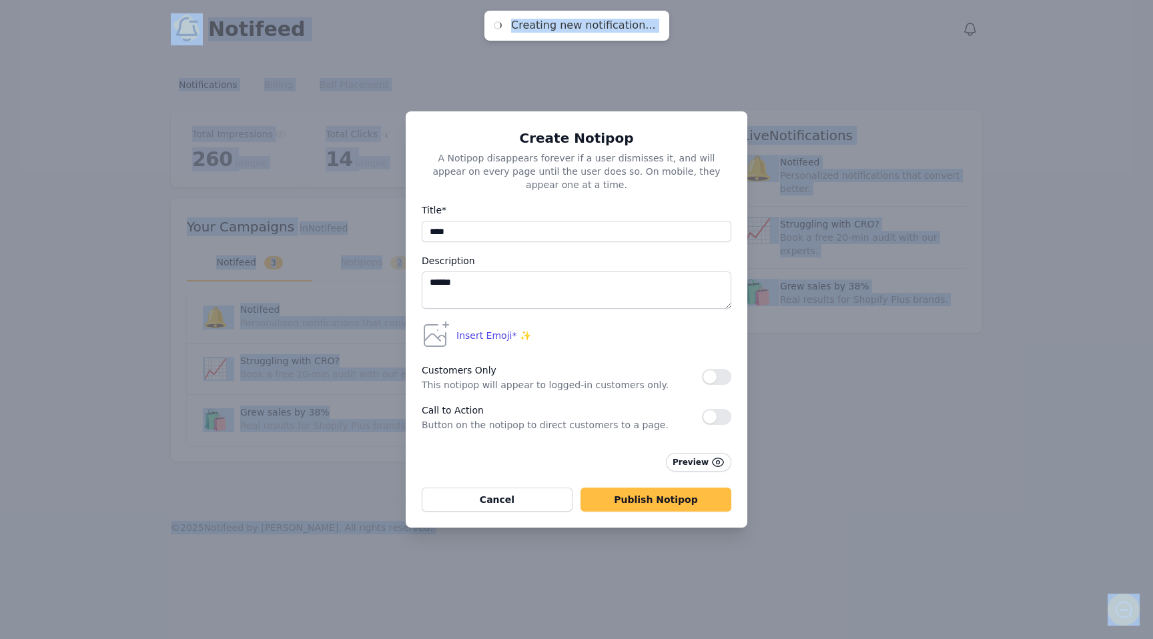
drag, startPoint x: 517, startPoint y: 27, endPoint x: 677, endPoint y: 26, distance: 159.5
click at [677, 26] on body "Creating new notification... Notify Notifeed View notifications Open main menu …" at bounding box center [576, 319] width 1153 height 639
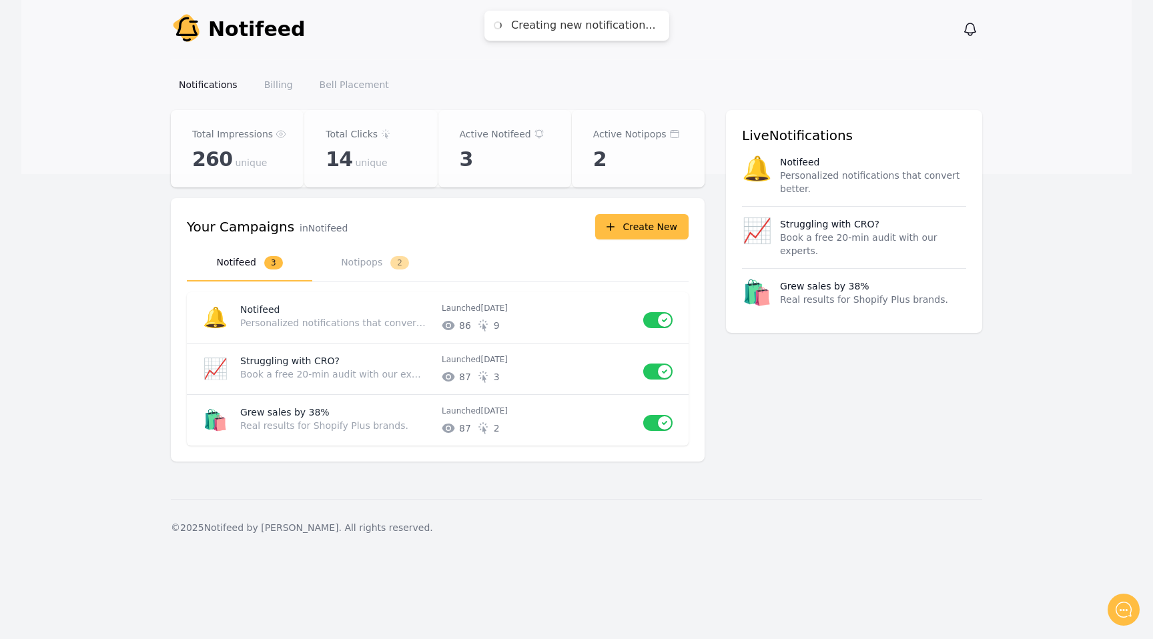
click at [522, 244] on div "Your Campaigns in Notifeed Create New Select a tab ******** ******** Notifeed 3…" at bounding box center [438, 330] width 534 height 264
click at [374, 246] on button "Notipops 2" at bounding box center [374, 263] width 125 height 37
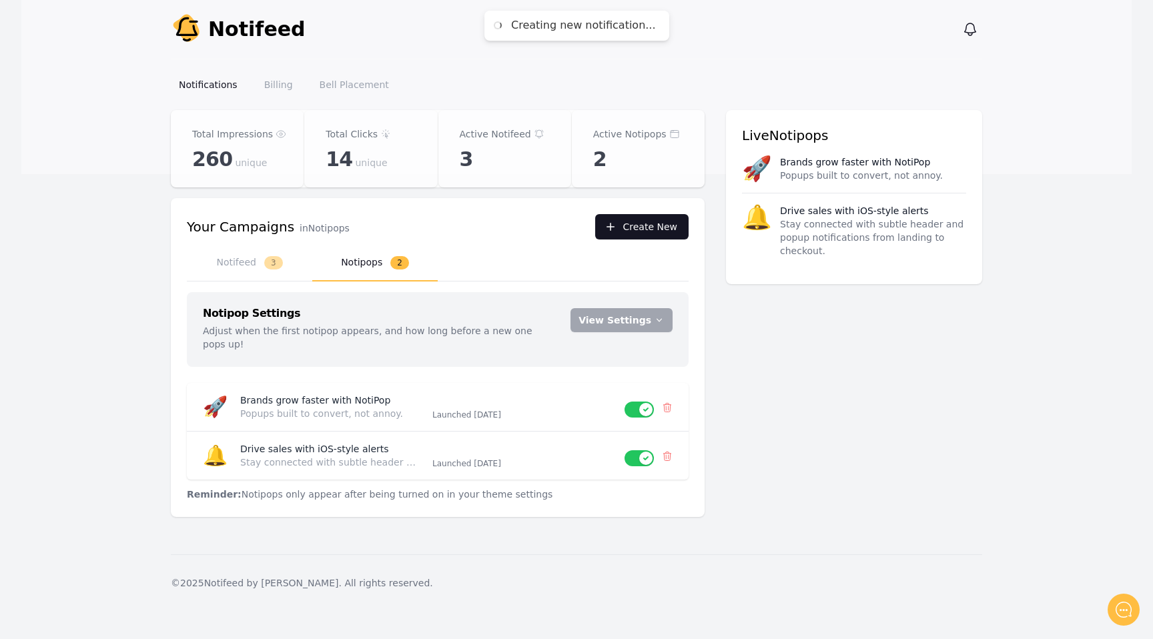
click at [644, 226] on button "Create New" at bounding box center [641, 226] width 93 height 25
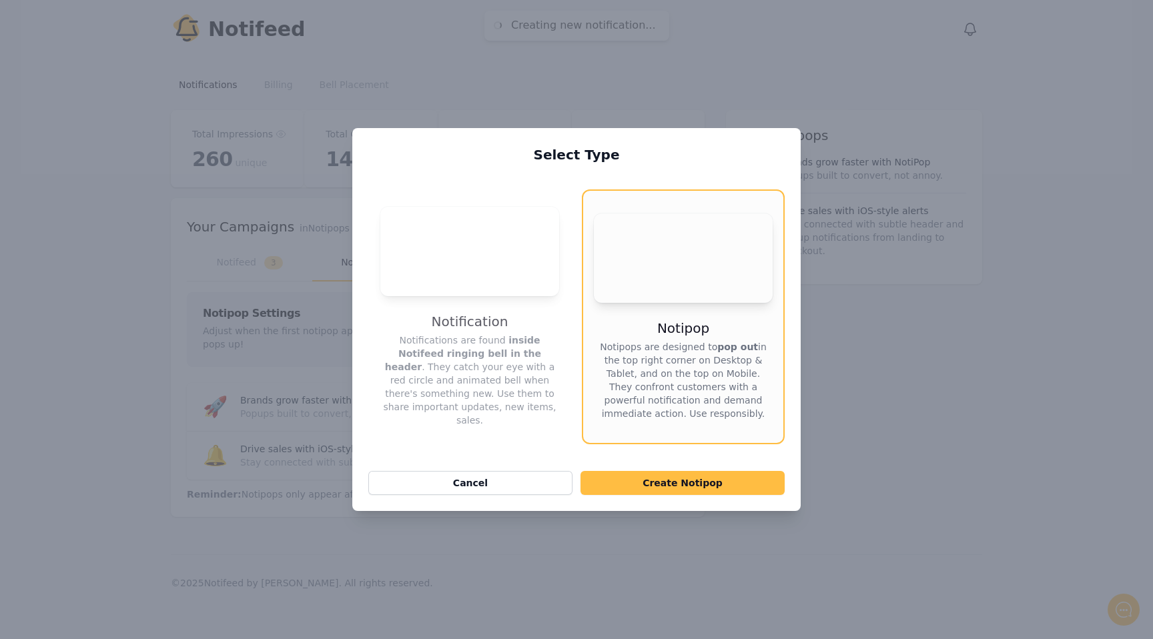
click at [632, 254] on video "Your browser does not support the video tag." at bounding box center [683, 258] width 179 height 89
click at [662, 495] on button "Create Notipop" at bounding box center [683, 483] width 204 height 24
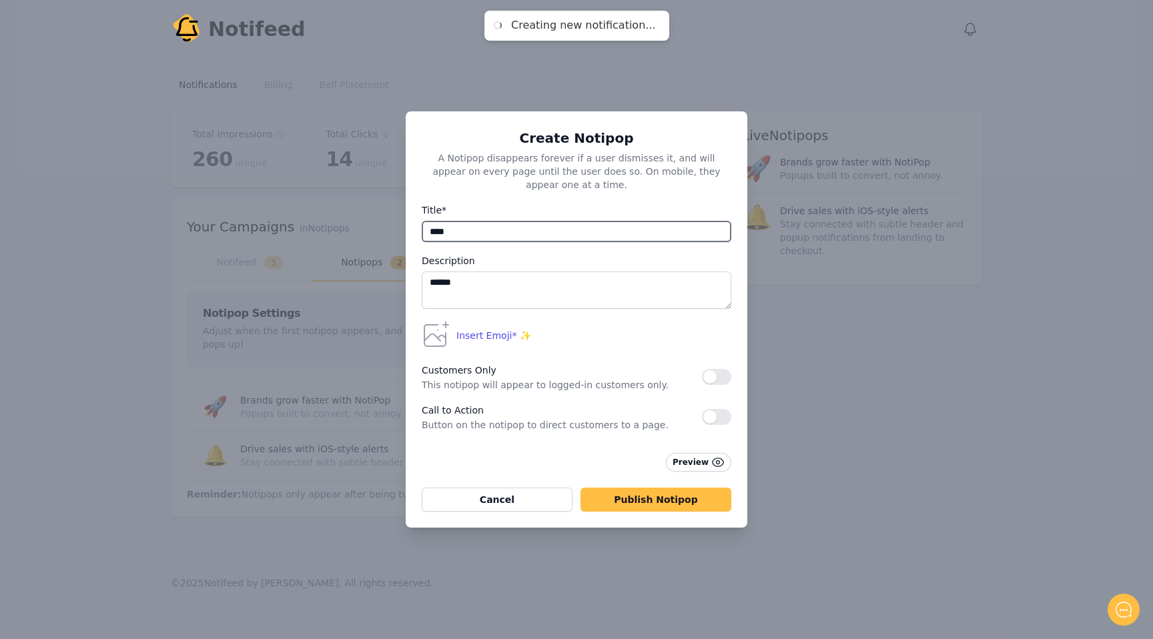
click at [579, 221] on input "****" at bounding box center [577, 231] width 310 height 21
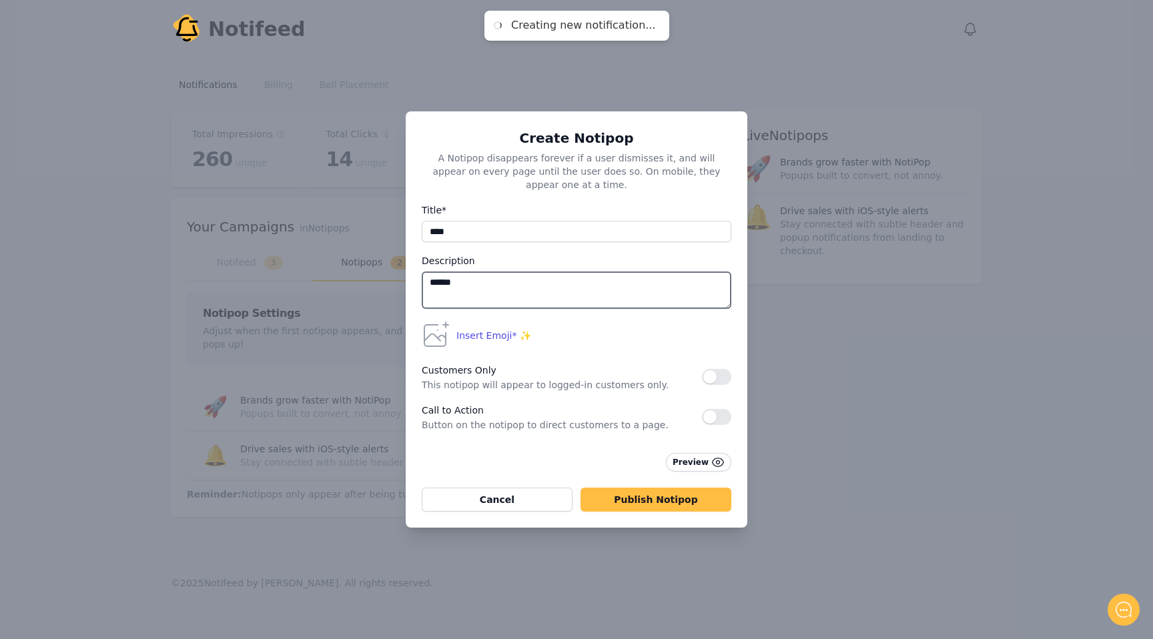
click at [506, 285] on textarea "******" at bounding box center [577, 290] width 310 height 37
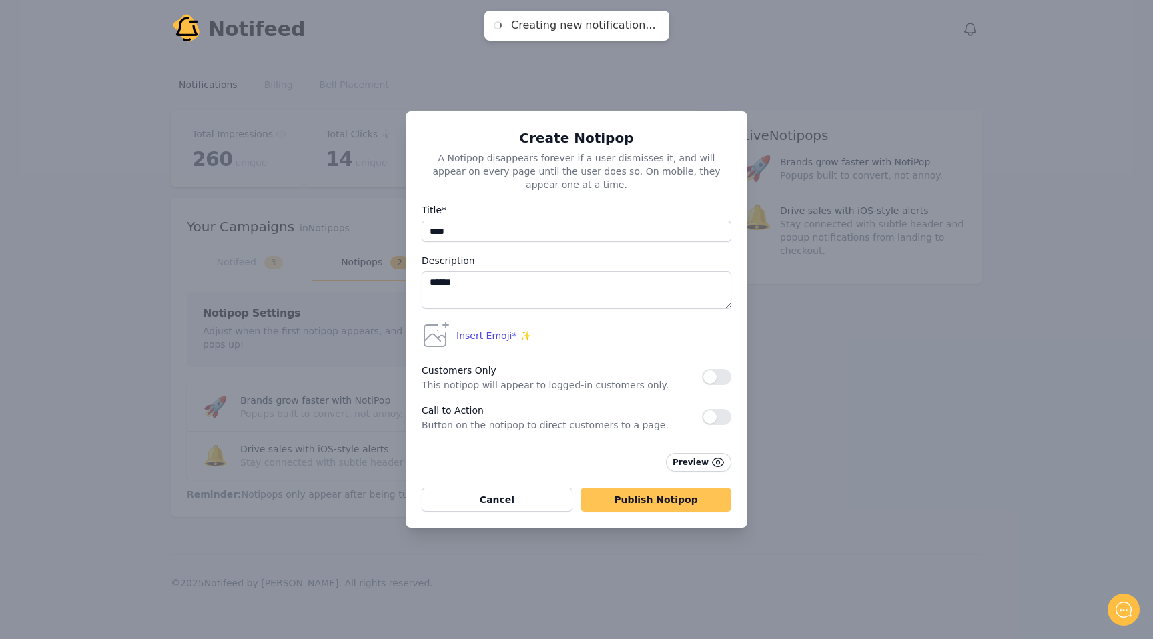
click at [669, 488] on button "Publish Notipop" at bounding box center [656, 500] width 151 height 24
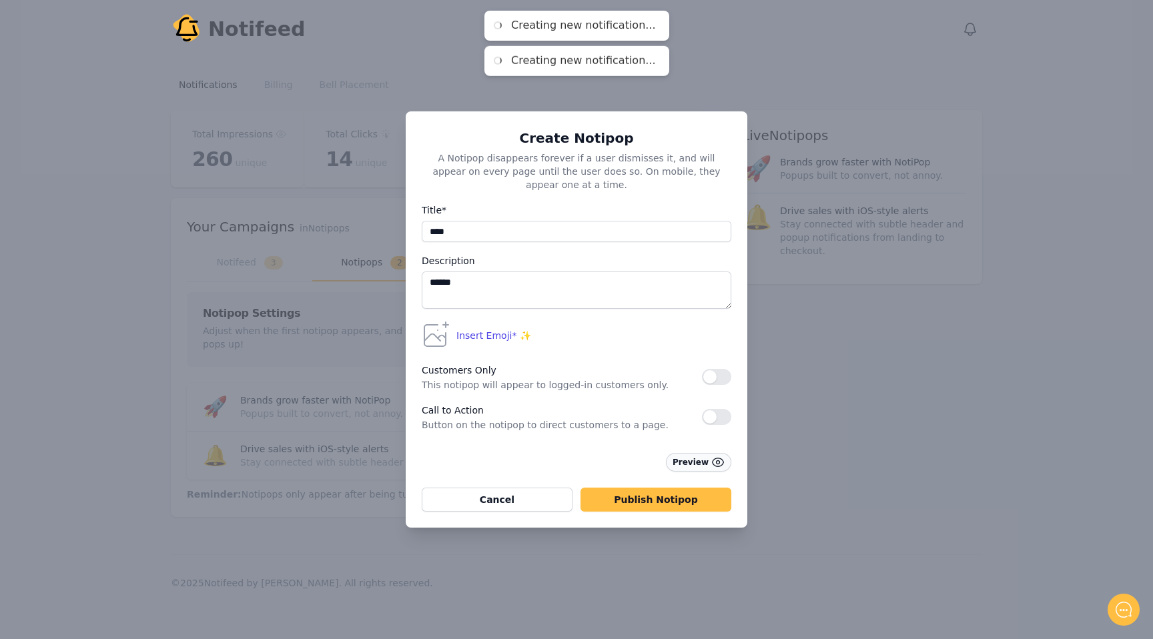
click at [691, 464] on button "Preview" at bounding box center [698, 462] width 65 height 19
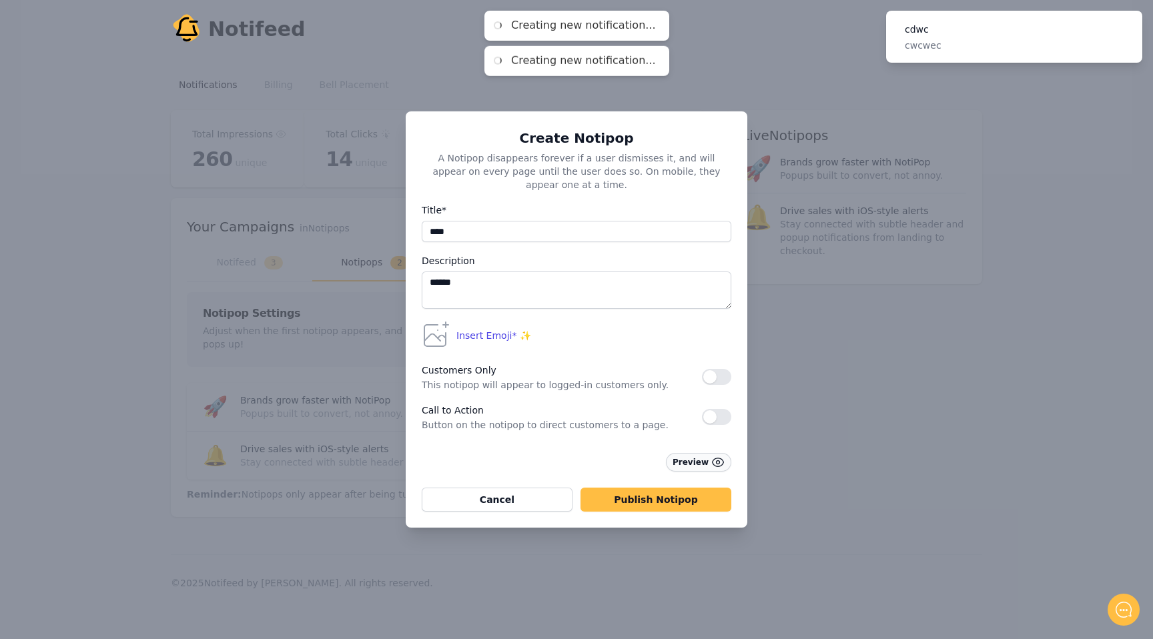
click at [691, 461] on button "Preview" at bounding box center [698, 462] width 65 height 19
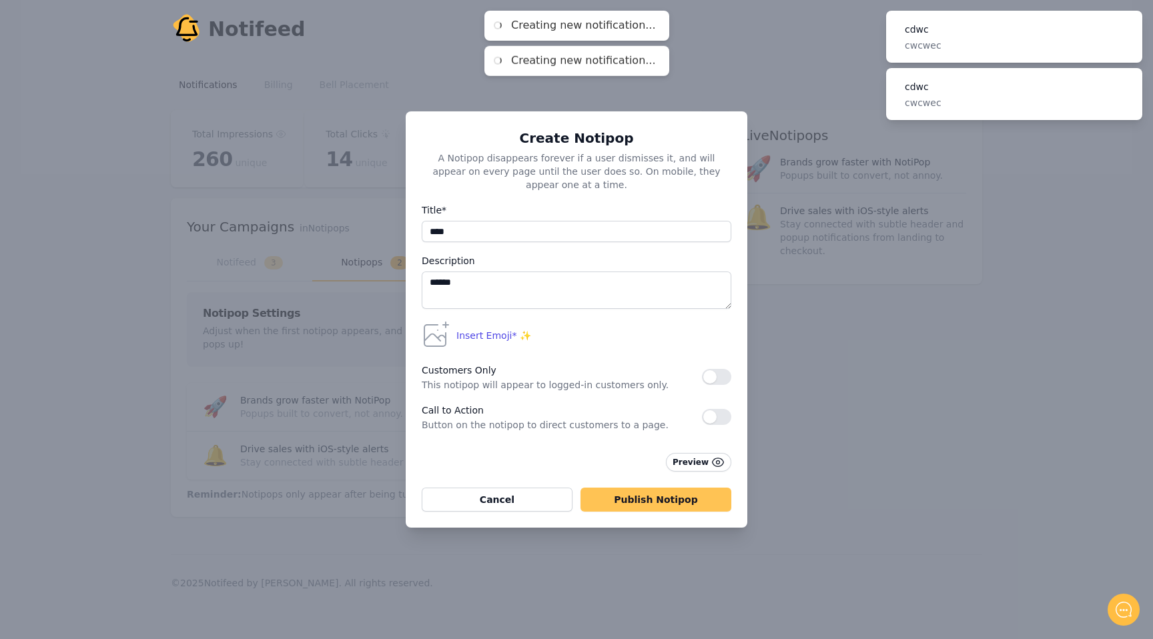
click at [644, 499] on button "Publish Notipop" at bounding box center [656, 500] width 151 height 24
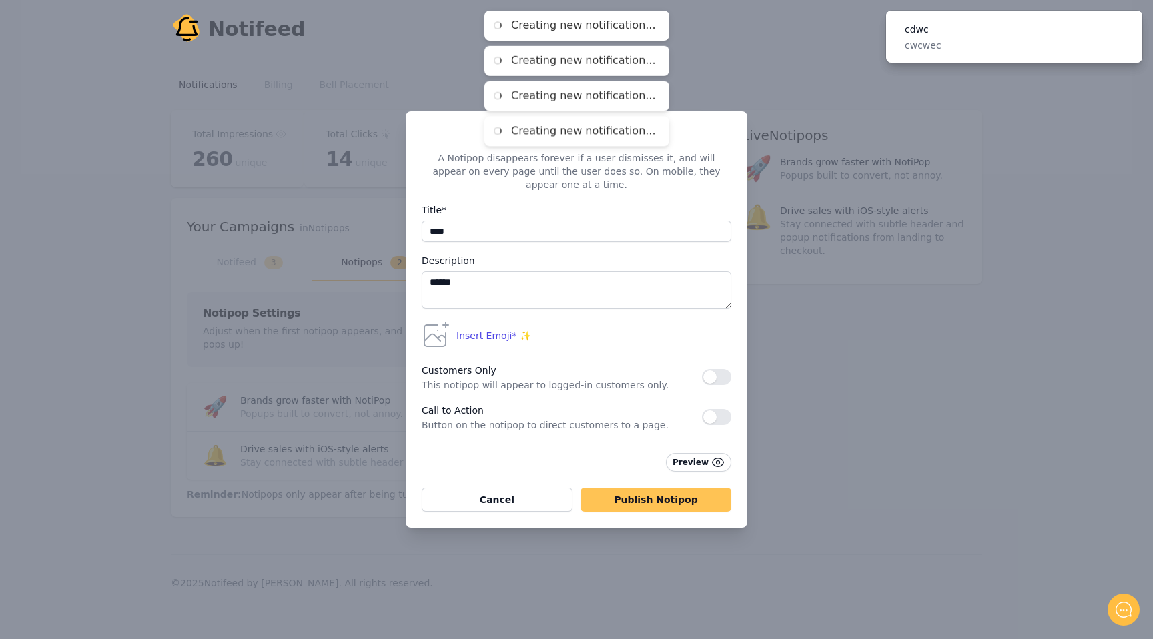
click at [644, 499] on button "Publish Notipop" at bounding box center [656, 500] width 151 height 24
click at [458, 329] on span "Insert Emoji* ✨" at bounding box center [493, 335] width 75 height 13
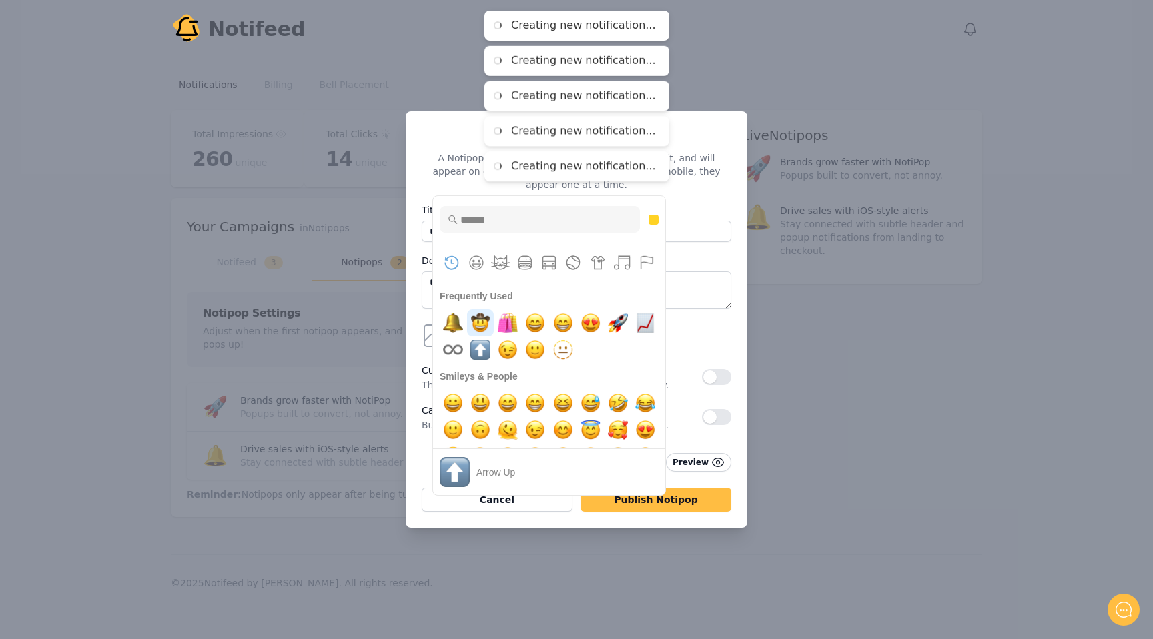
click at [479, 326] on img "face with cowboy hat" at bounding box center [480, 323] width 27 height 27
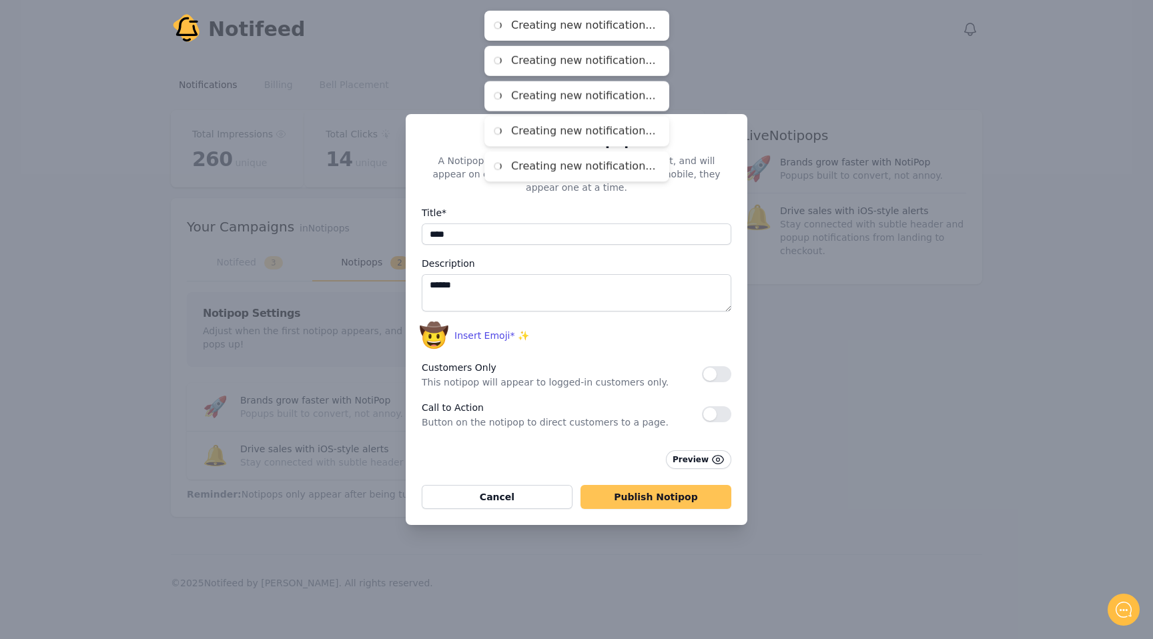
click at [653, 487] on button "Publish Notipop" at bounding box center [656, 497] width 151 height 24
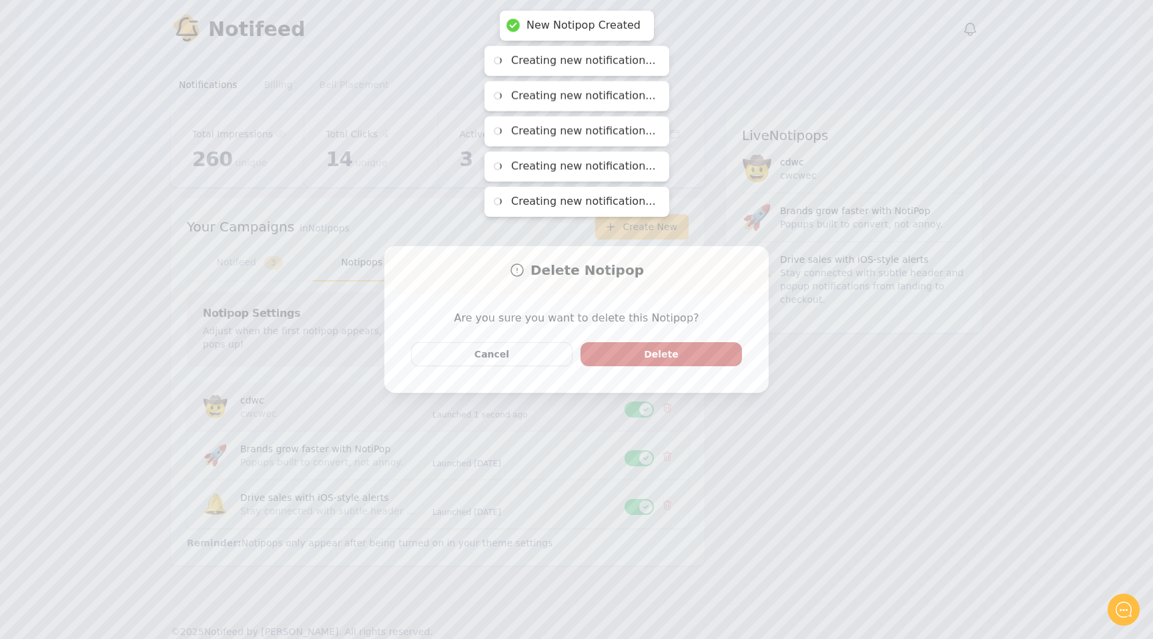
click at [664, 389] on body "New Notipop Created Creating new notification... Creating new notification... C…" at bounding box center [576, 319] width 1153 height 639
click at [656, 362] on button "Delete" at bounding box center [661, 354] width 161 height 24
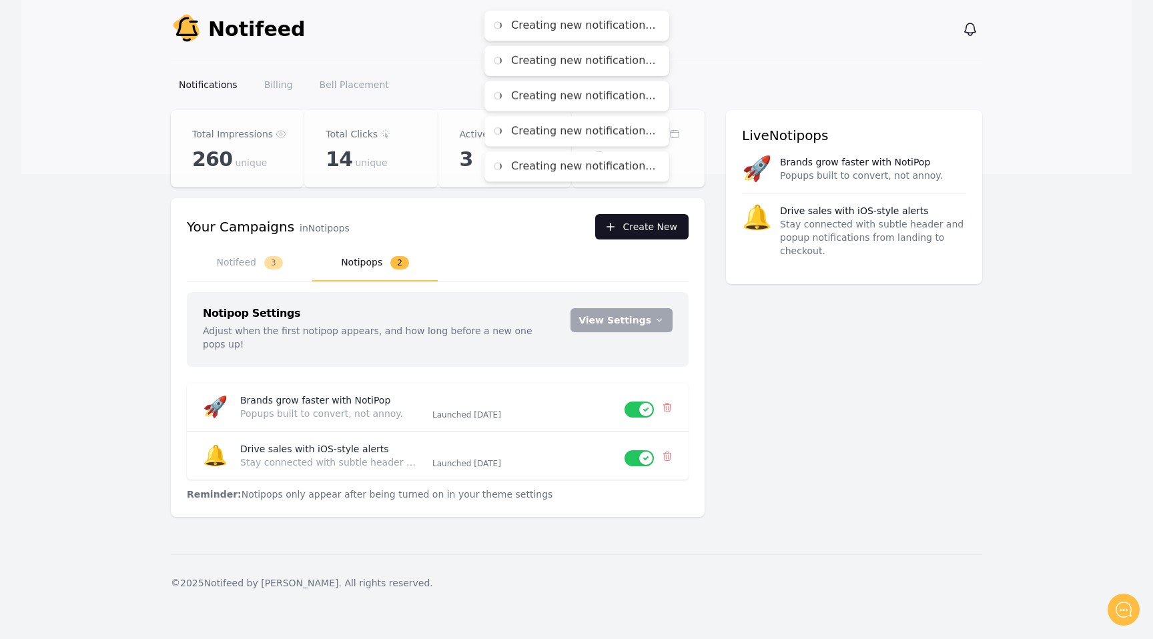
click at [631, 222] on button "Create New" at bounding box center [641, 226] width 93 height 25
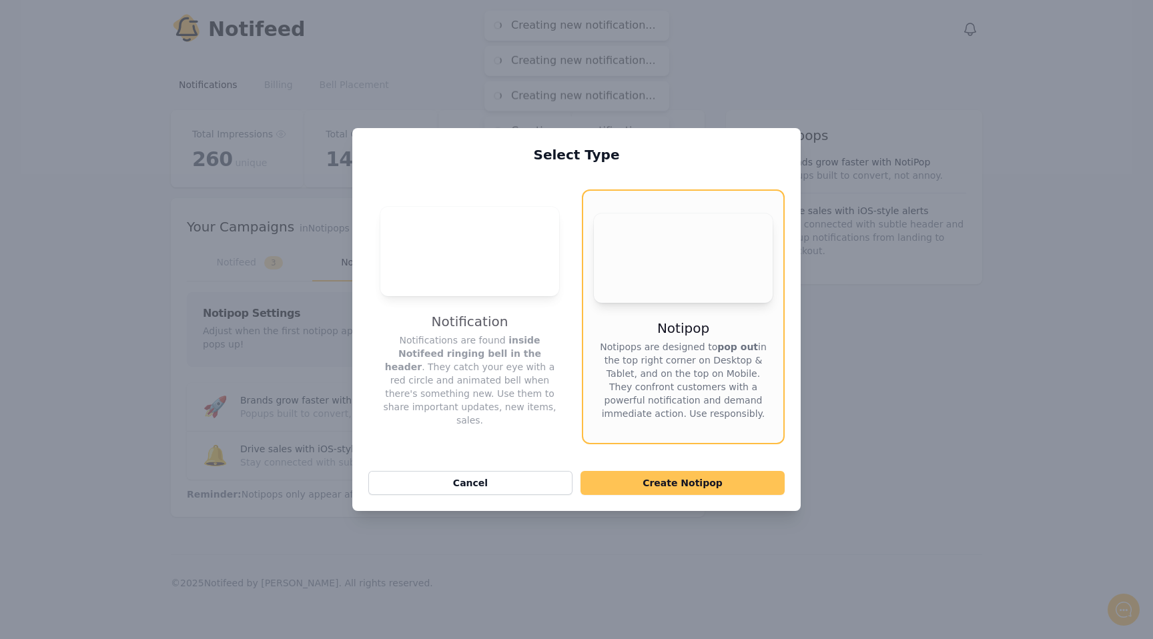
click at [643, 482] on button "Create Notipop" at bounding box center [683, 483] width 204 height 24
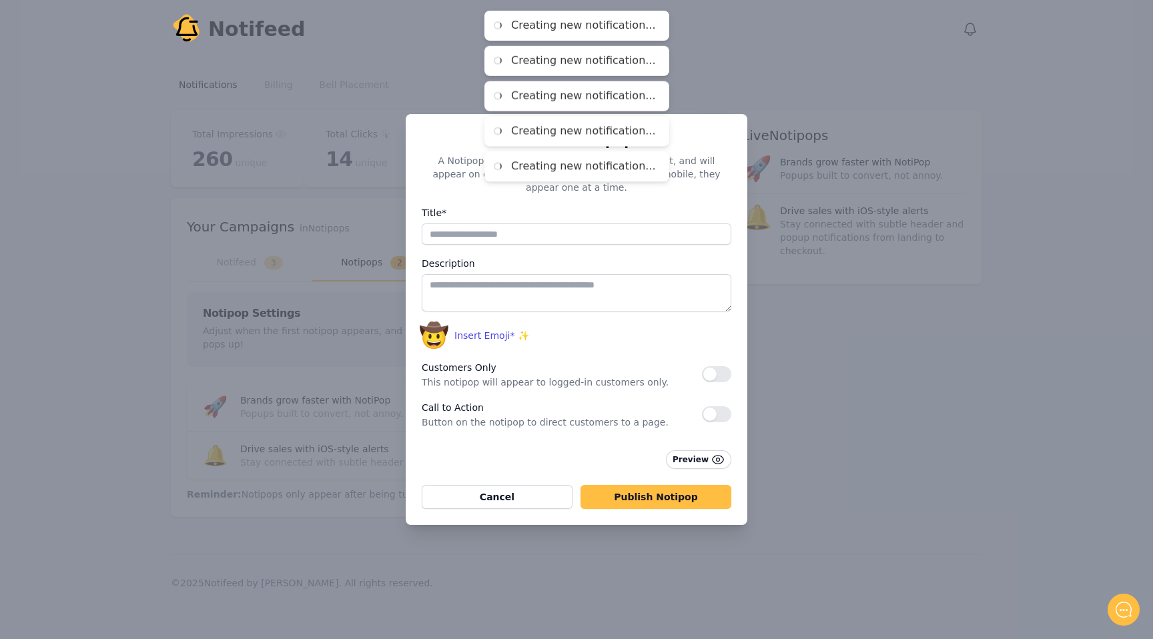
click at [476, 474] on form "Title* Description 🤠 Insert Emoji* ✨ Frequently Used Smileys & People Animals &…" at bounding box center [577, 357] width 310 height 304
click at [476, 485] on button "Cancel" at bounding box center [497, 497] width 151 height 24
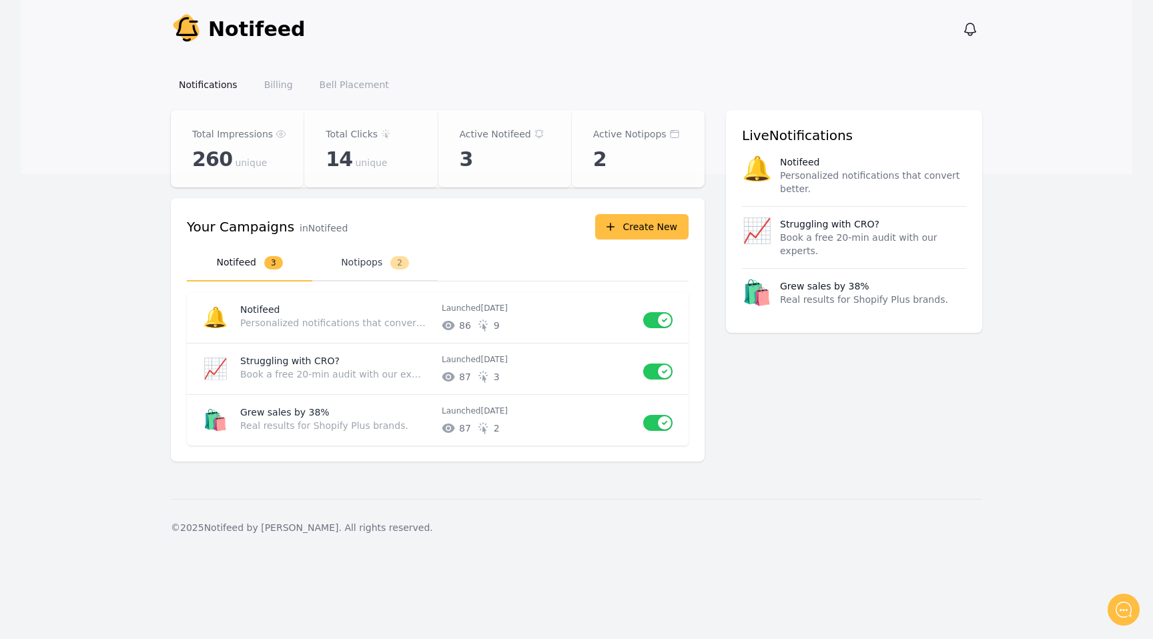
click at [375, 254] on button "Notipops 2" at bounding box center [374, 263] width 125 height 37
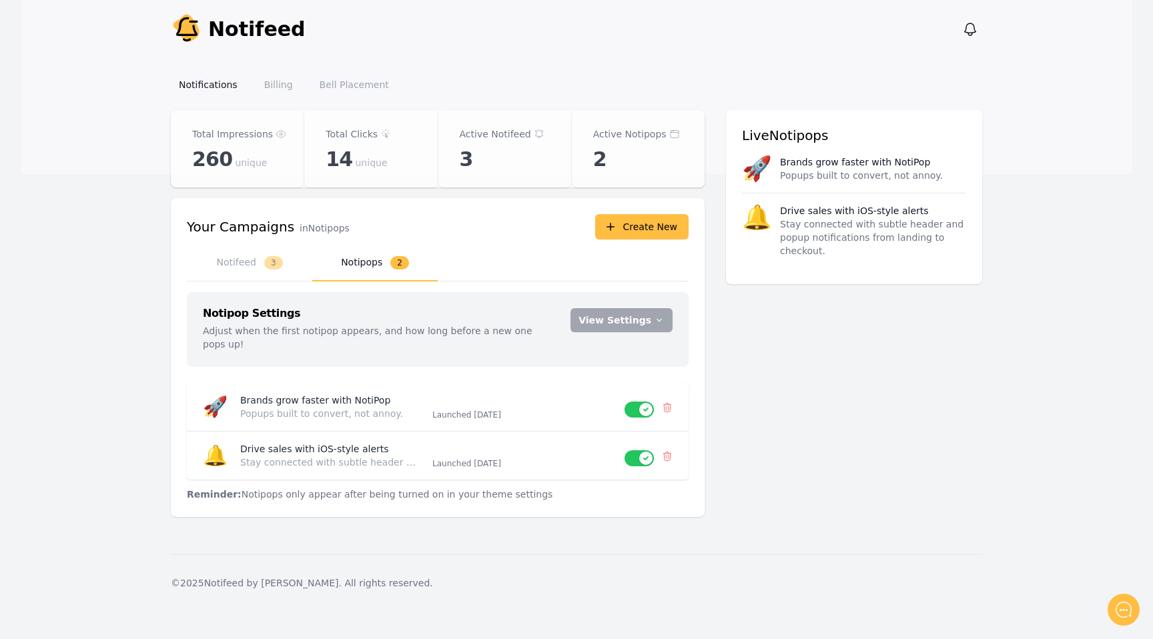
click at [626, 246] on nav "Notifeed 3 Notipops 2" at bounding box center [438, 263] width 502 height 37
click at [626, 237] on button "Create New" at bounding box center [641, 226] width 93 height 25
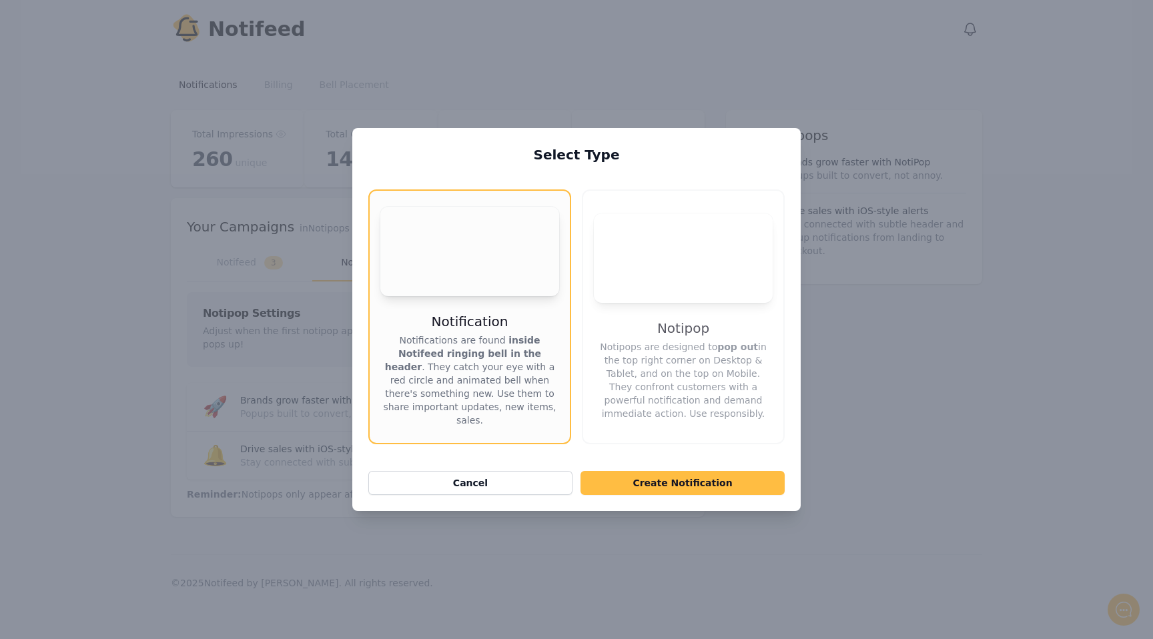
click at [665, 234] on video "Your browser does not support the video tag." at bounding box center [683, 258] width 179 height 89
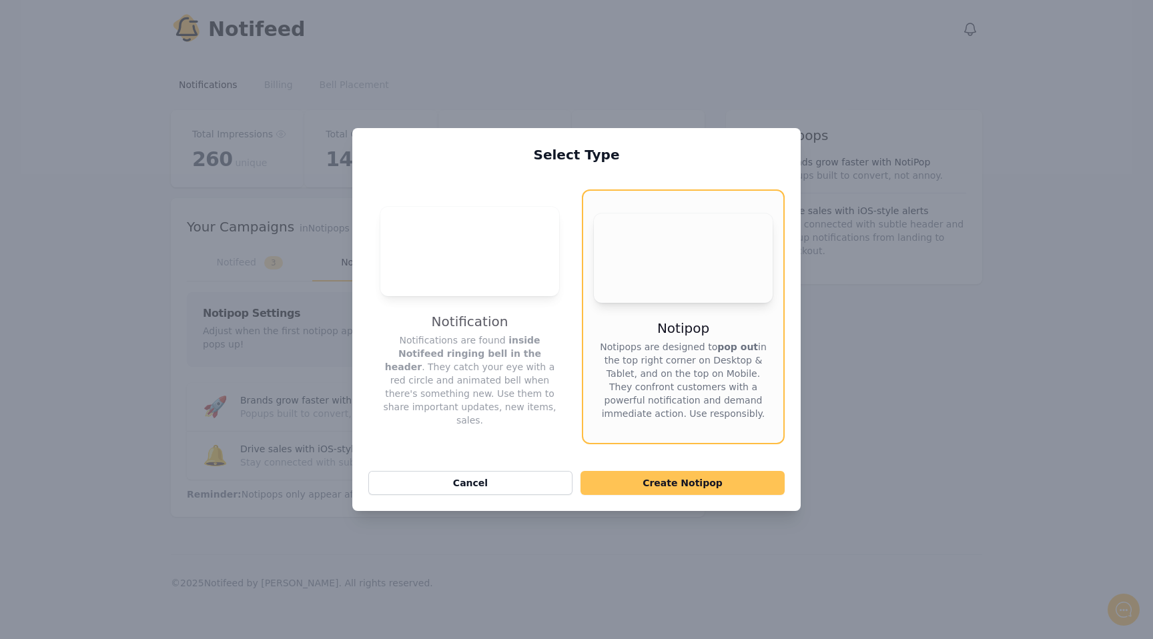
click at [657, 480] on button "Create Notipop" at bounding box center [683, 483] width 204 height 24
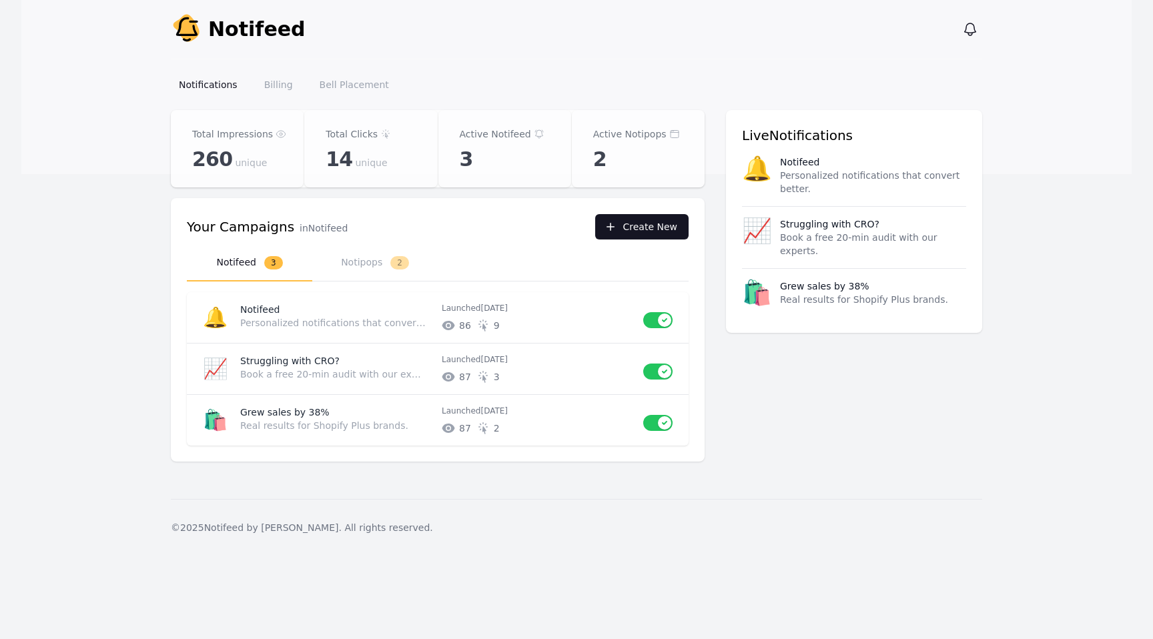
click at [629, 229] on button "Create New" at bounding box center [641, 226] width 93 height 25
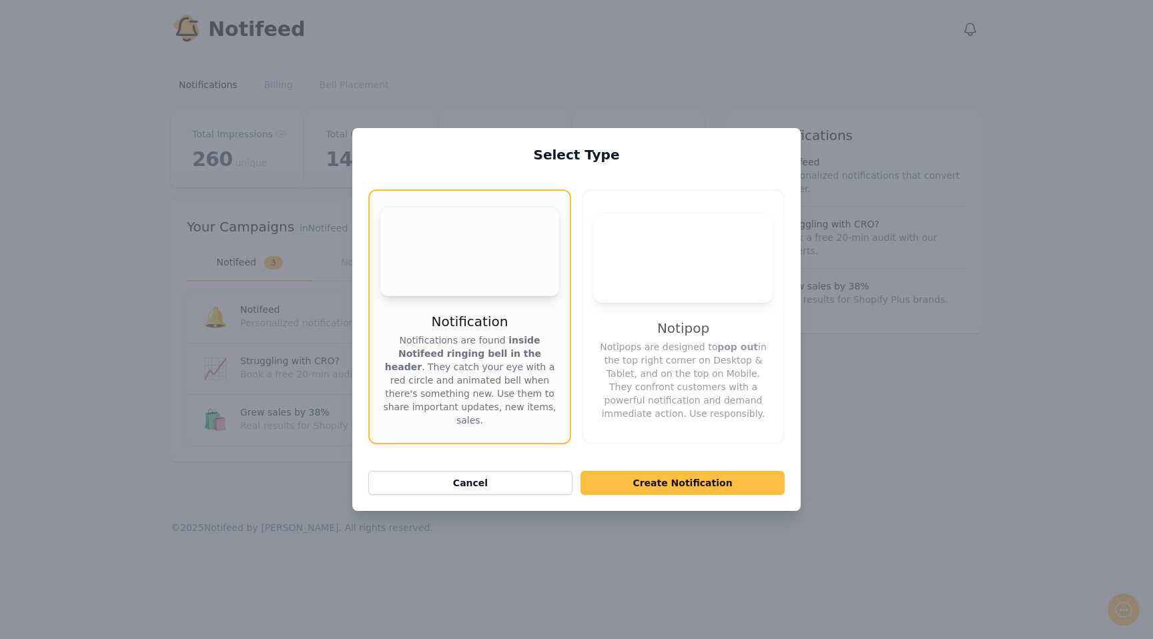
click at [626, 257] on video "Your browser does not support the video tag." at bounding box center [683, 258] width 179 height 89
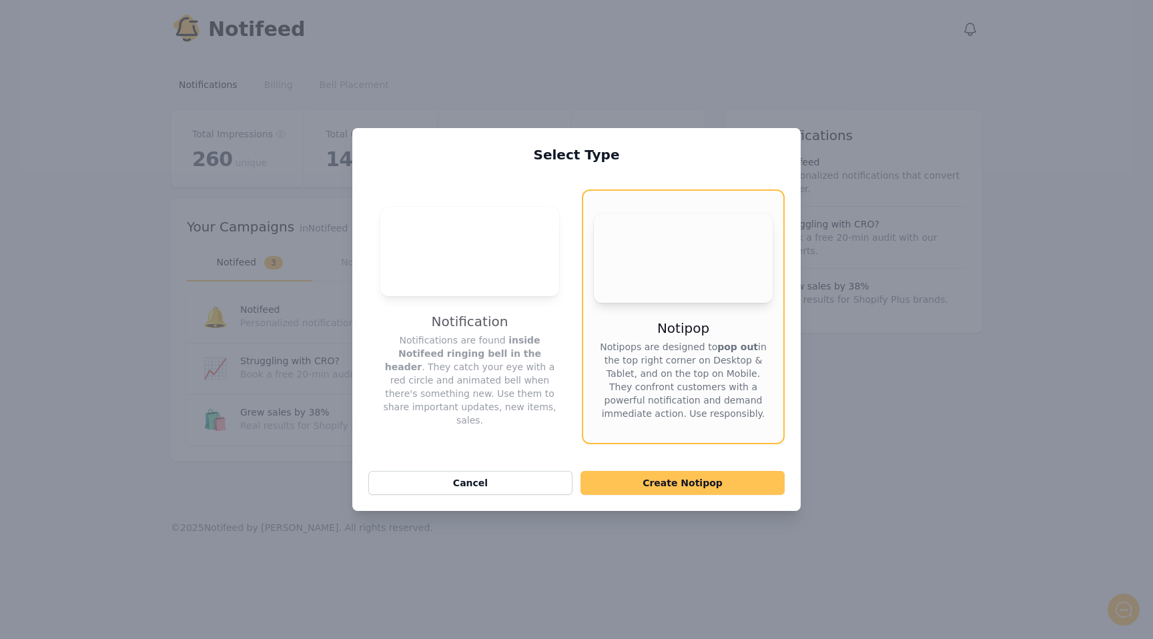
click at [639, 471] on button "Create Notipop" at bounding box center [683, 483] width 204 height 24
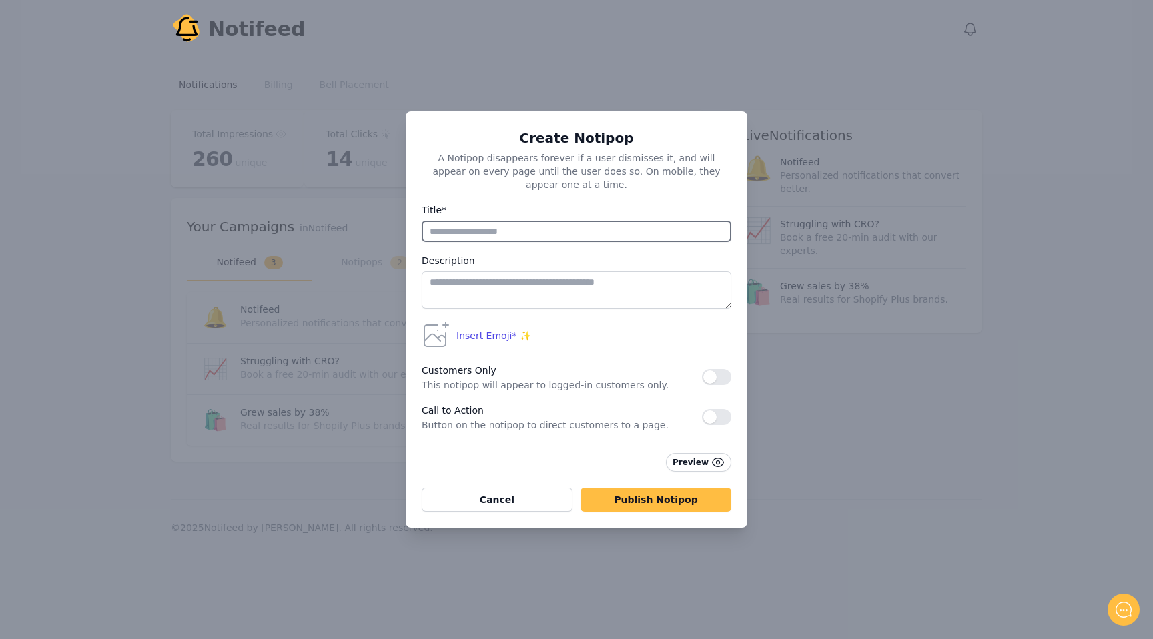
click at [542, 234] on input "Title*" at bounding box center [577, 231] width 310 height 21
click at [542, 231] on input "Title*" at bounding box center [577, 231] width 310 height 21
type input "****"
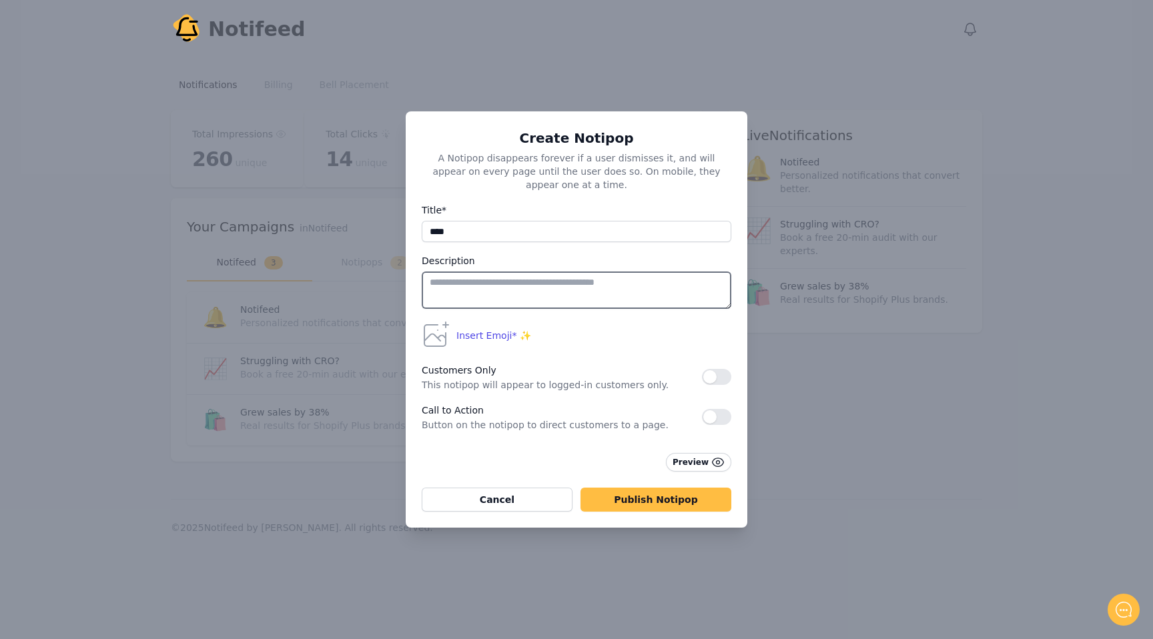
click at [527, 286] on textarea at bounding box center [577, 290] width 310 height 37
type textarea "*****"
click at [644, 472] on form "Title* **** Description ***** Insert Emoji* ✨ Frequently Used Smileys & People …" at bounding box center [577, 357] width 310 height 310
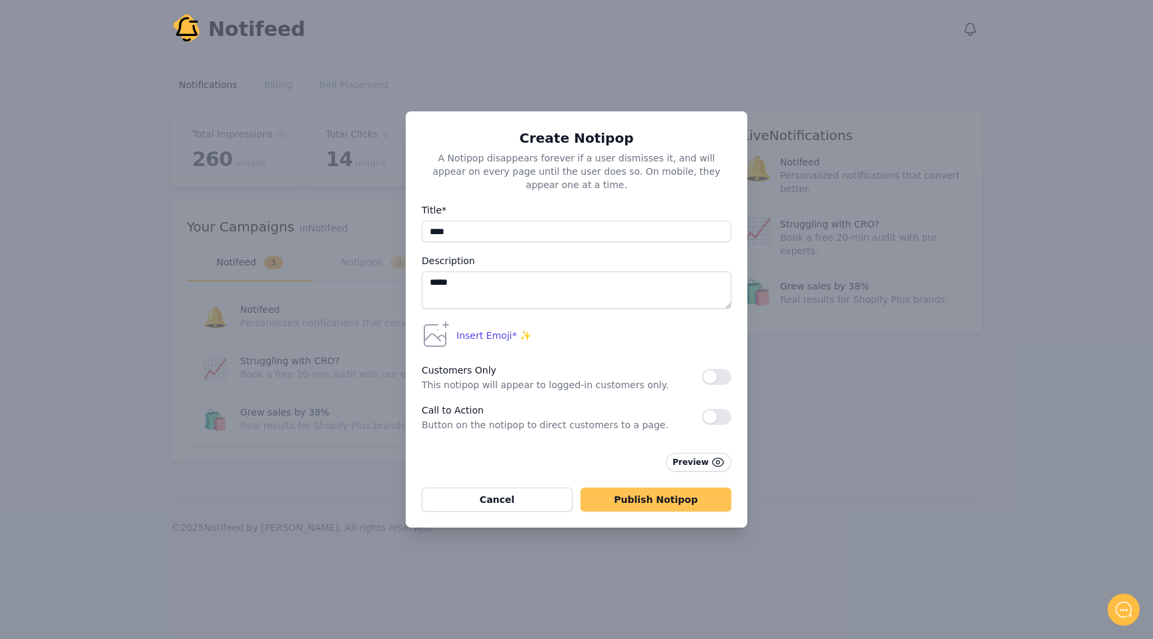
click at [644, 488] on button "Publish Notipop" at bounding box center [656, 500] width 151 height 24
click at [637, 488] on button "Publish Notipop" at bounding box center [656, 500] width 151 height 24
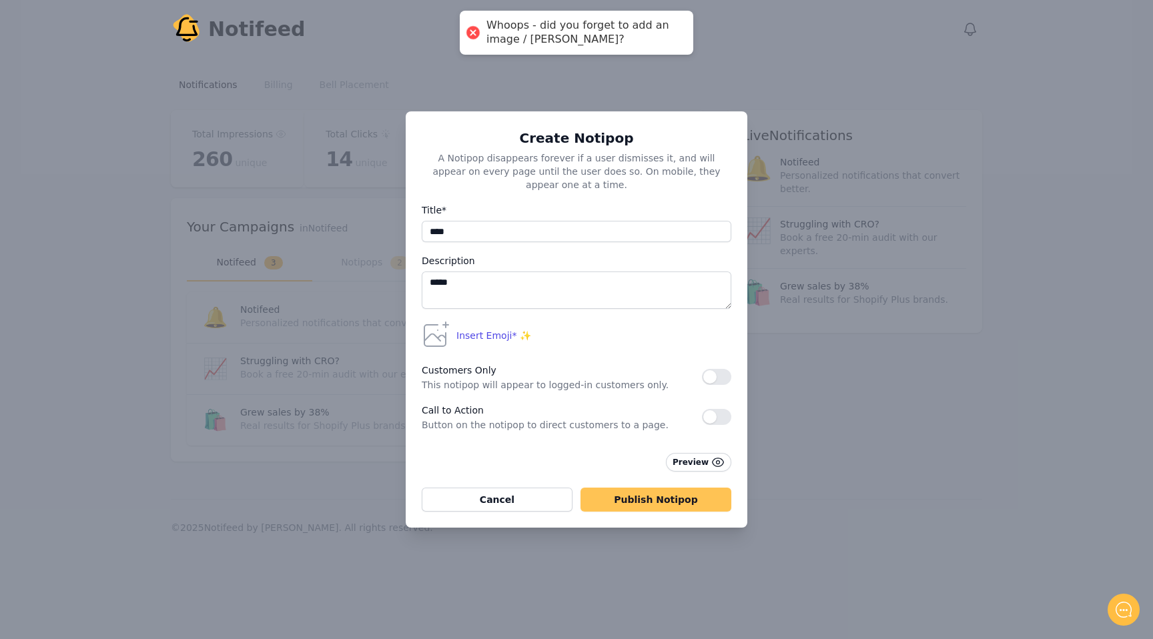
click at [637, 488] on button "Publish Notipop" at bounding box center [656, 500] width 151 height 24
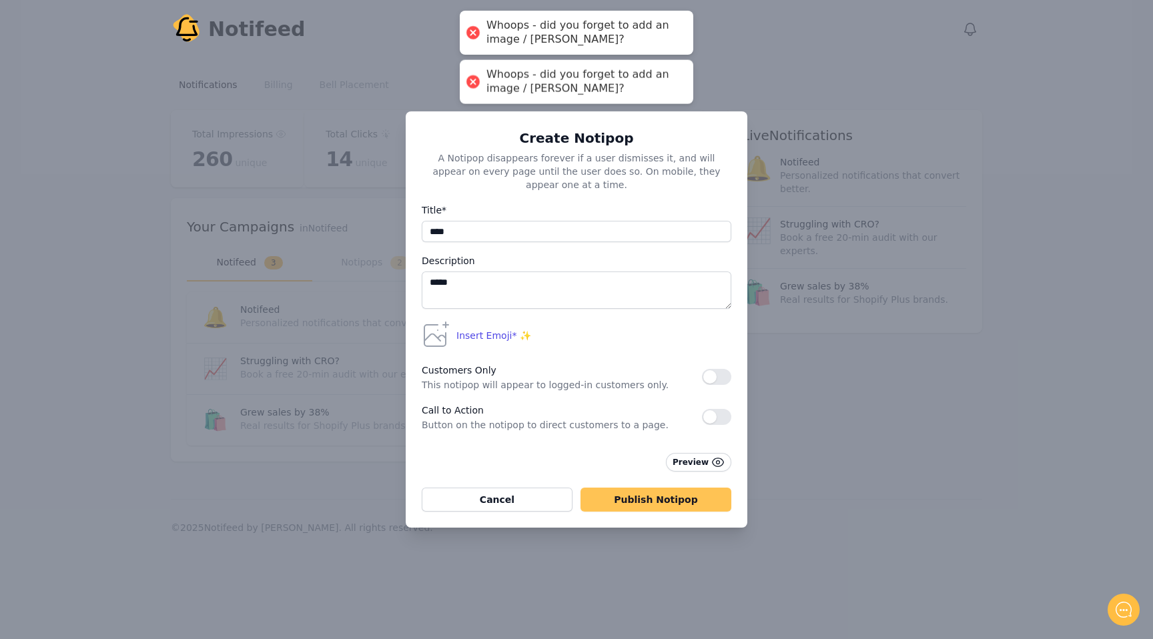
click at [637, 488] on button "Publish Notipop" at bounding box center [656, 500] width 151 height 24
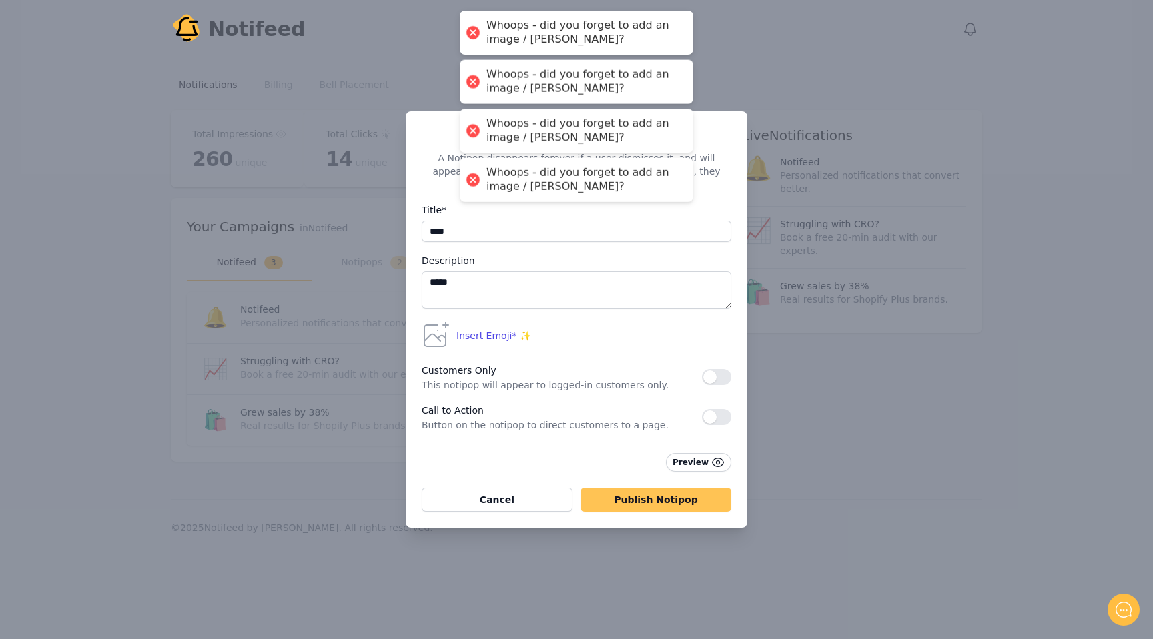
click at [637, 488] on button "Publish Notipop" at bounding box center [656, 500] width 151 height 24
click at [637, 490] on button "Publish Notipop" at bounding box center [656, 500] width 151 height 24
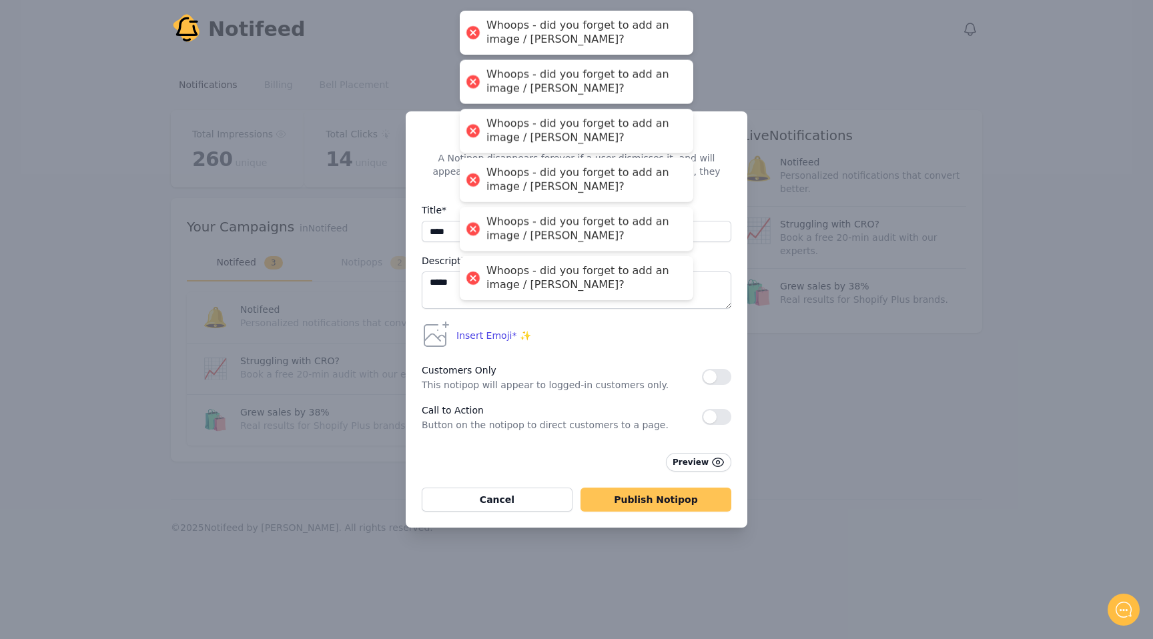
click at [637, 490] on button "Publish Notipop" at bounding box center [656, 500] width 151 height 24
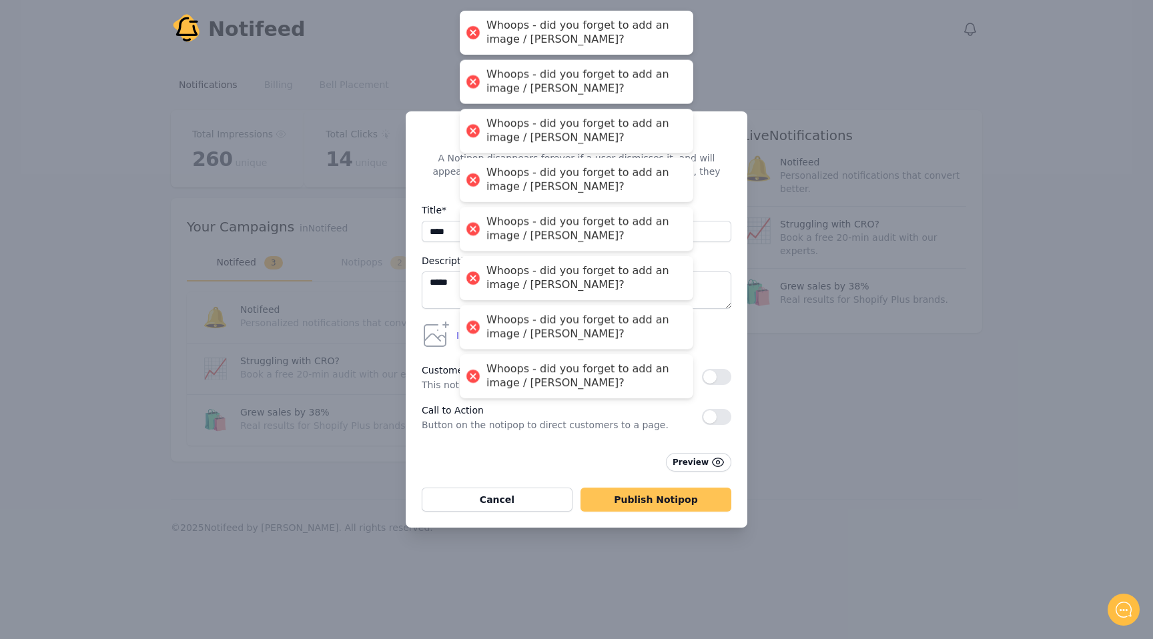
click at [637, 490] on button "Publish Notipop" at bounding box center [656, 500] width 151 height 24
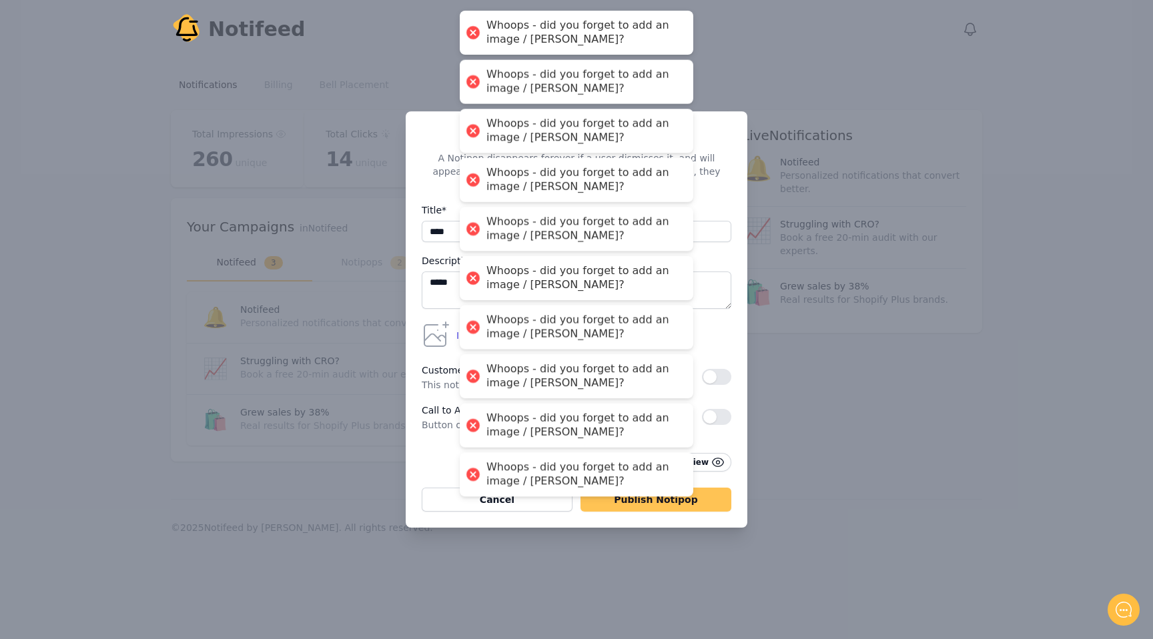
click at [637, 490] on body "Whoops - did you forget to add an image / emoji? Whoops - did you forget to add…" at bounding box center [576, 319] width 1153 height 639
click at [637, 490] on div "Whoops - did you forget to add an image / emoji?" at bounding box center [577, 474] width 234 height 44
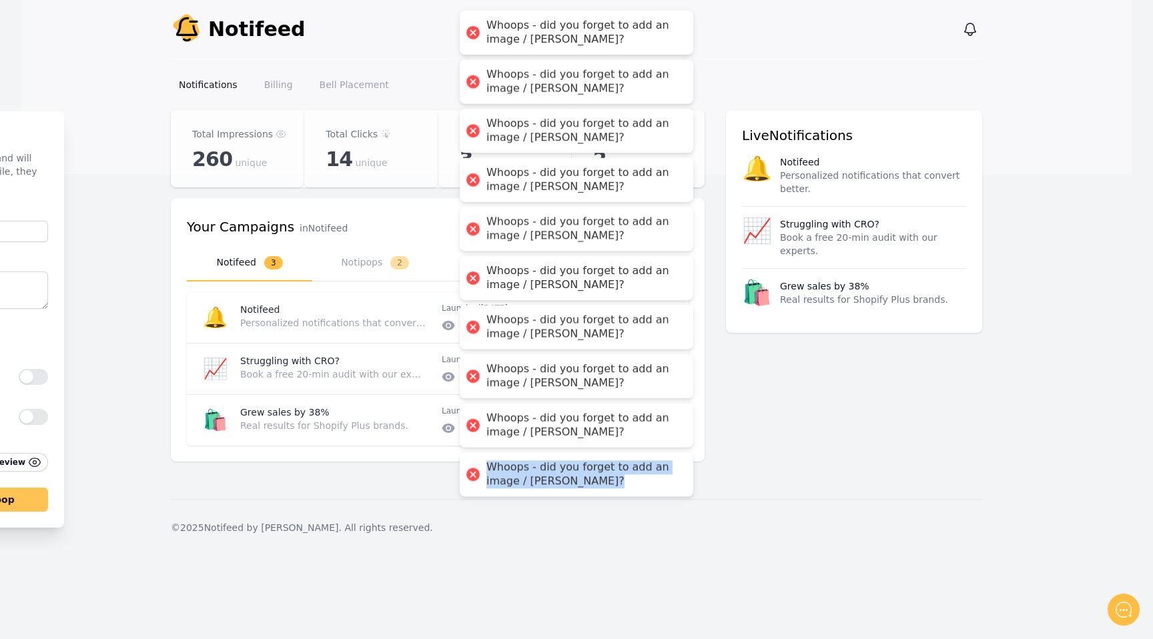
click at [637, 490] on div "Whoops - did you forget to add an image / emoji?" at bounding box center [577, 474] width 234 height 44
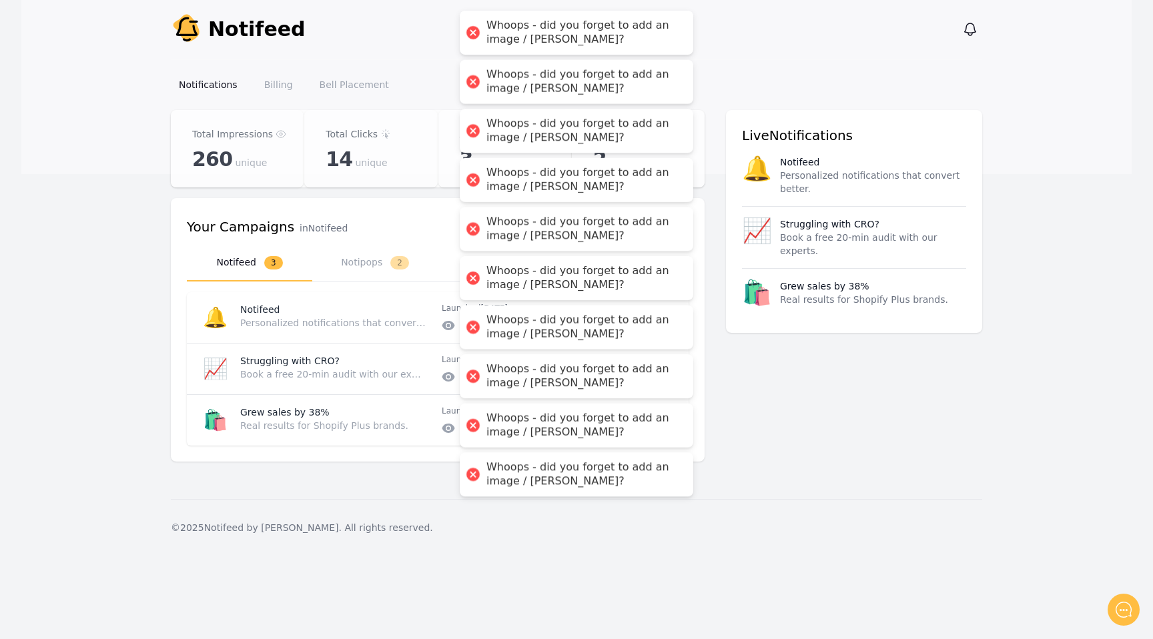
click at [729, 404] on div "Total Impressions 260 unique Total Clicks 14 unique Active Notifeed 3 Active No…" at bounding box center [576, 294] width 811 height 368
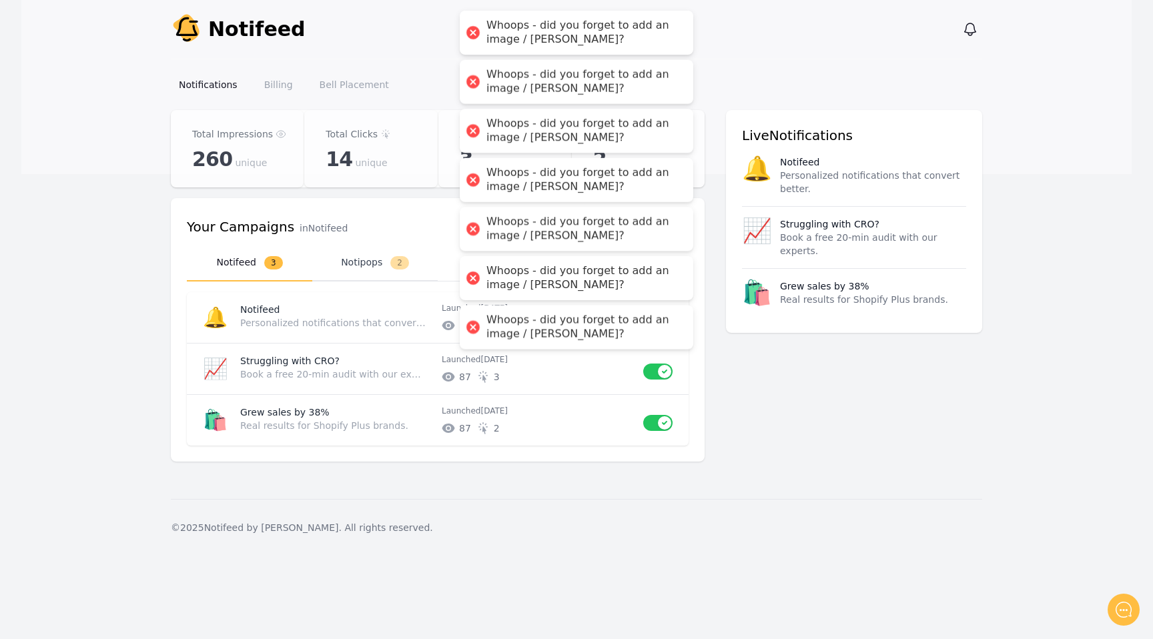
click at [358, 272] on button "Notipops 2" at bounding box center [374, 263] width 125 height 37
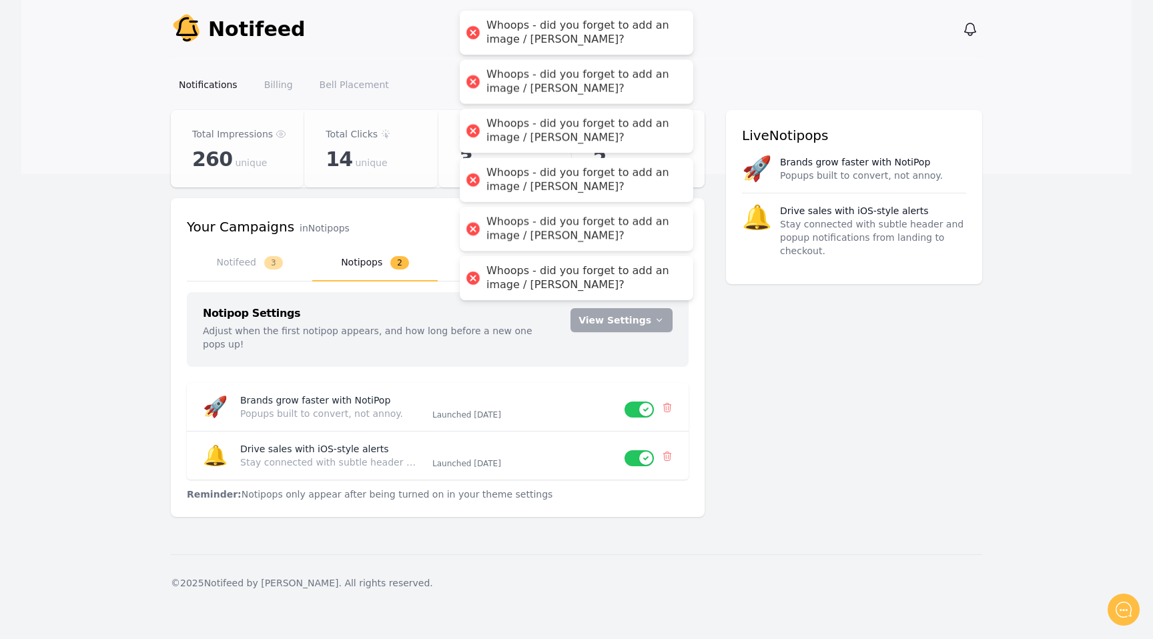
click at [613, 336] on div "Notipop Settings Adjust when the first notipop appears, and how long before a n…" at bounding box center [438, 329] width 470 height 43
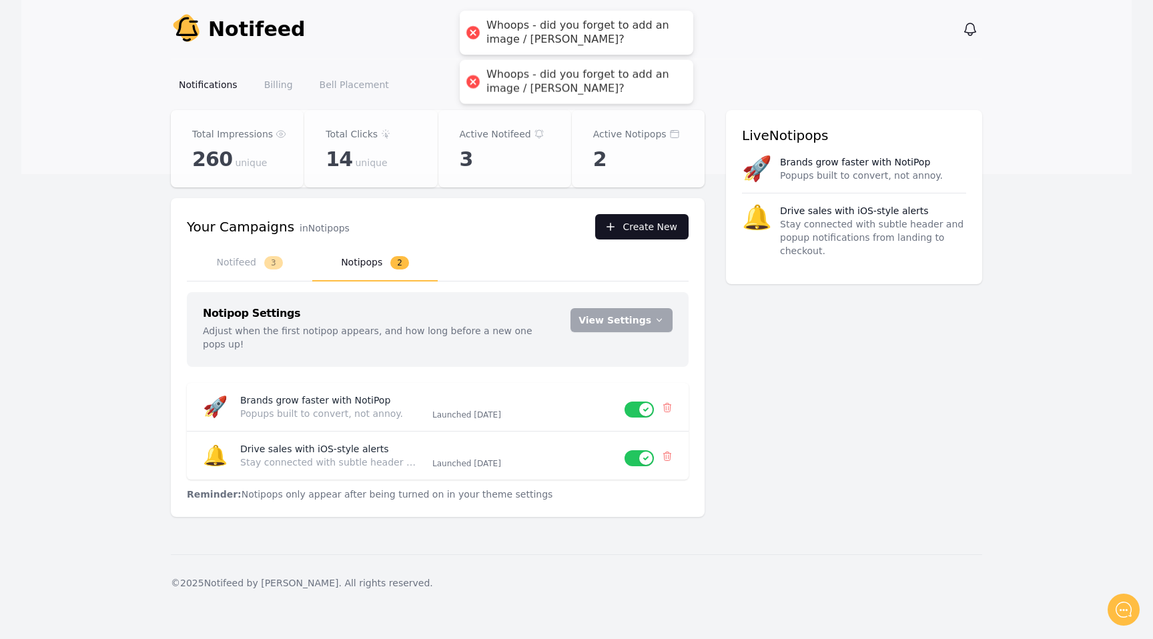
click at [654, 234] on button "Create New" at bounding box center [641, 226] width 93 height 25
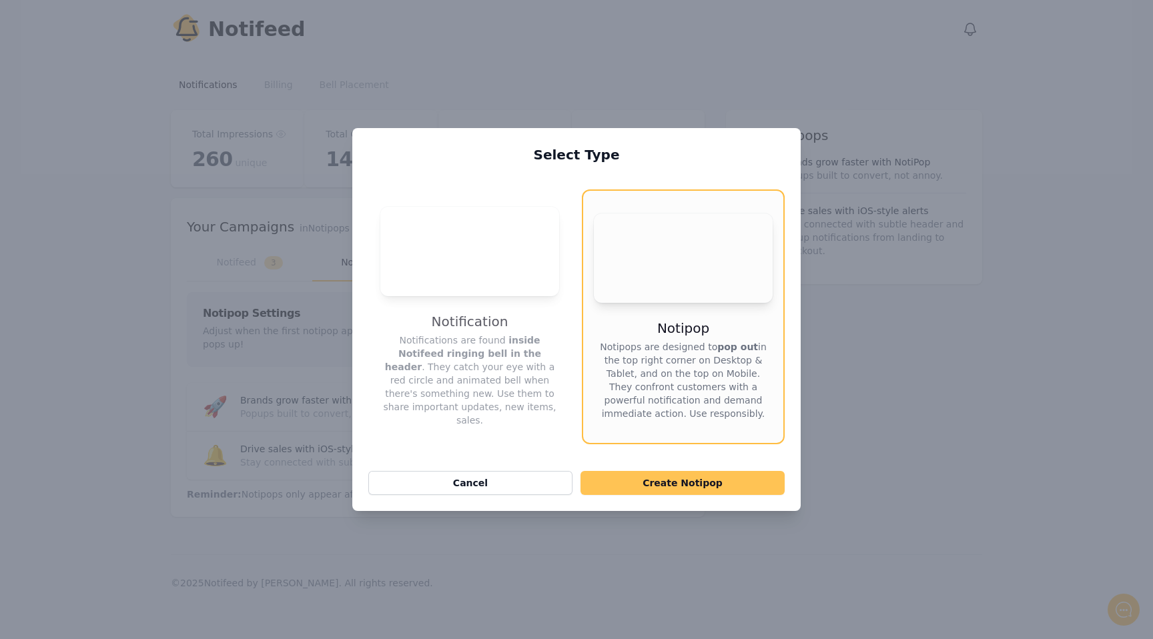
click at [633, 491] on button "Create Notipop" at bounding box center [683, 483] width 204 height 24
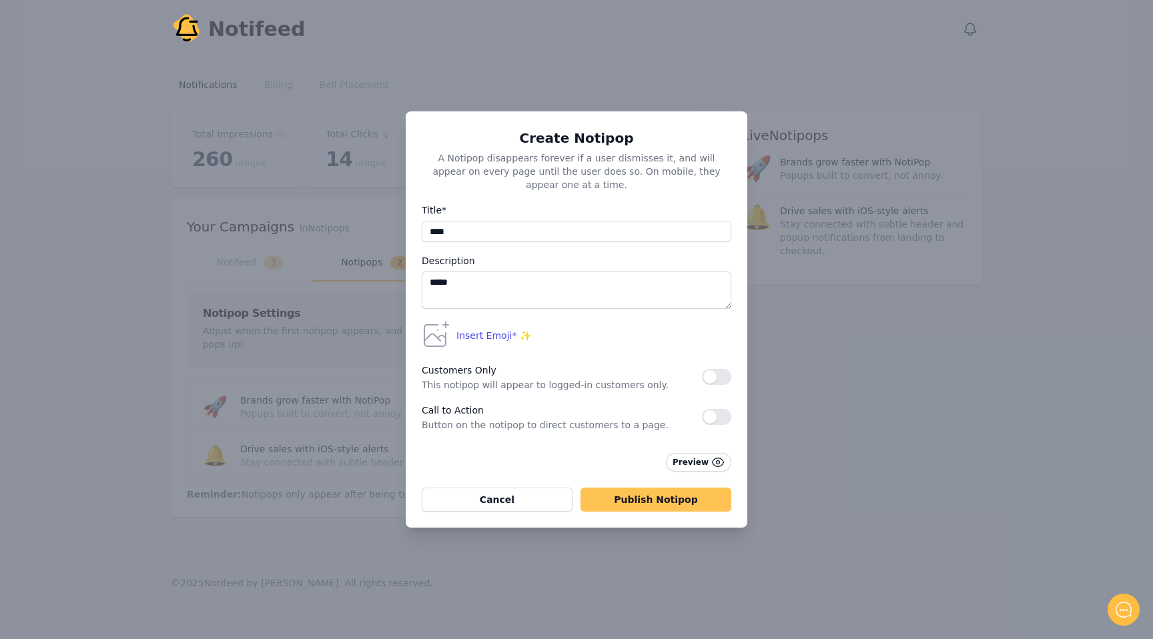
click at [633, 492] on button "Publish Notipop" at bounding box center [656, 500] width 151 height 24
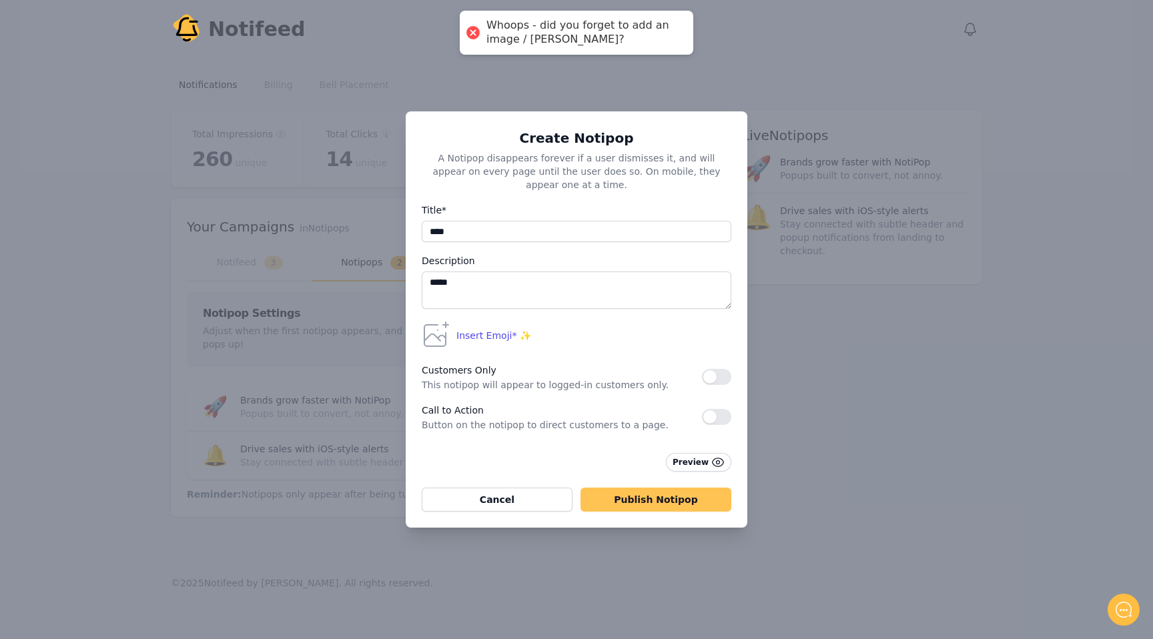
click at [633, 492] on button "Publish Notipop" at bounding box center [656, 500] width 151 height 24
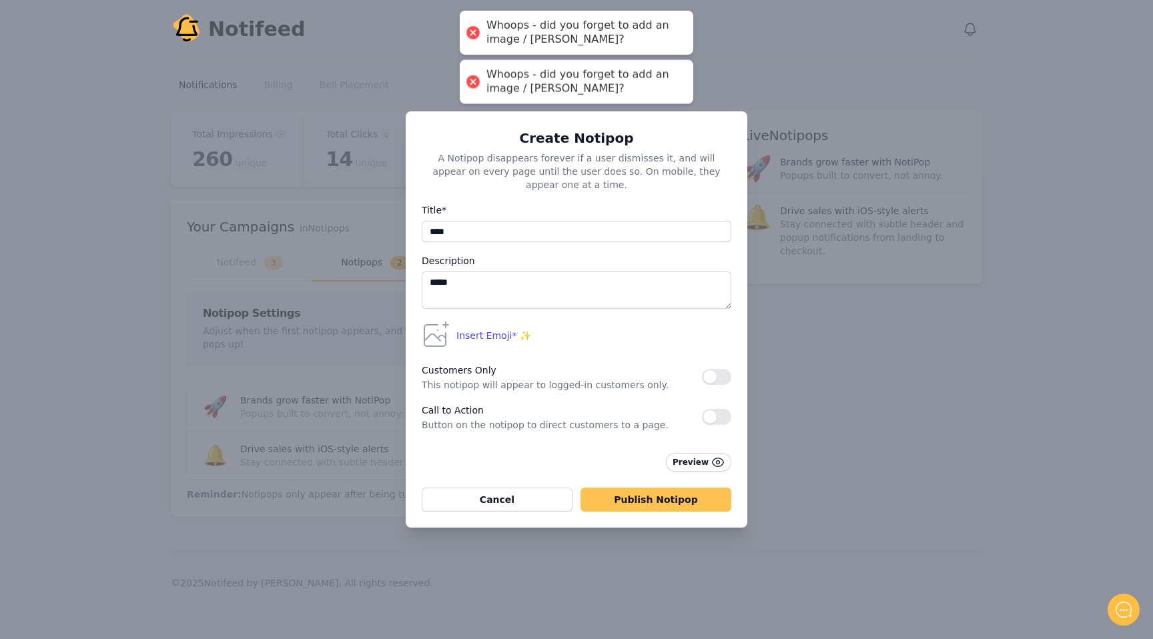
click at [633, 492] on button "Publish Notipop" at bounding box center [656, 500] width 151 height 24
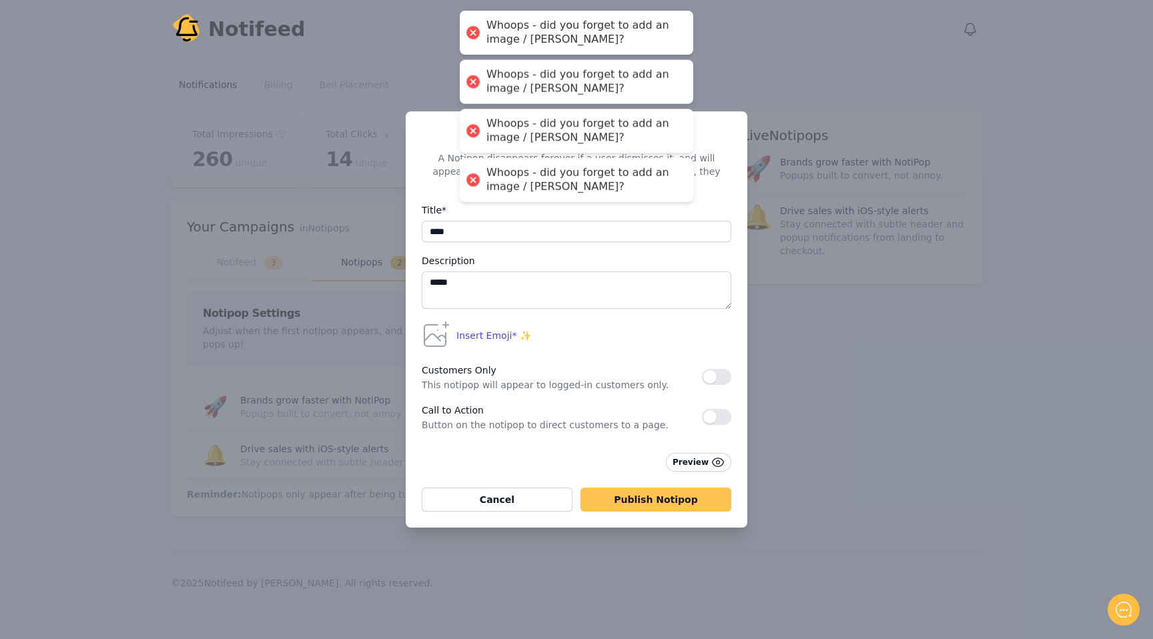
click at [633, 492] on button "Publish Notipop" at bounding box center [656, 500] width 151 height 24
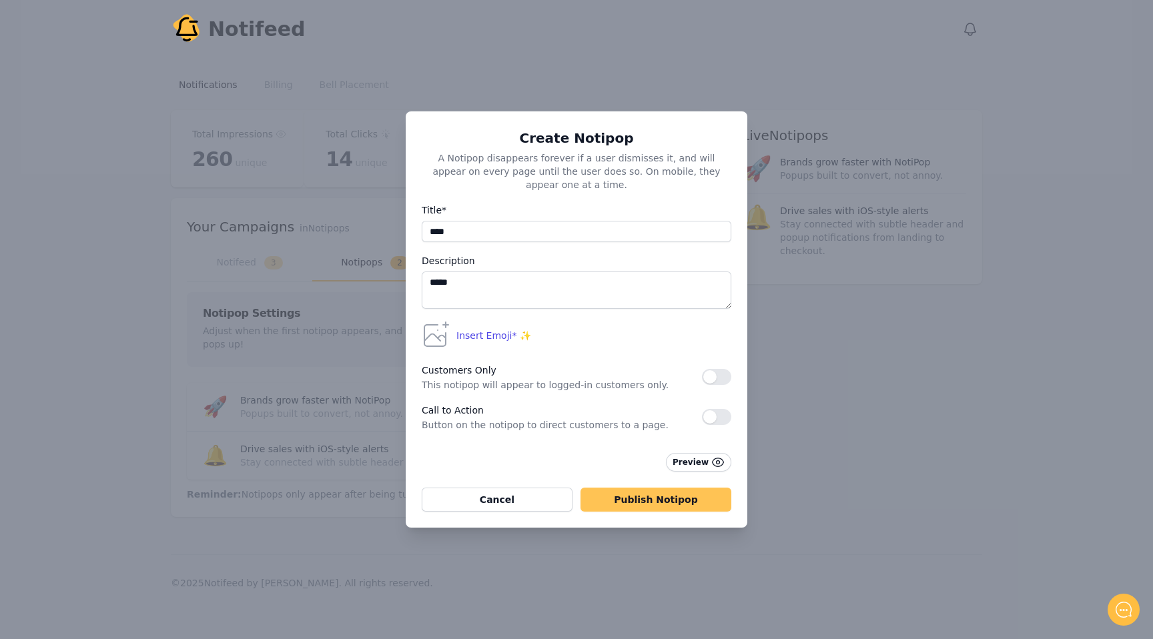
click at [633, 492] on button "Publish Notipop" at bounding box center [656, 500] width 151 height 24
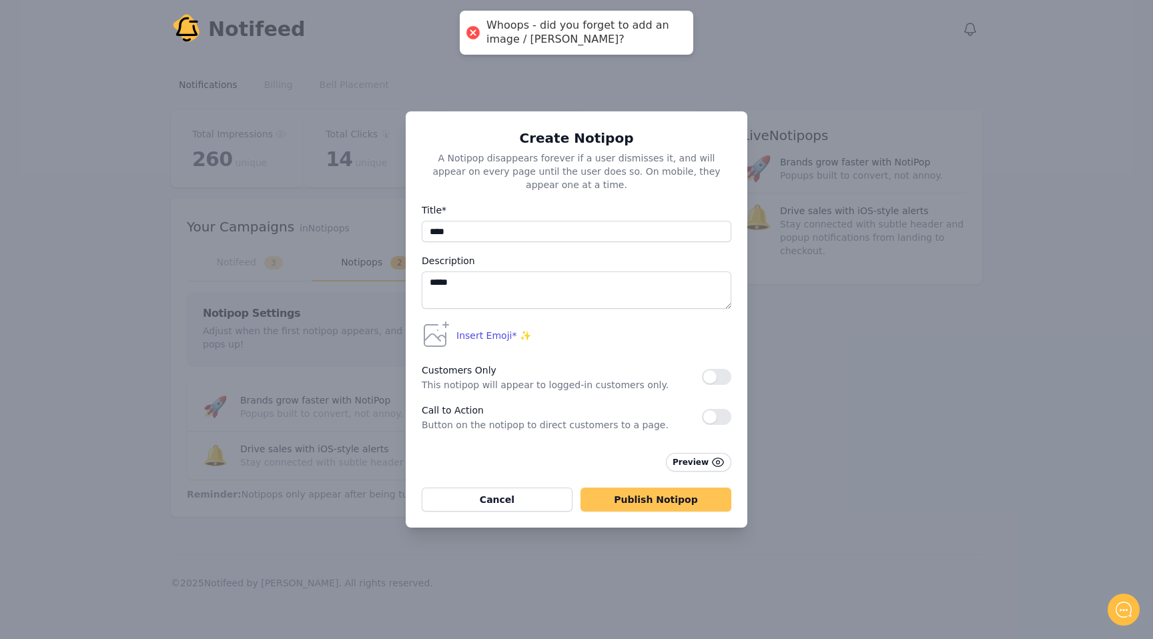
click at [633, 492] on button "Publish Notipop" at bounding box center [656, 500] width 151 height 24
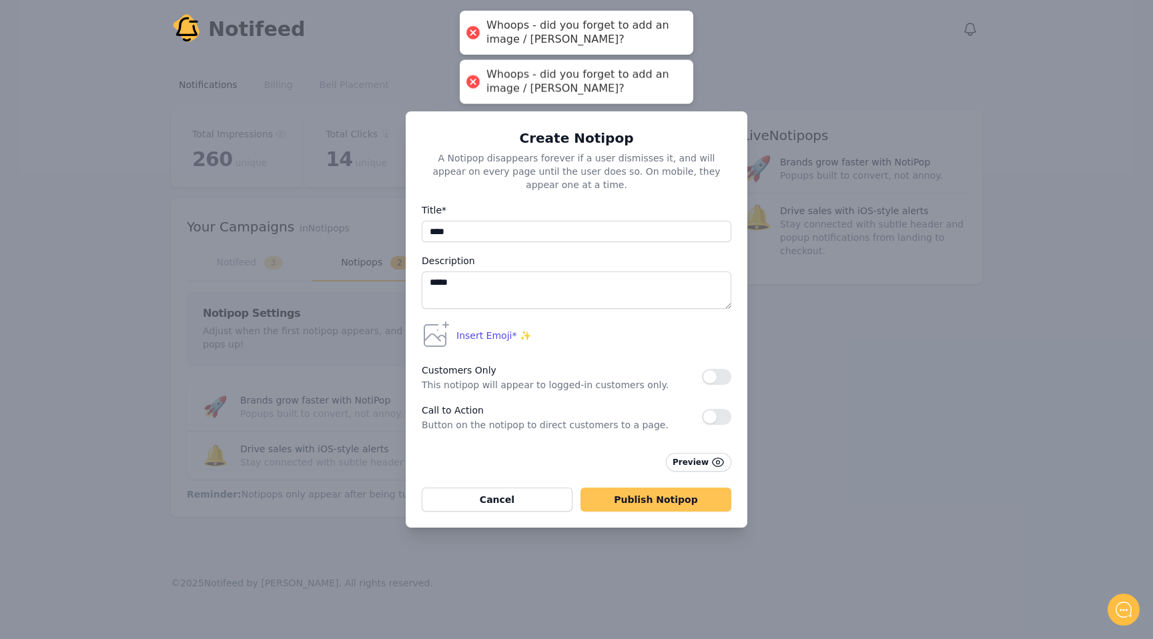
click at [633, 492] on button "Publish Notipop" at bounding box center [656, 500] width 151 height 24
click at [763, 76] on div "Create Notipop A Notipop disappears forever if a user dismisses it, and will ap…" at bounding box center [576, 319] width 1153 height 639
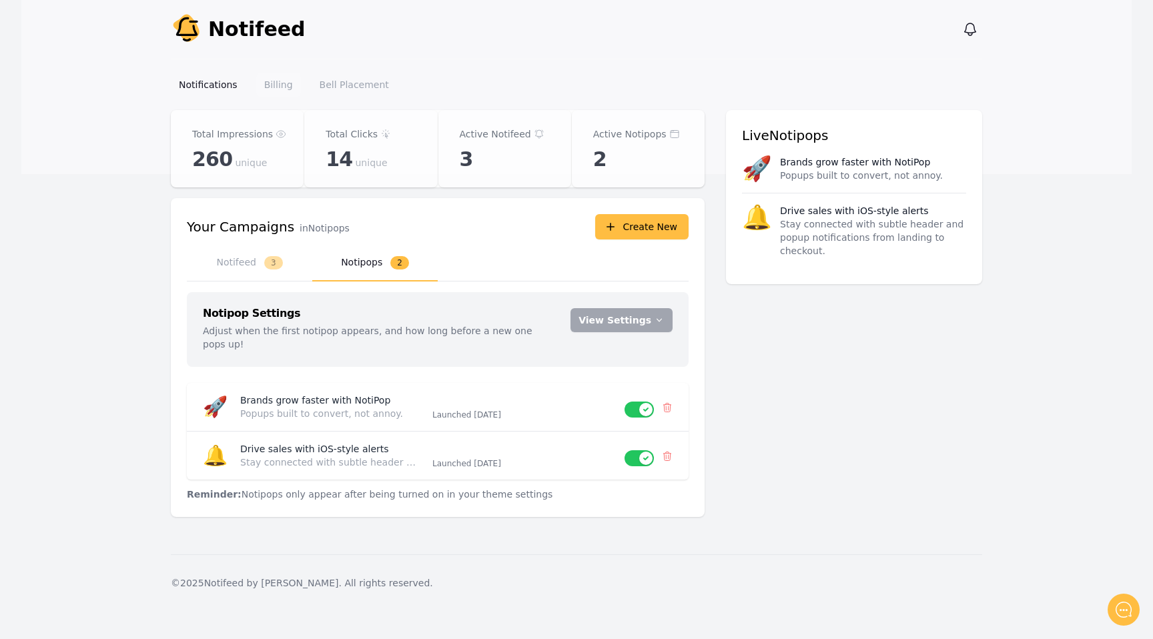
click at [288, 85] on link "Billing" at bounding box center [278, 85] width 45 height 24
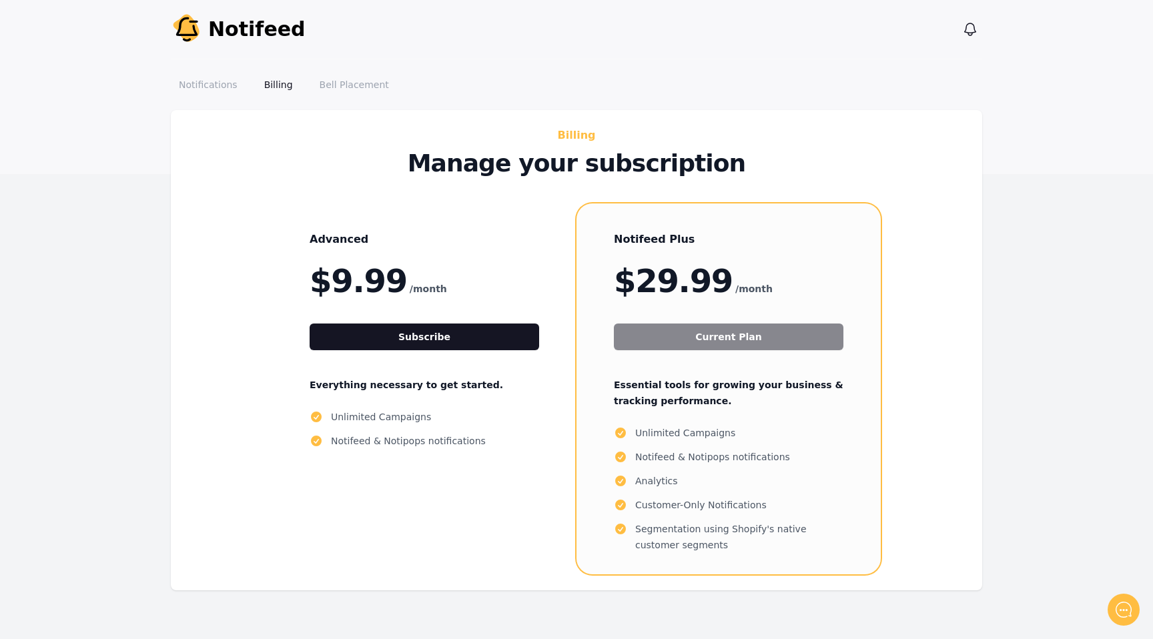
click at [340, 100] on div "Notifications Billing Bell Placement" at bounding box center [576, 84] width 811 height 51
click at [338, 90] on link "Bell Placement" at bounding box center [354, 85] width 85 height 24
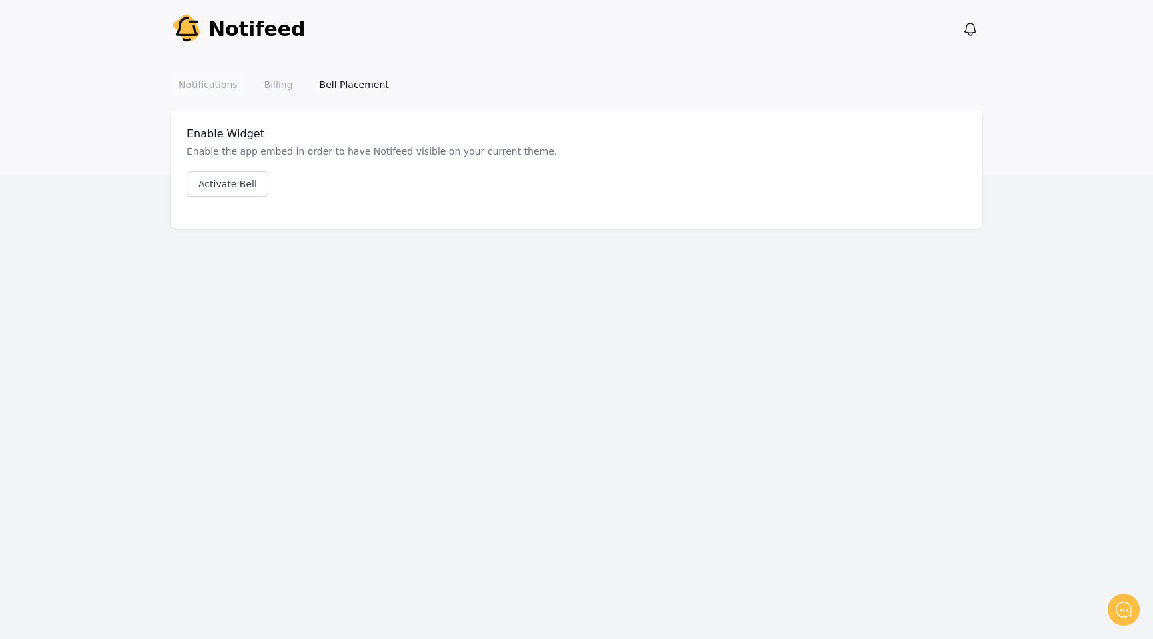
click at [212, 85] on link "Notifications" at bounding box center [208, 85] width 75 height 24
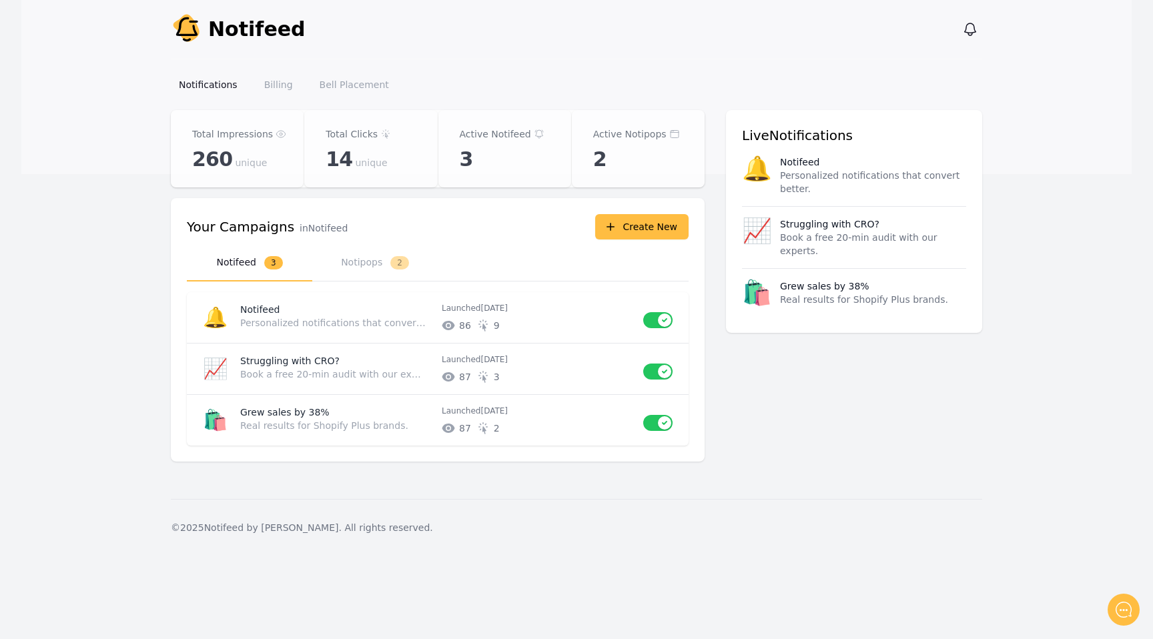
click at [607, 101] on div "Notifications Billing Bell Placement" at bounding box center [576, 84] width 811 height 51
